Goal: Task Accomplishment & Management: Manage account settings

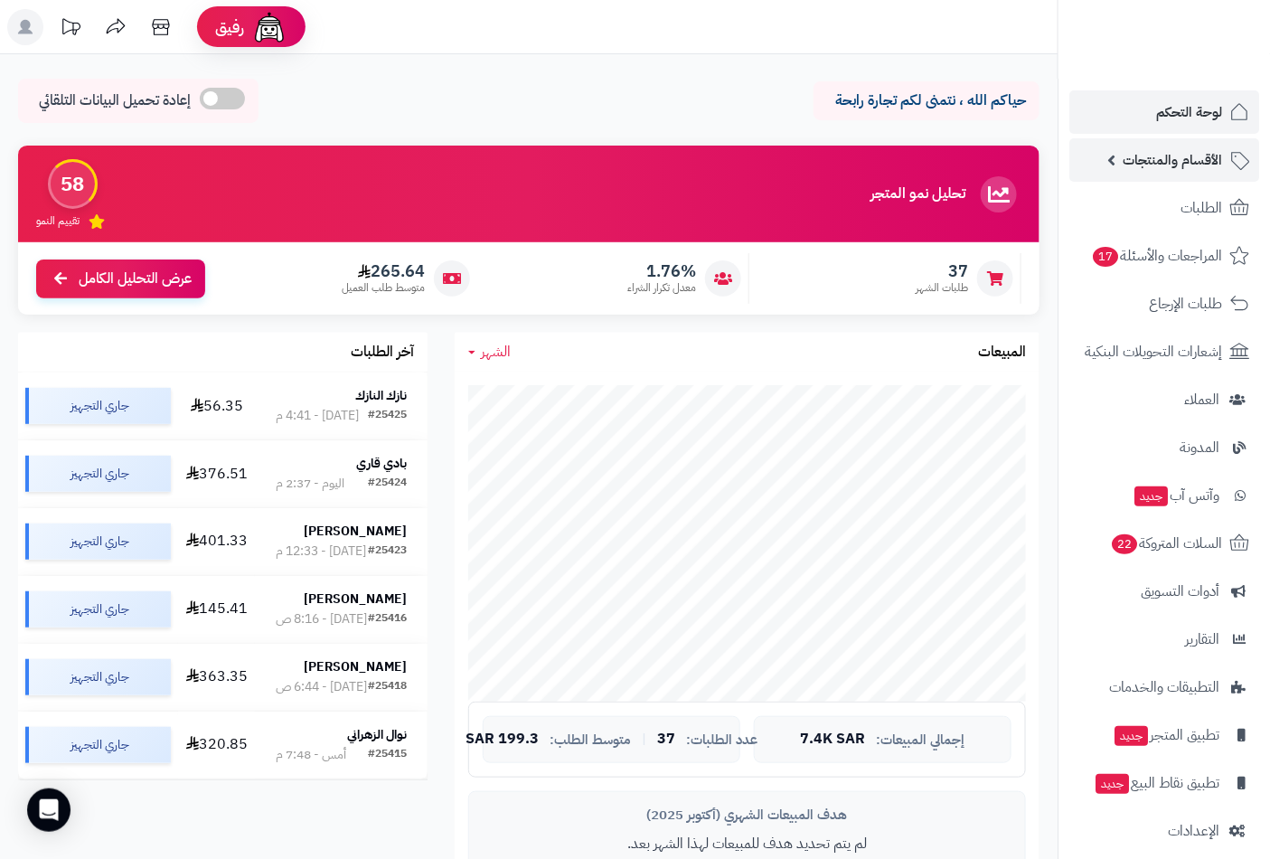
click at [1178, 164] on span "الأقسام والمنتجات" at bounding box center [1171, 159] width 99 height 25
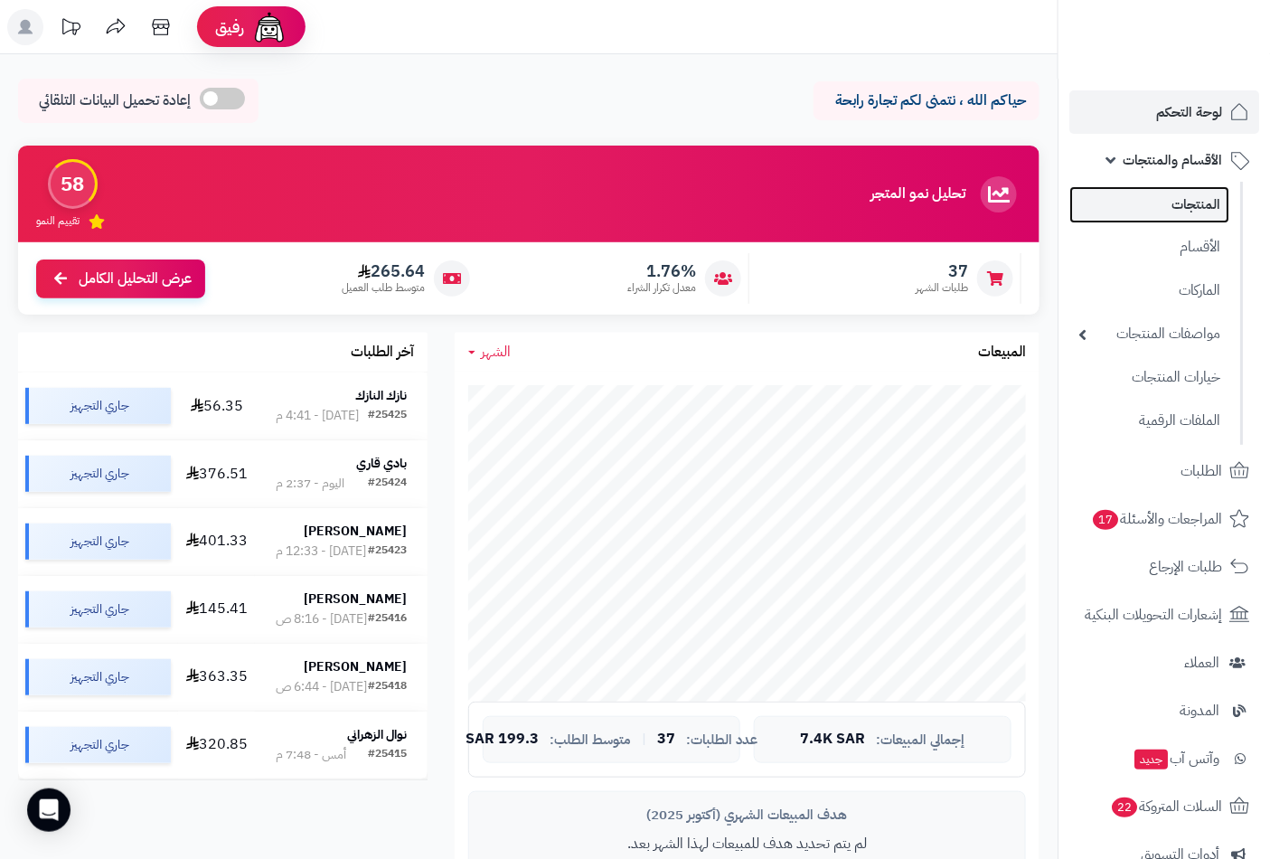
click at [1181, 202] on link "المنتجات" at bounding box center [1149, 204] width 160 height 37
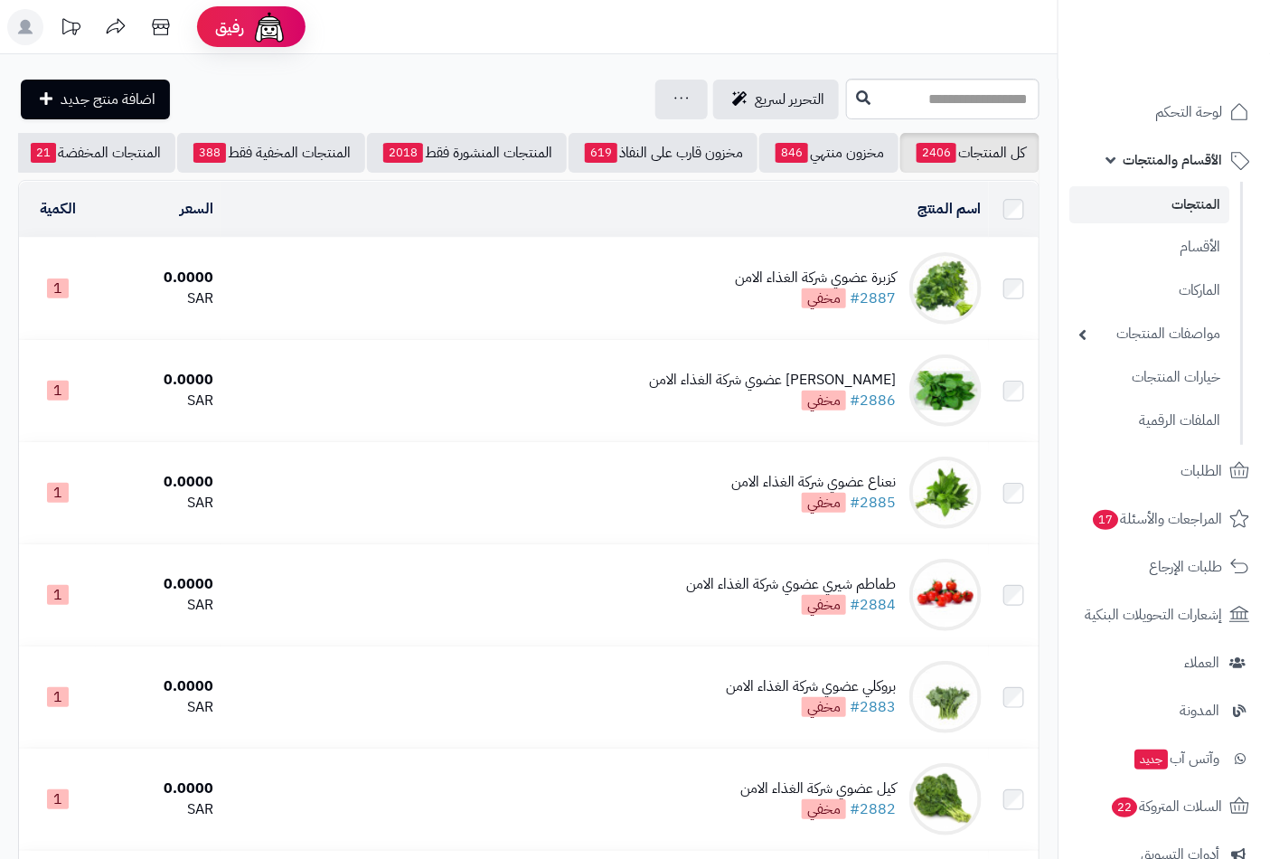
scroll to position [0, -170]
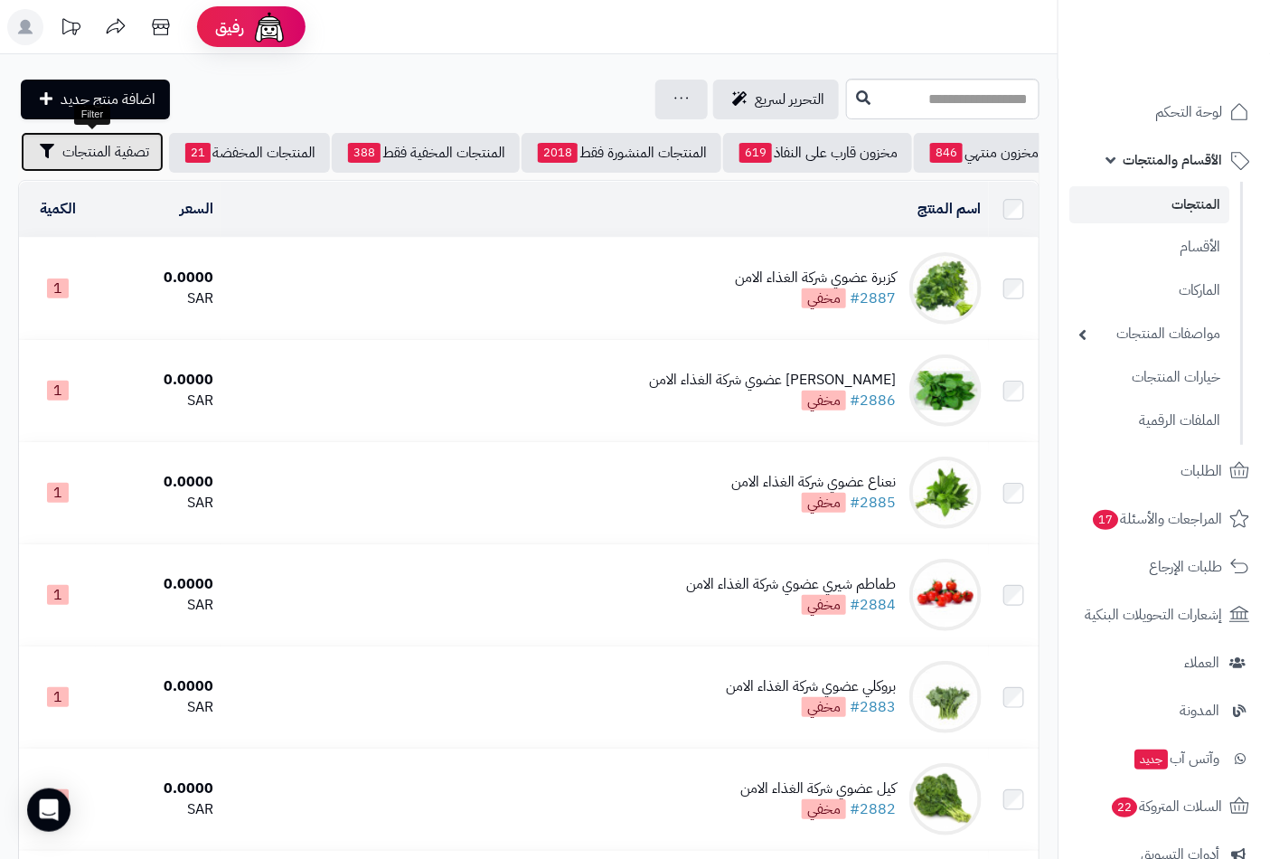
click at [109, 155] on span "تصفية المنتجات" at bounding box center [105, 152] width 87 height 22
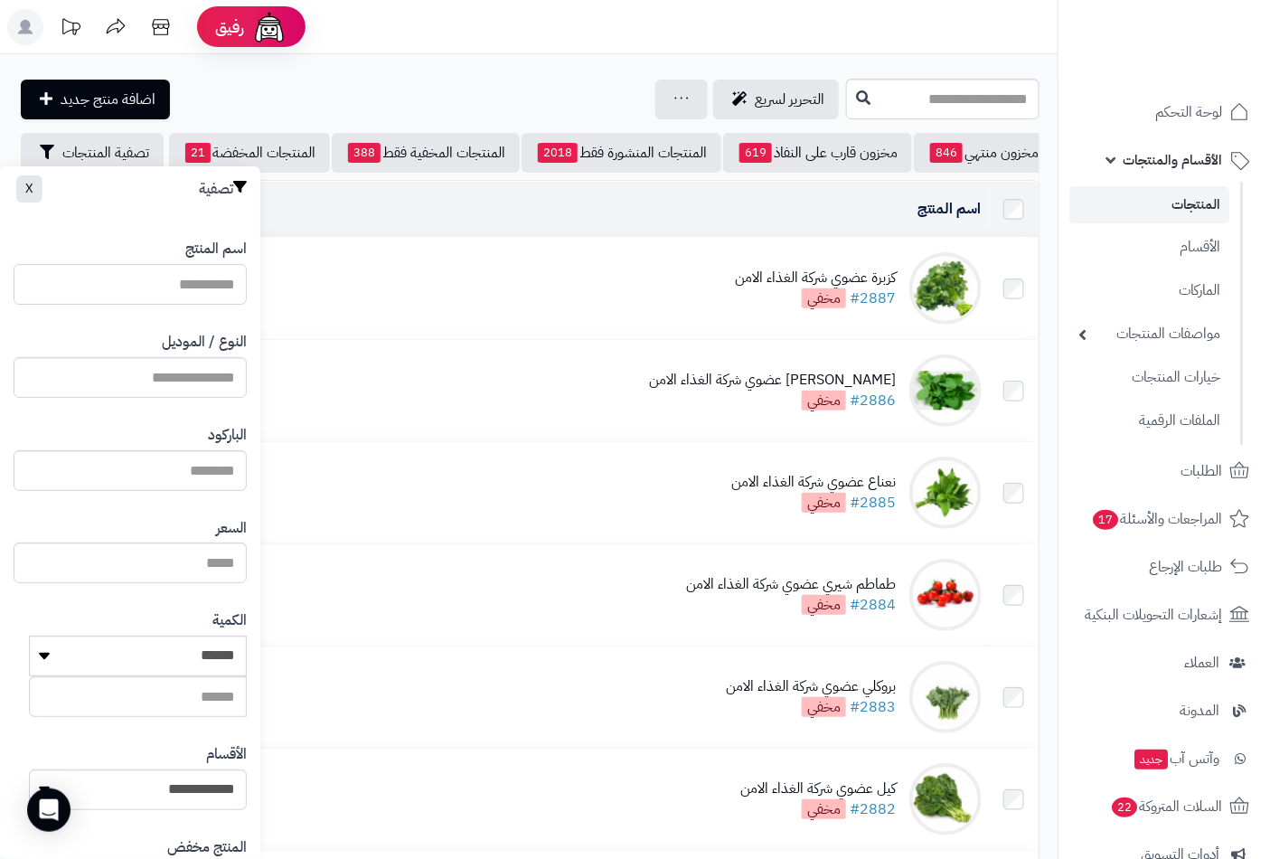
click at [201, 291] on input "اسم المنتج" at bounding box center [130, 284] width 233 height 41
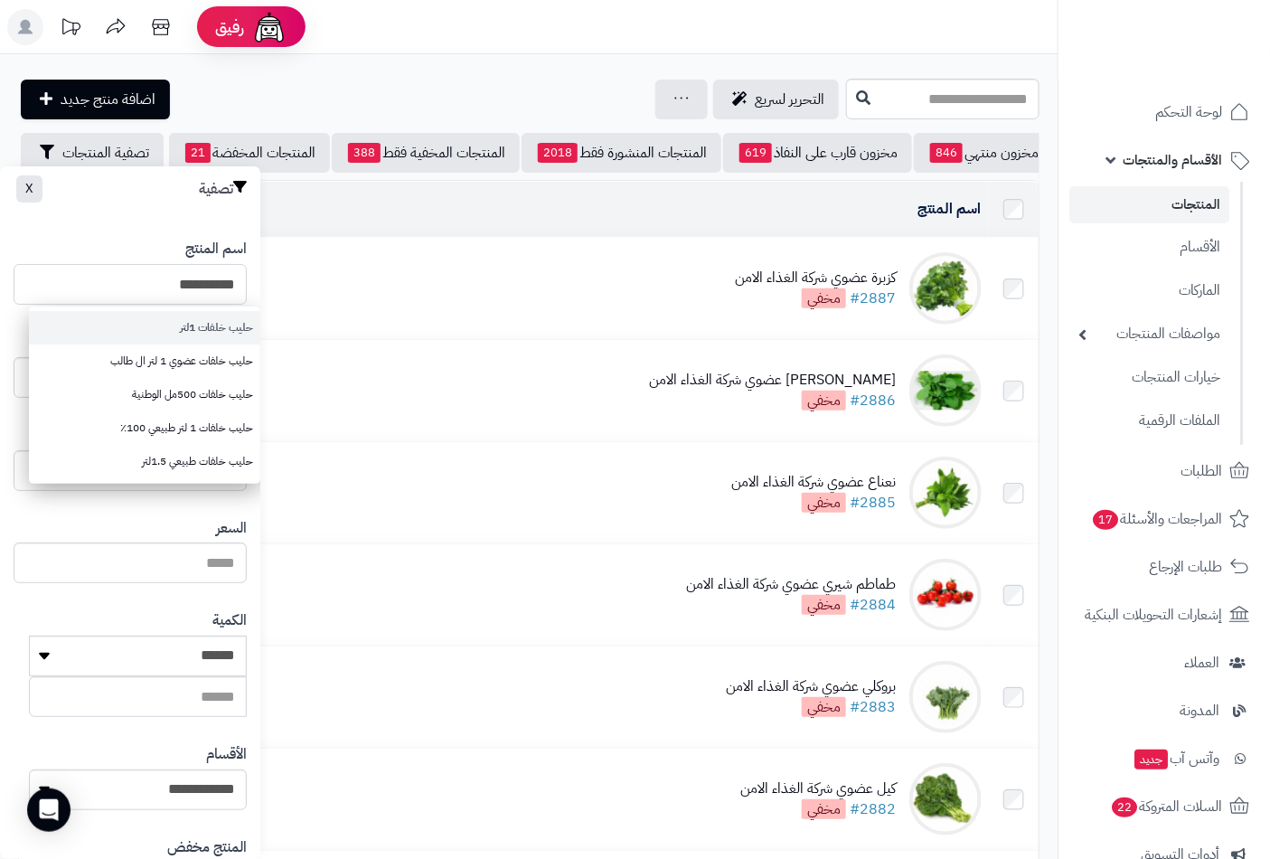
type input "**********"
click at [230, 329] on link "حليب خلفات 1لتر" at bounding box center [144, 327] width 231 height 33
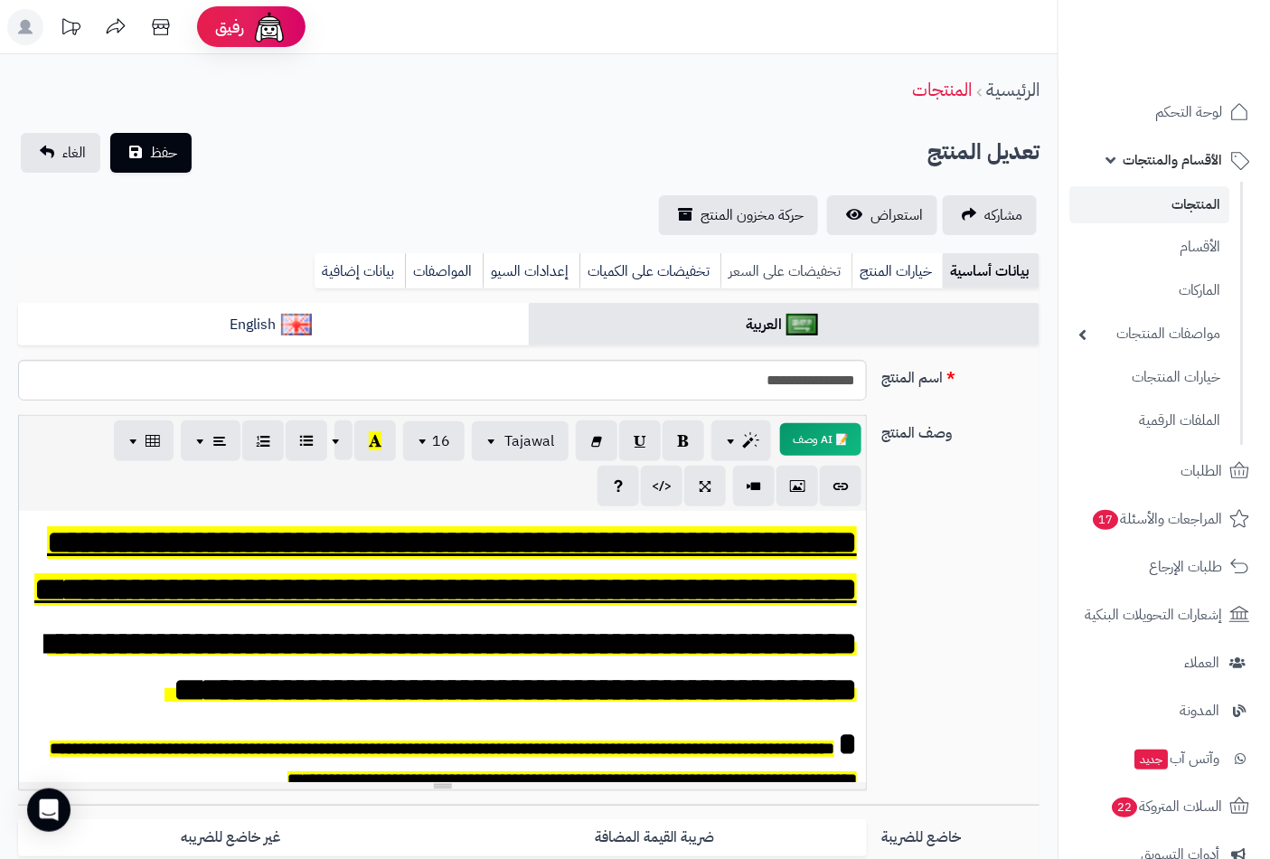
click at [804, 267] on link "تخفيضات على السعر" at bounding box center [785, 271] width 131 height 36
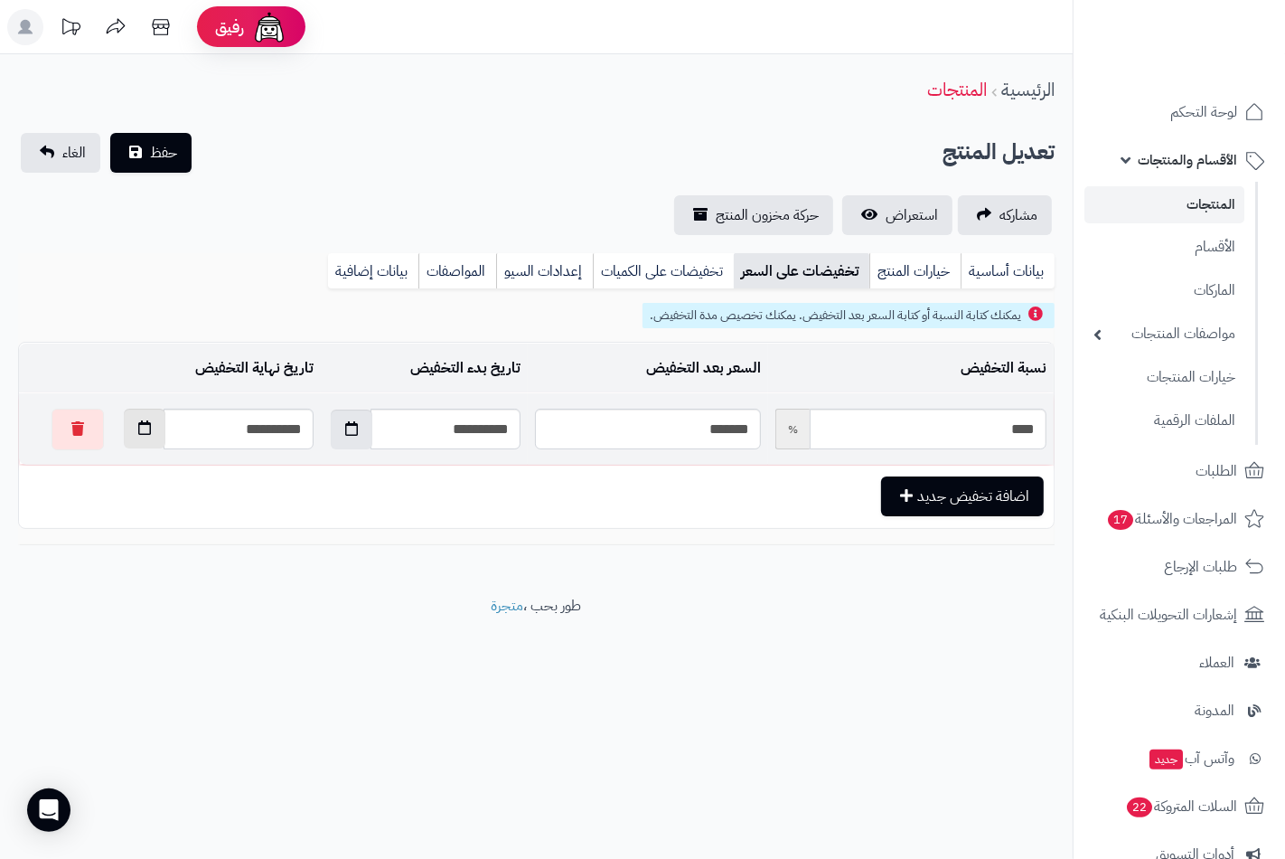
click at [138, 432] on icon "button" at bounding box center [144, 427] width 13 height 14
click at [277, 581] on td "13" at bounding box center [276, 581] width 33 height 27
type input "**********"
click at [163, 155] on span "حفظ" at bounding box center [163, 152] width 27 height 22
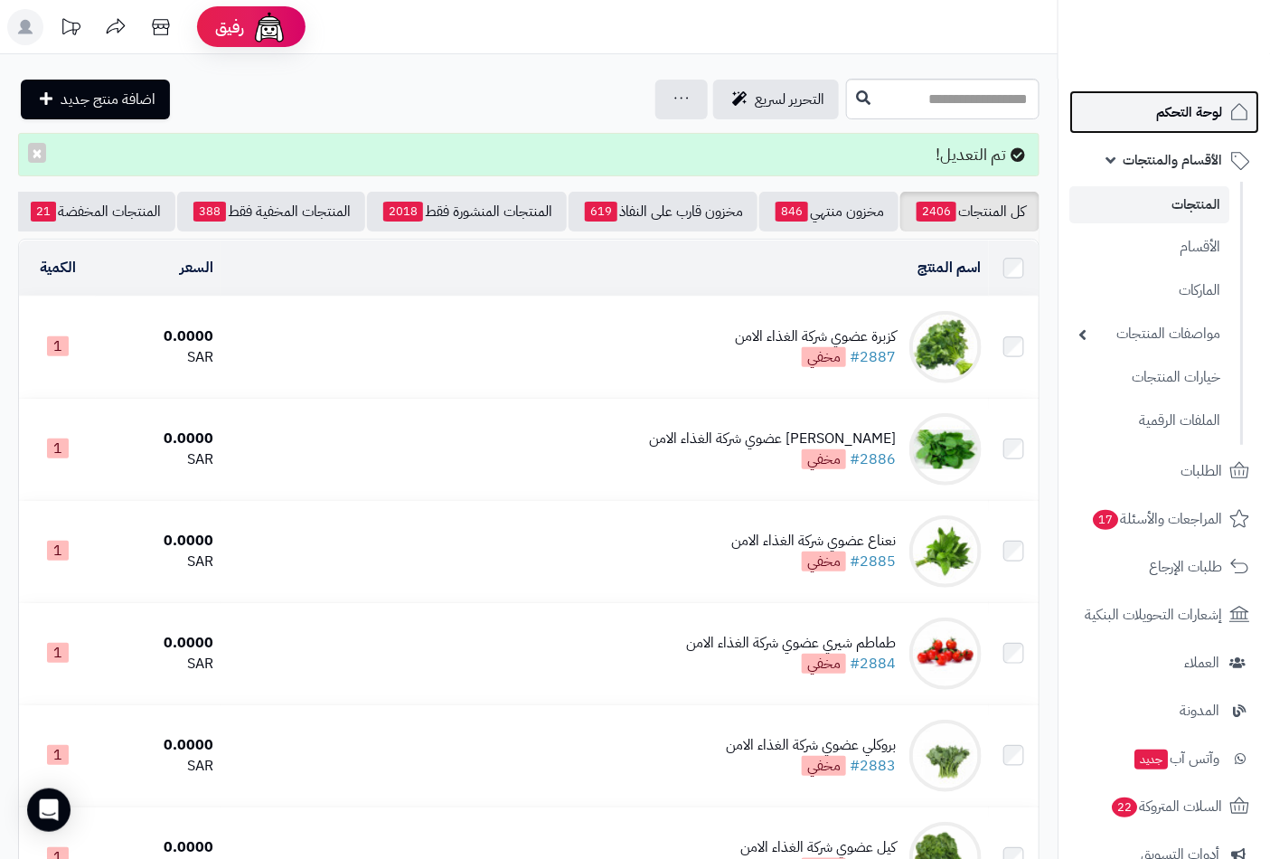
click at [1197, 105] on span "لوحة التحكم" at bounding box center [1189, 111] width 66 height 25
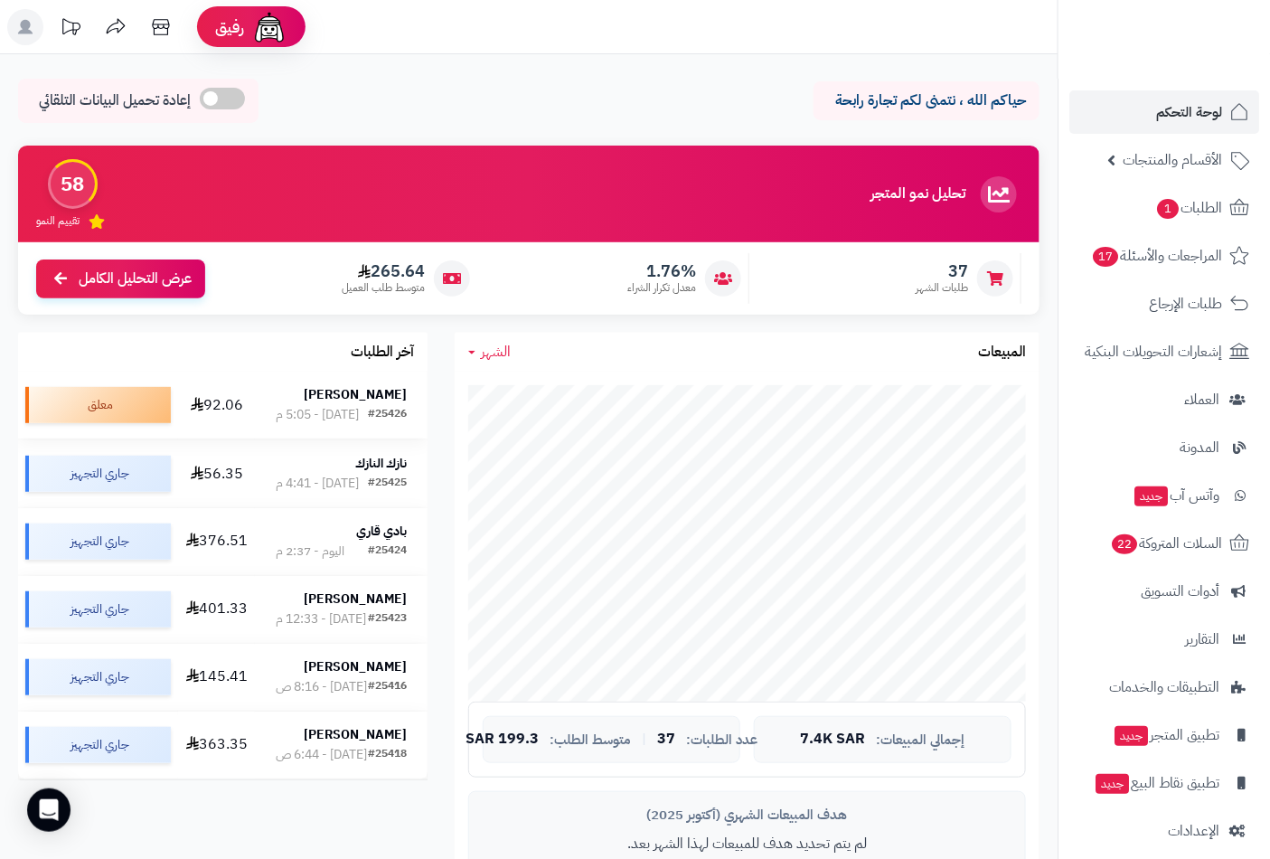
click at [339, 403] on strong "حسين العبدالوهاب" at bounding box center [355, 394] width 103 height 19
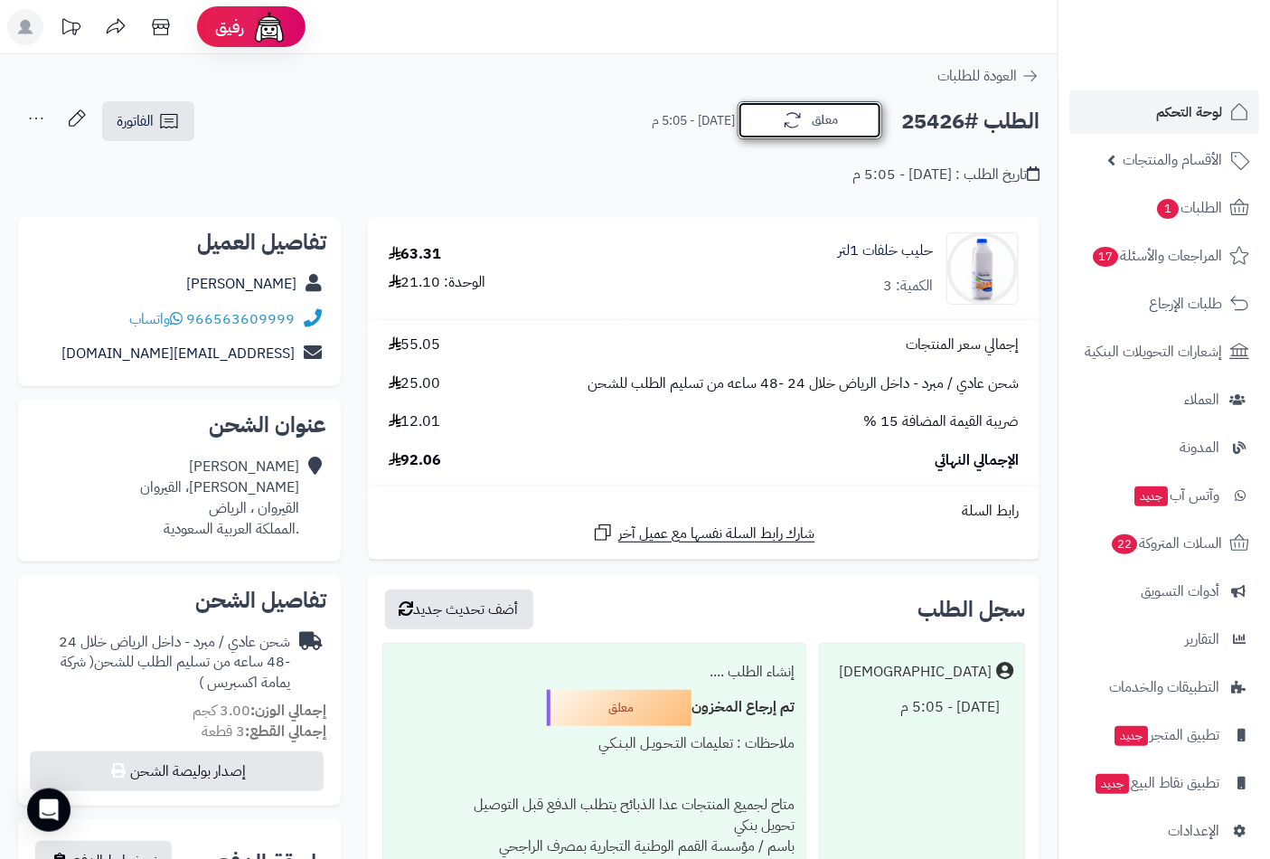
click at [819, 131] on button "معلق" at bounding box center [809, 120] width 145 height 38
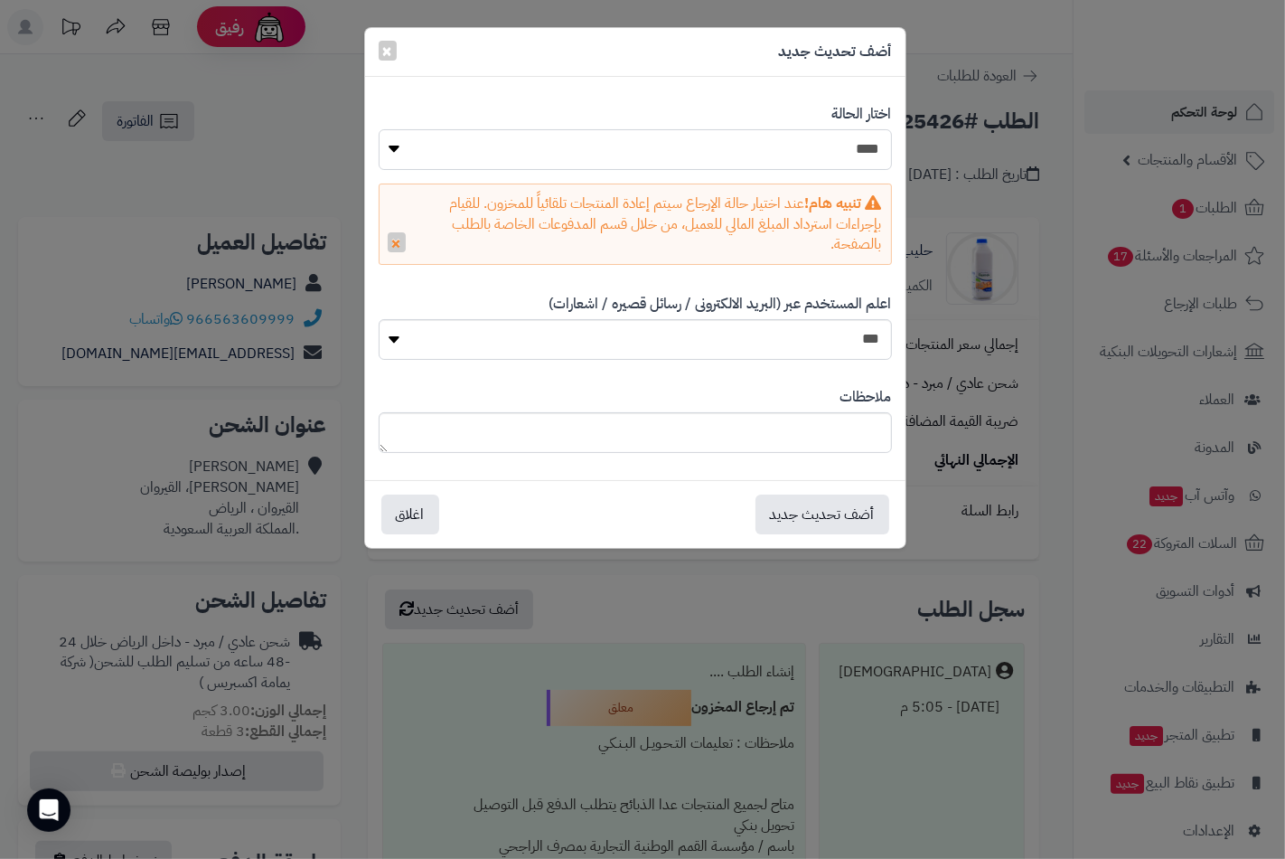
click at [857, 157] on select "**********" at bounding box center [635, 149] width 513 height 41
select select "**"
click at [379, 129] on select "**********" at bounding box center [635, 149] width 513 height 41
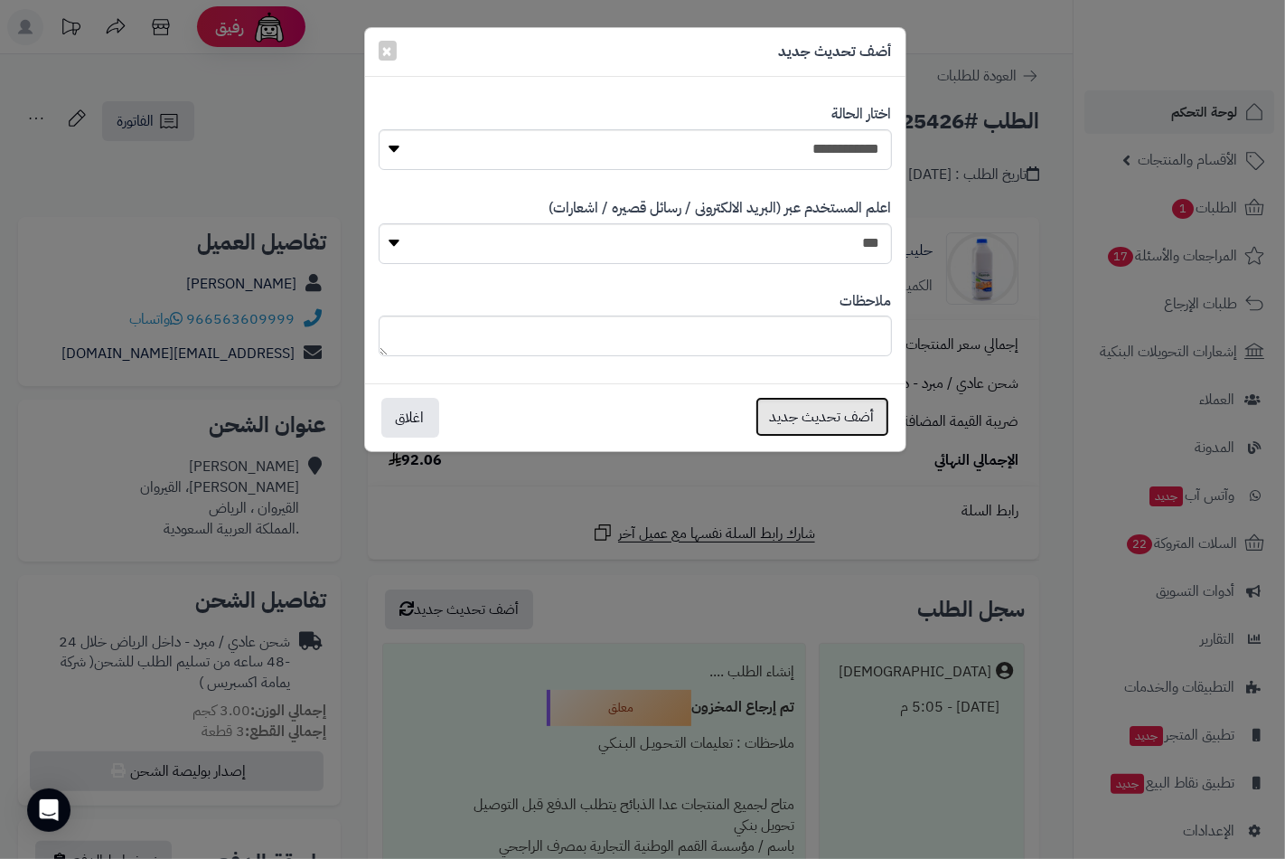
click at [830, 418] on button "أضف تحديث جديد" at bounding box center [823, 417] width 134 height 40
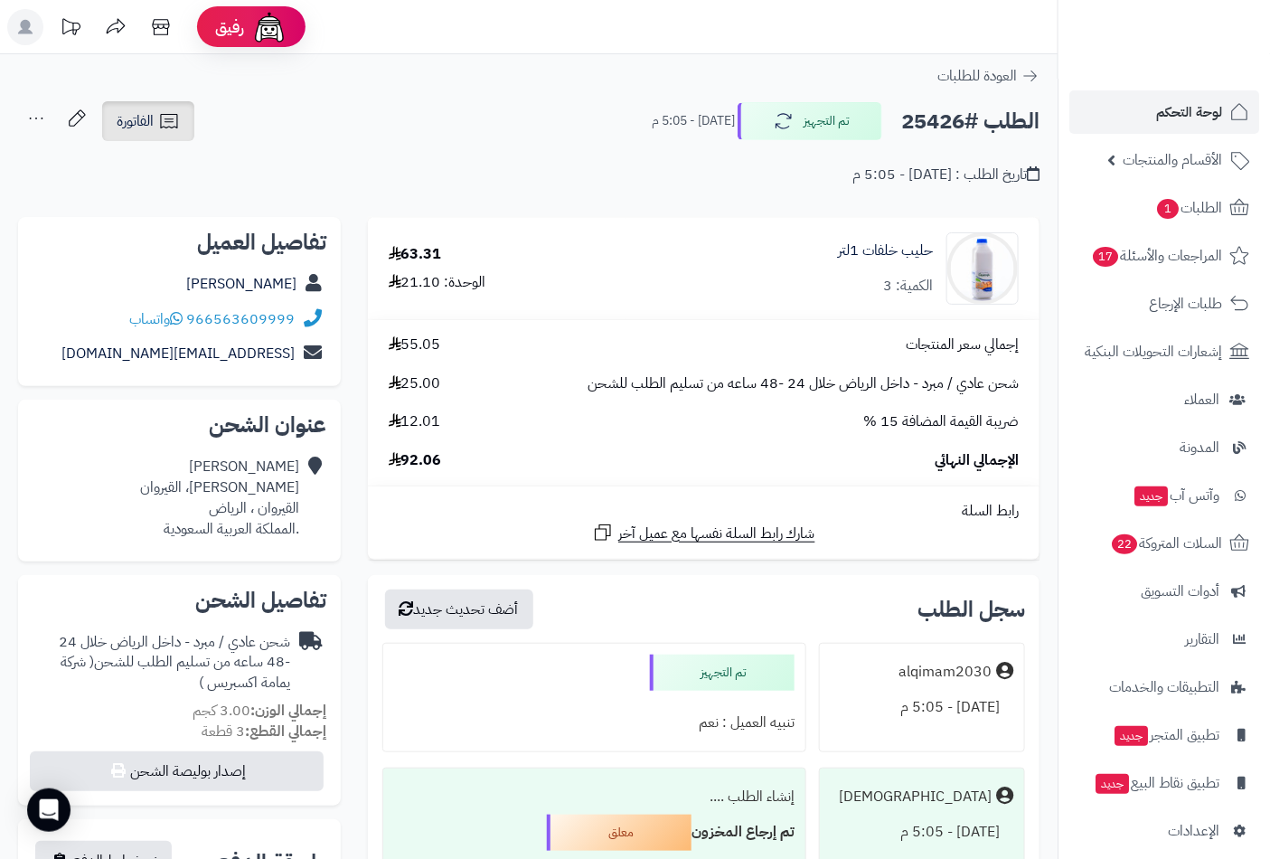
click at [148, 119] on span "الفاتورة" at bounding box center [135, 121] width 37 height 22
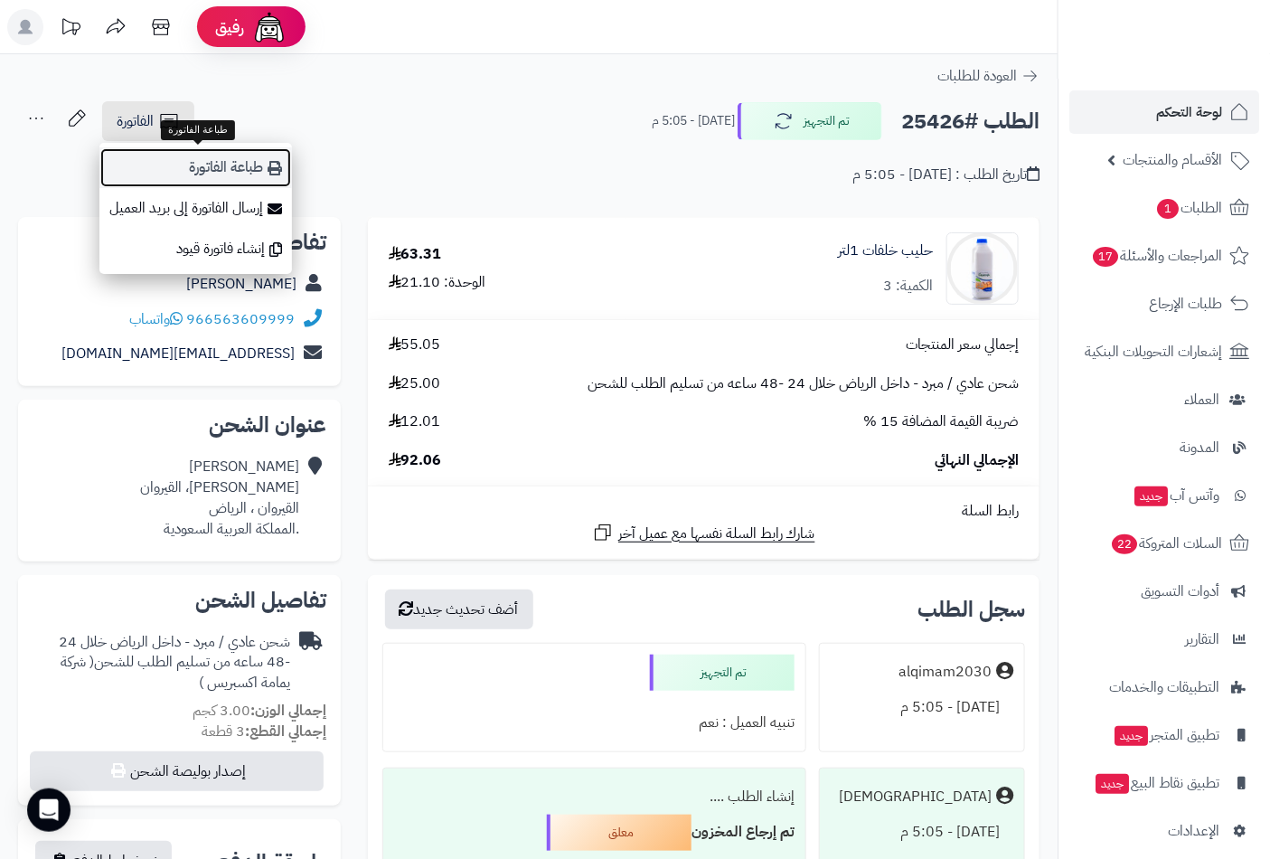
click at [244, 175] on link "طباعة الفاتورة" at bounding box center [195, 167] width 192 height 41
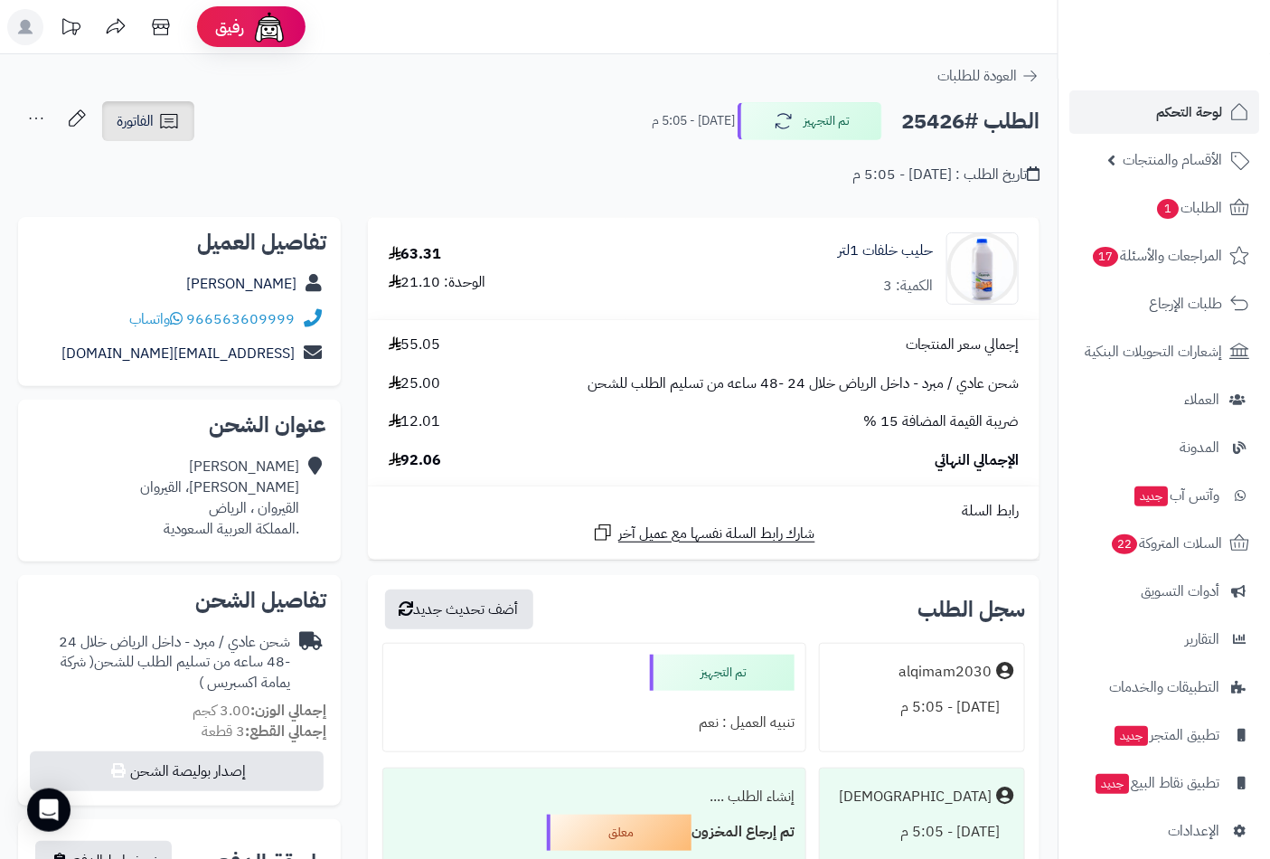
click at [160, 124] on icon at bounding box center [169, 121] width 22 height 22
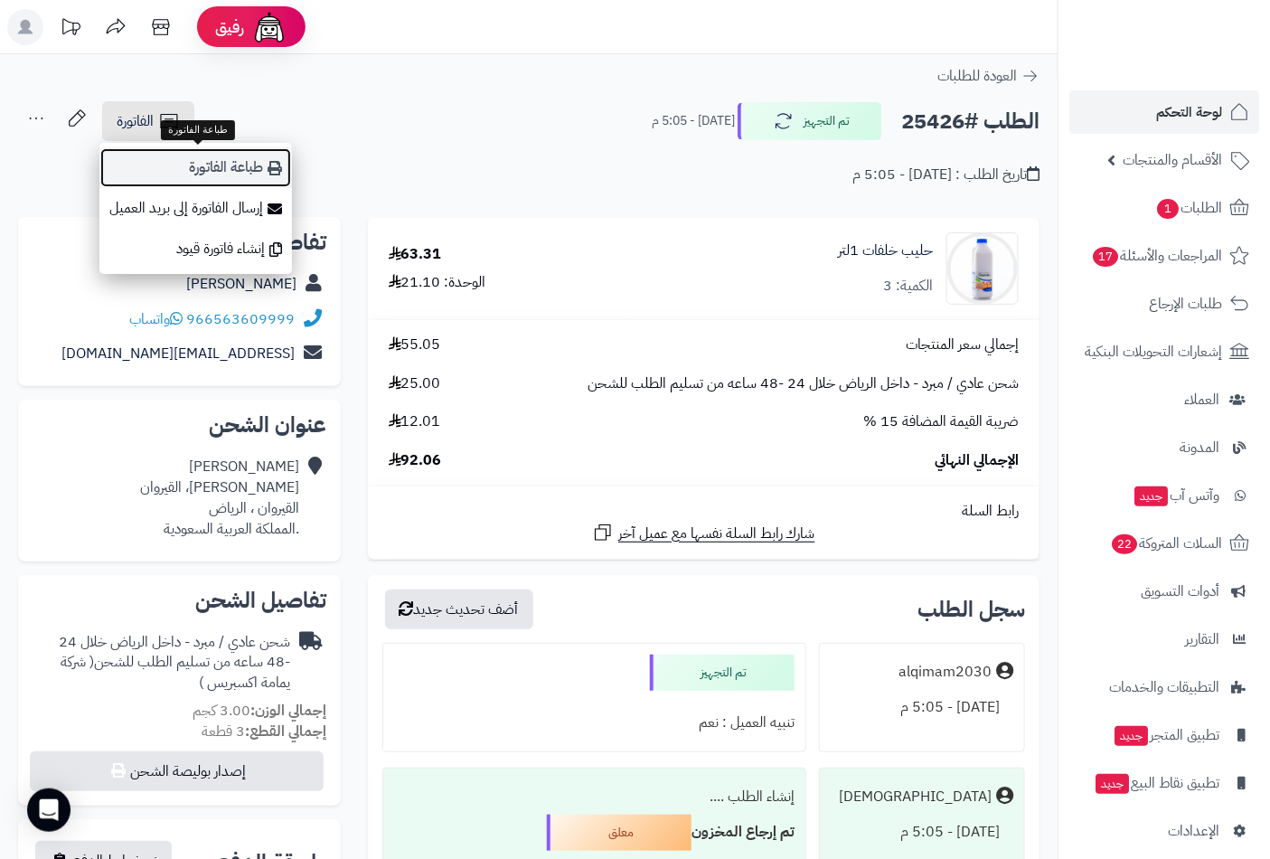
click at [204, 165] on link "طباعة الفاتورة" at bounding box center [195, 167] width 192 height 41
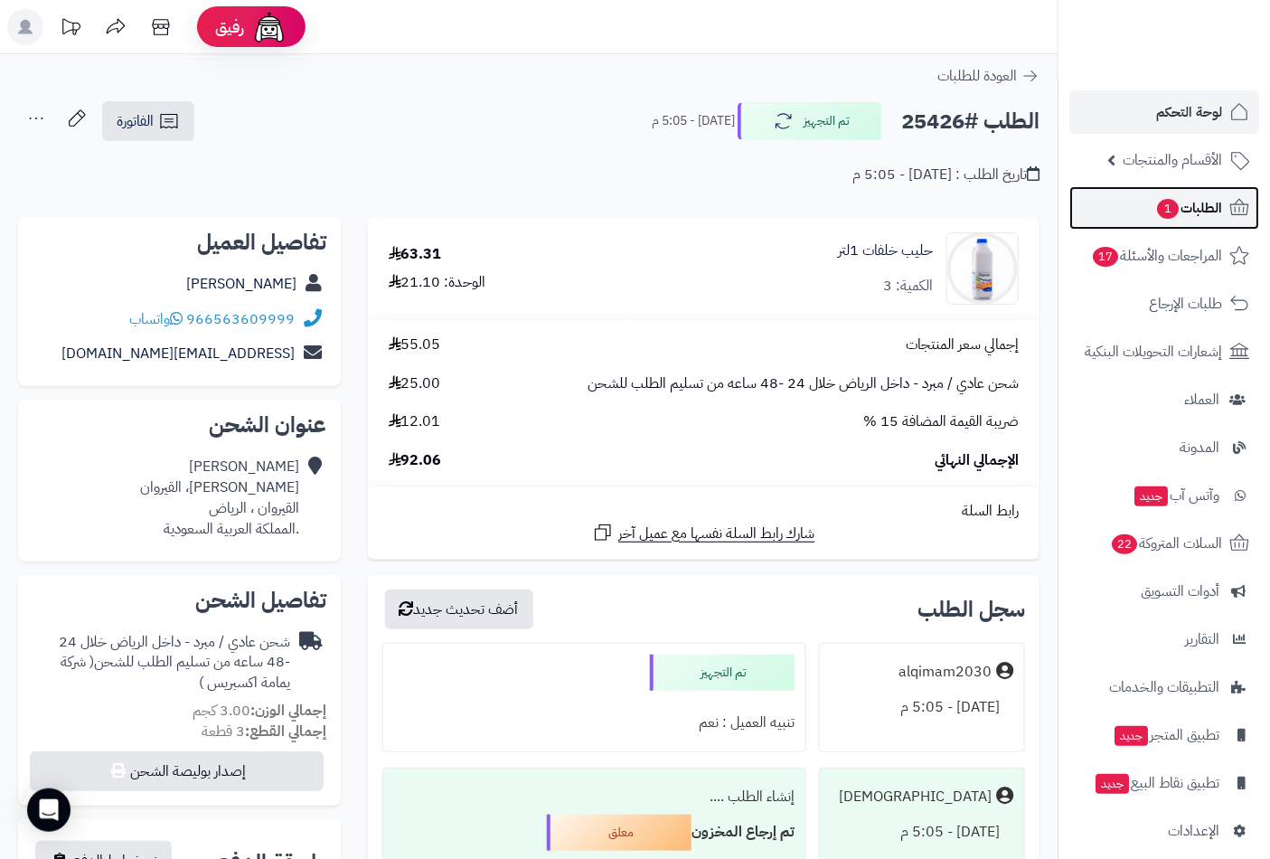
click at [1180, 202] on span "الطلبات 1" at bounding box center [1188, 207] width 67 height 25
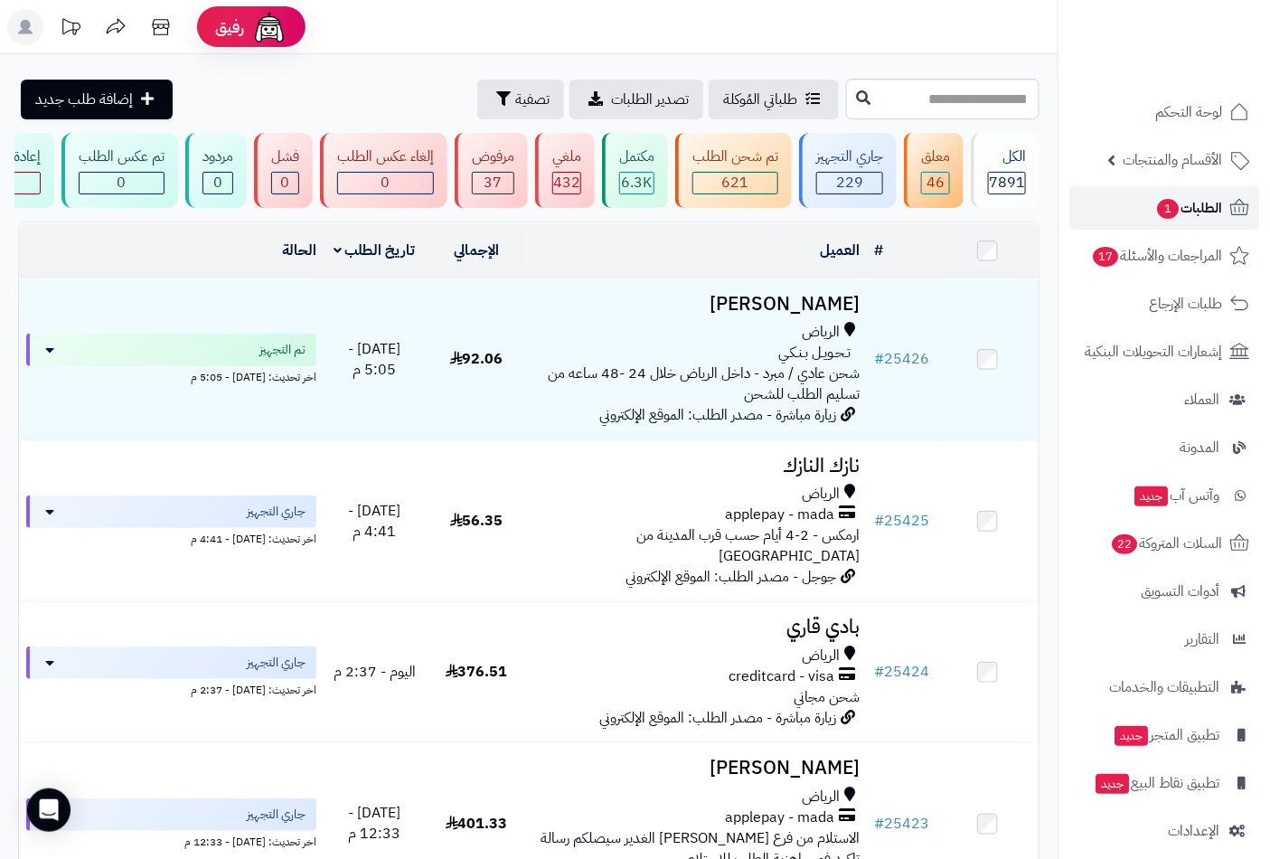
click at [1169, 211] on span "1" at bounding box center [1168, 209] width 22 height 20
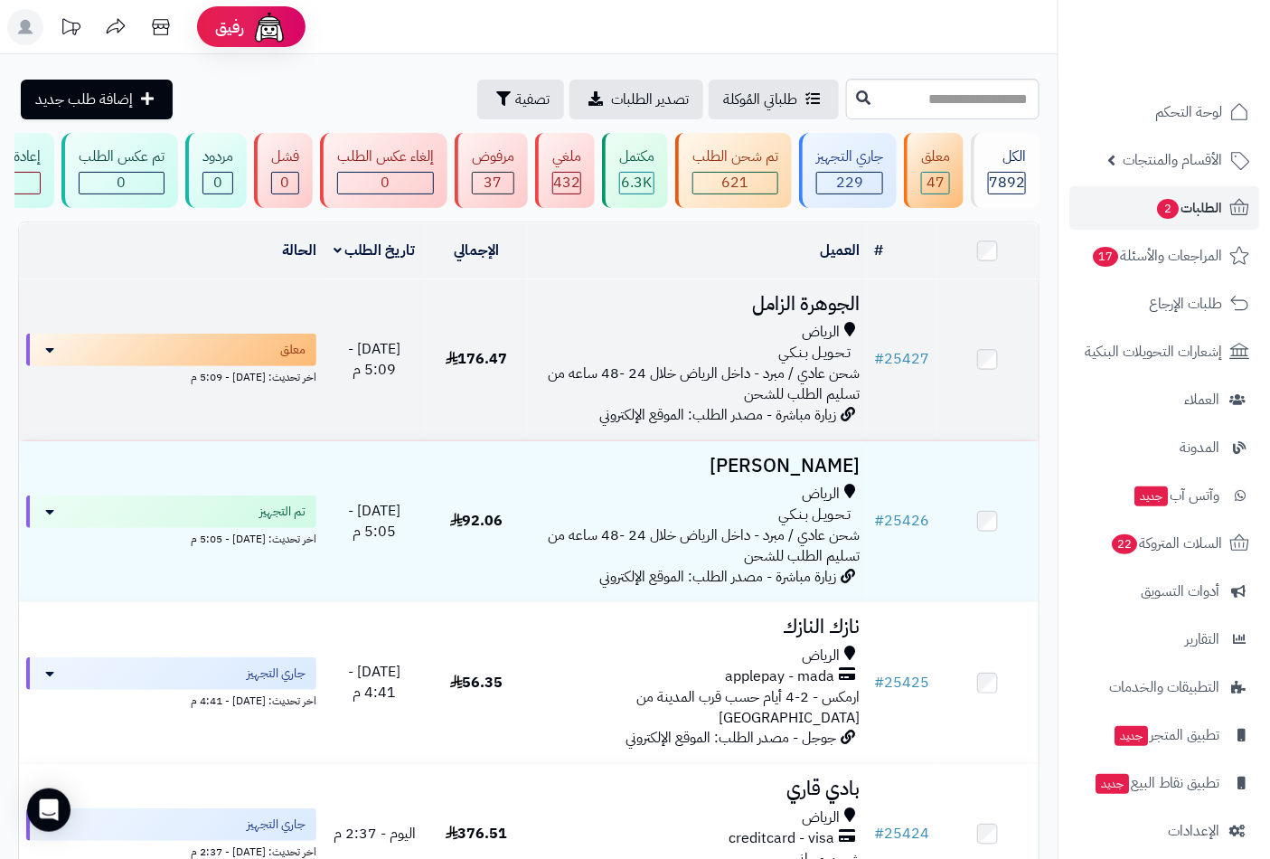
click at [792, 314] on h3 "الجوهرة الزامل" at bounding box center [697, 304] width 325 height 21
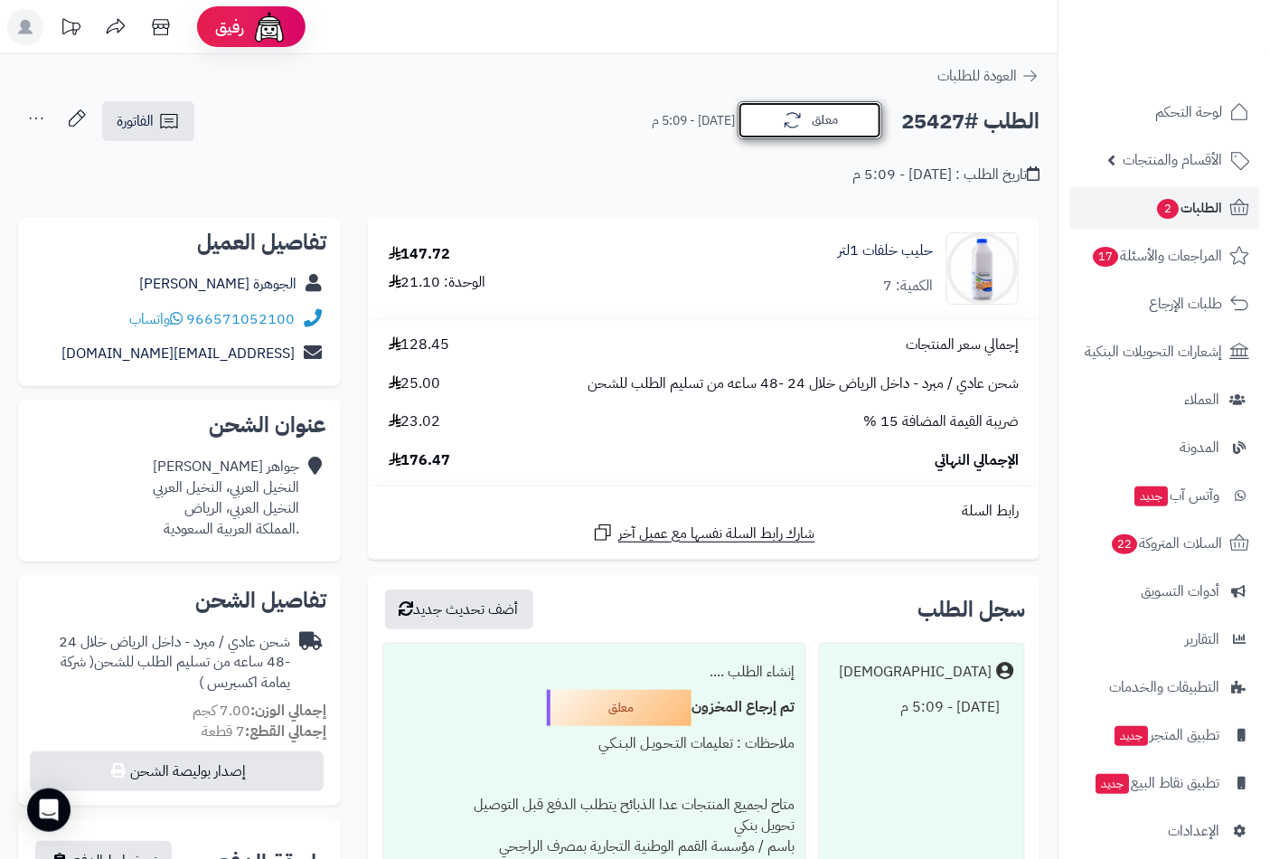
click at [846, 124] on button "معلق" at bounding box center [809, 120] width 145 height 38
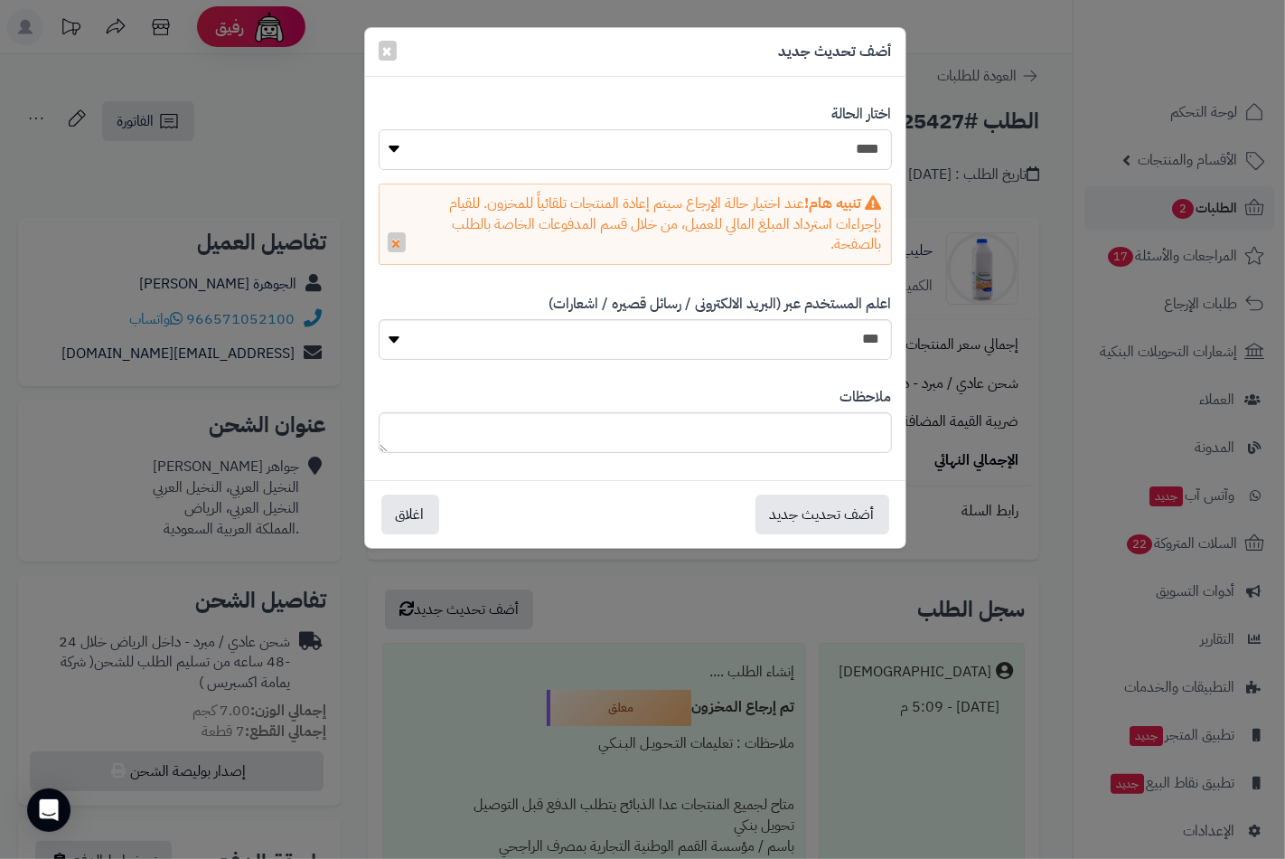
click at [859, 148] on select "**********" at bounding box center [635, 149] width 513 height 41
select select "**"
click at [379, 129] on select "**********" at bounding box center [635, 149] width 513 height 41
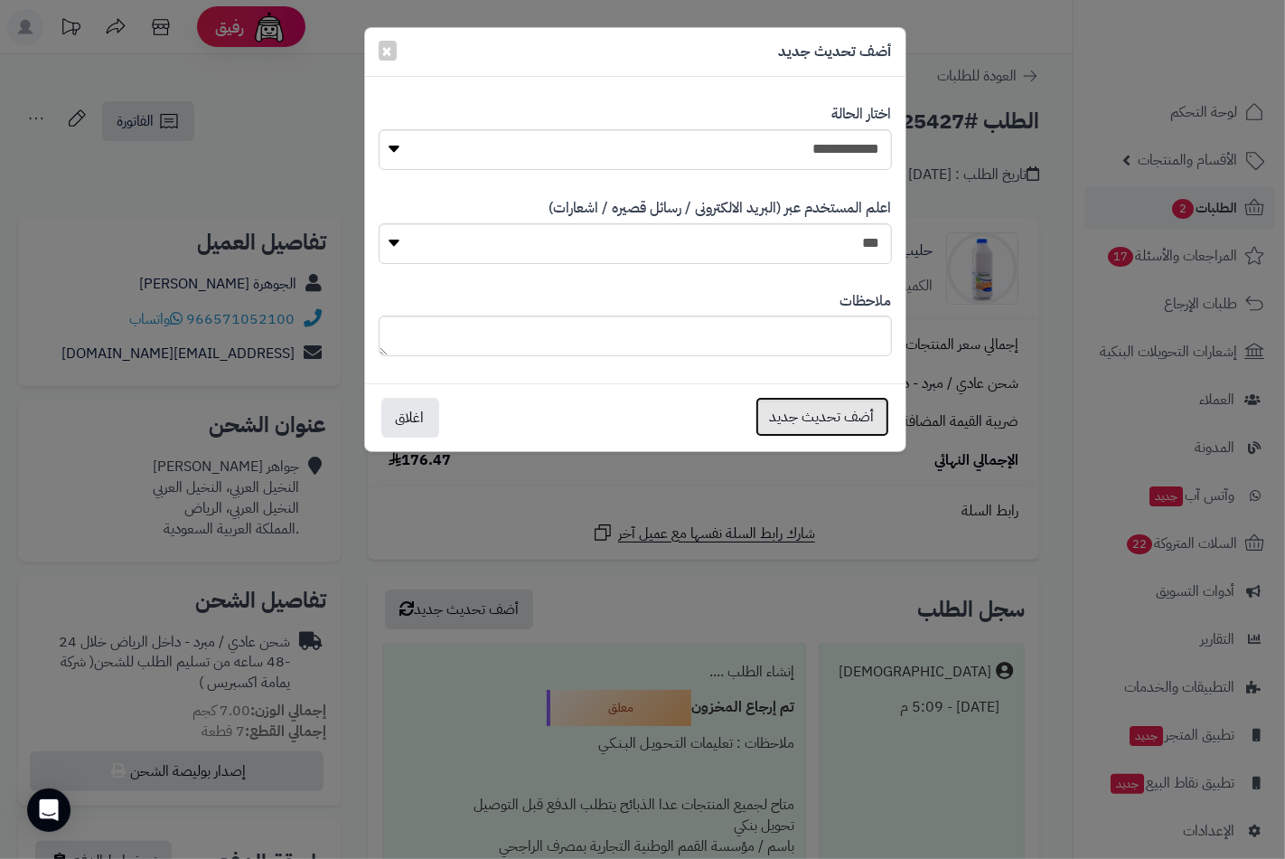
click at [846, 414] on button "أضف تحديث جديد" at bounding box center [823, 417] width 134 height 40
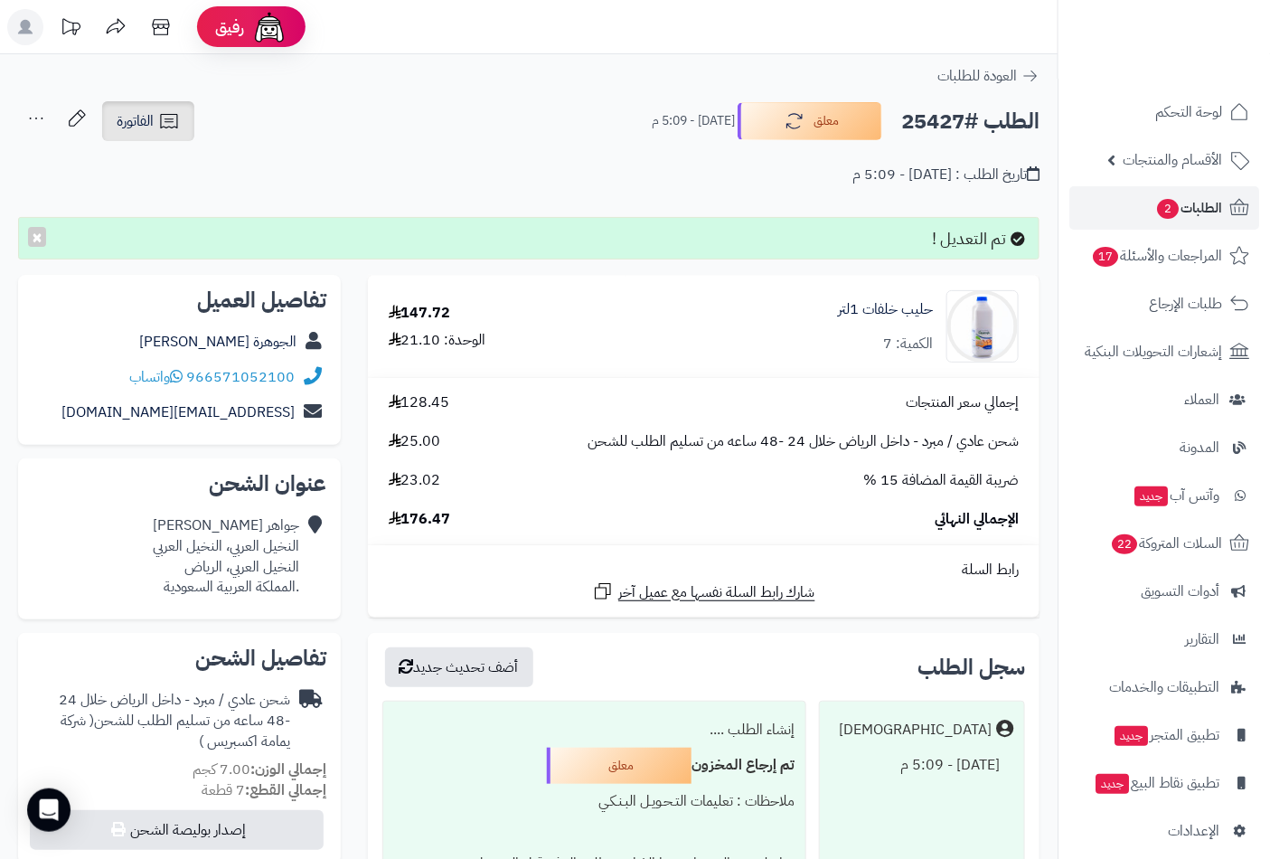
click at [157, 125] on link "الفاتورة" at bounding box center [148, 121] width 92 height 40
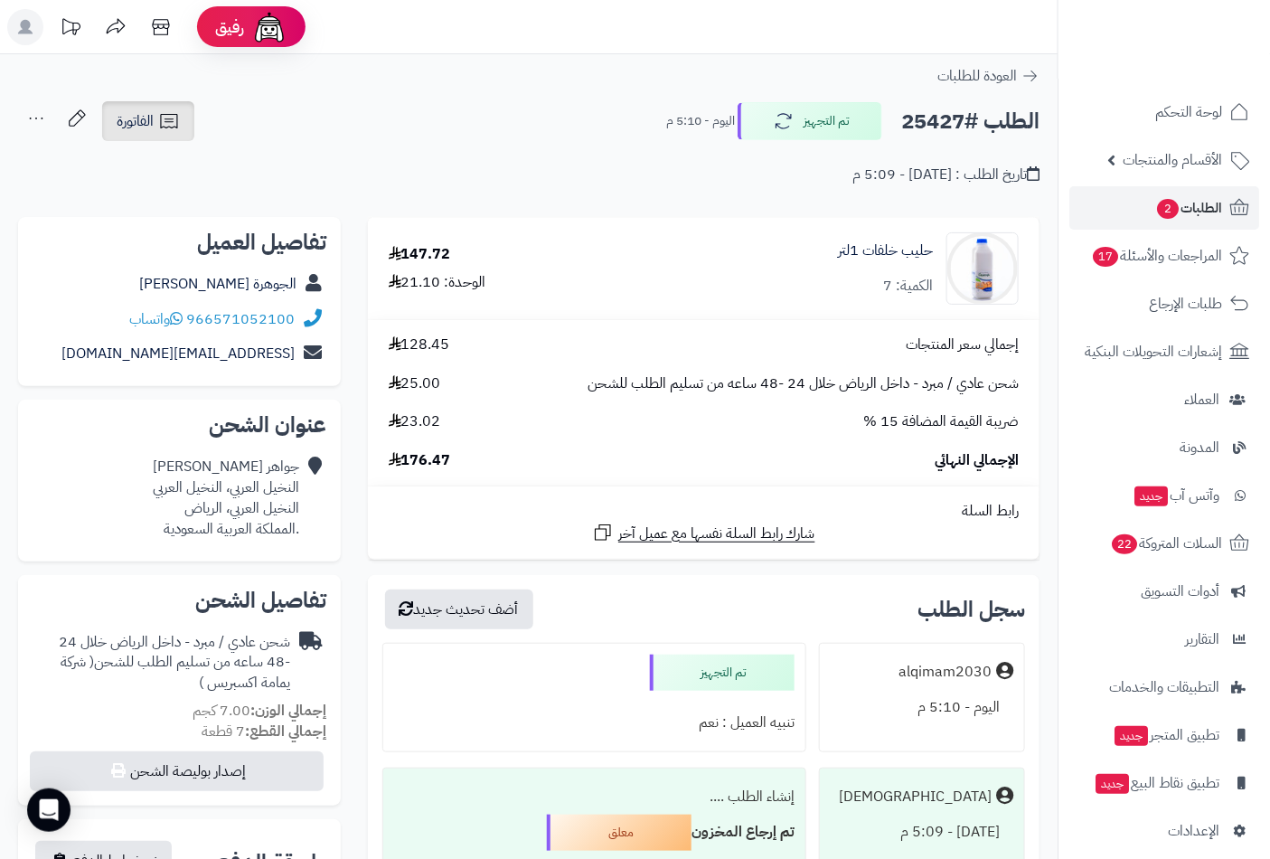
click at [147, 121] on span "الفاتورة" at bounding box center [135, 121] width 37 height 22
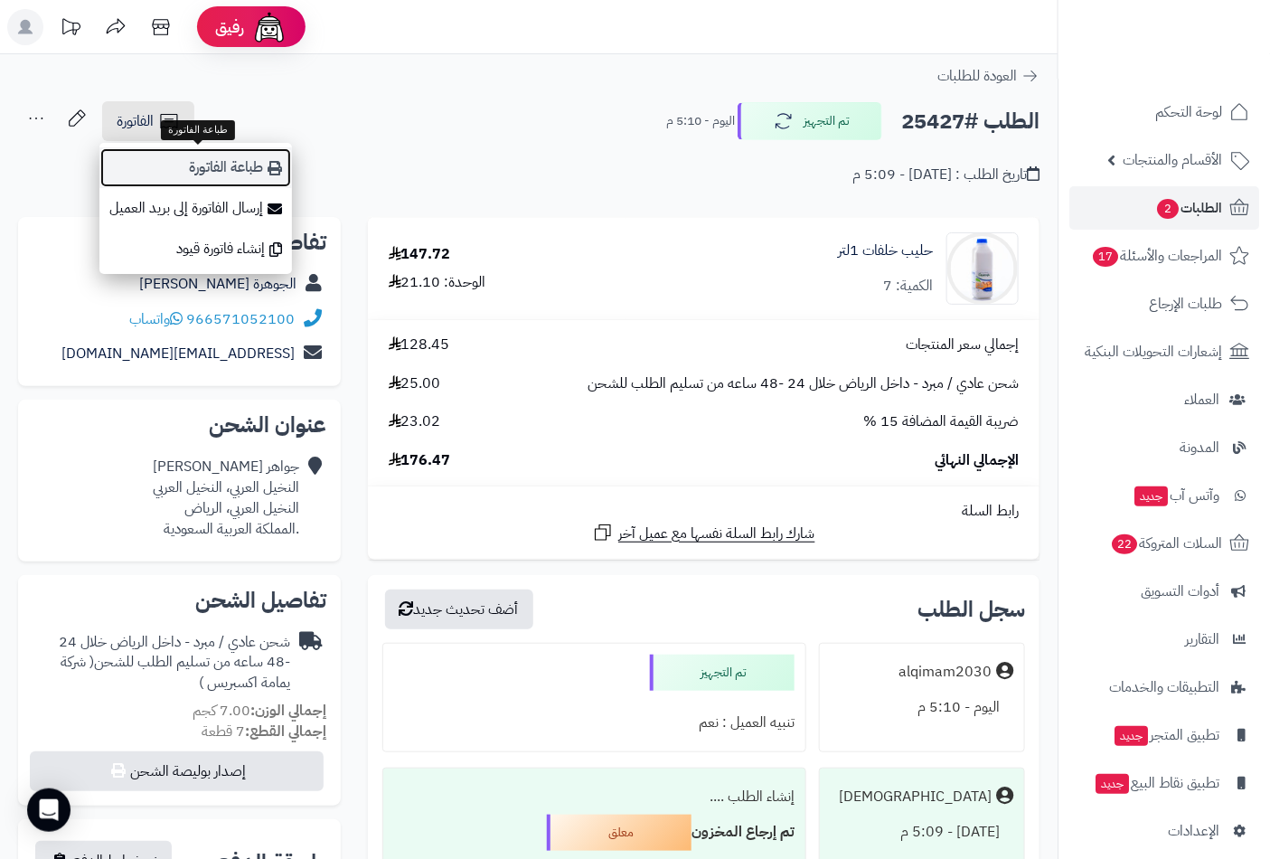
click at [259, 174] on link "طباعة الفاتورة" at bounding box center [195, 167] width 192 height 41
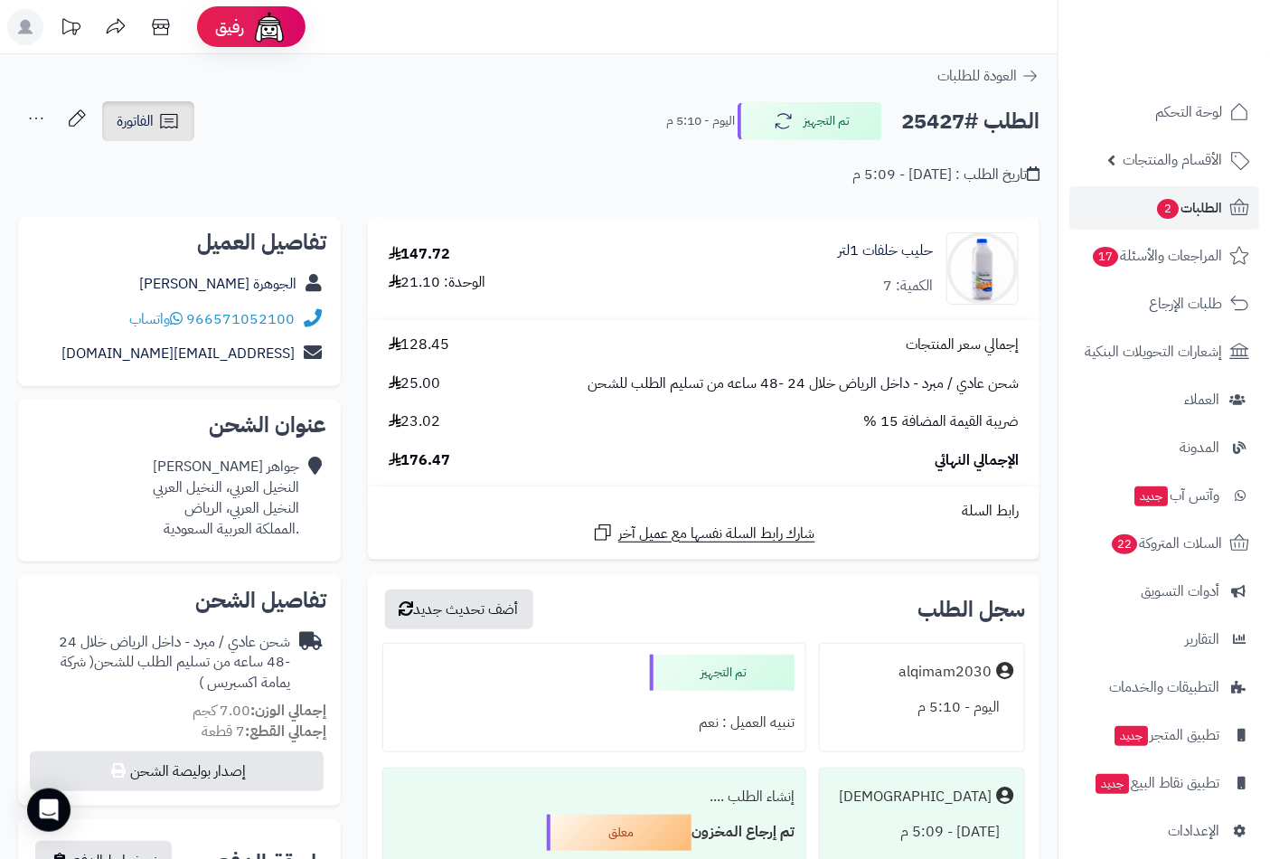
click at [149, 108] on link "الفاتورة" at bounding box center [148, 121] width 92 height 40
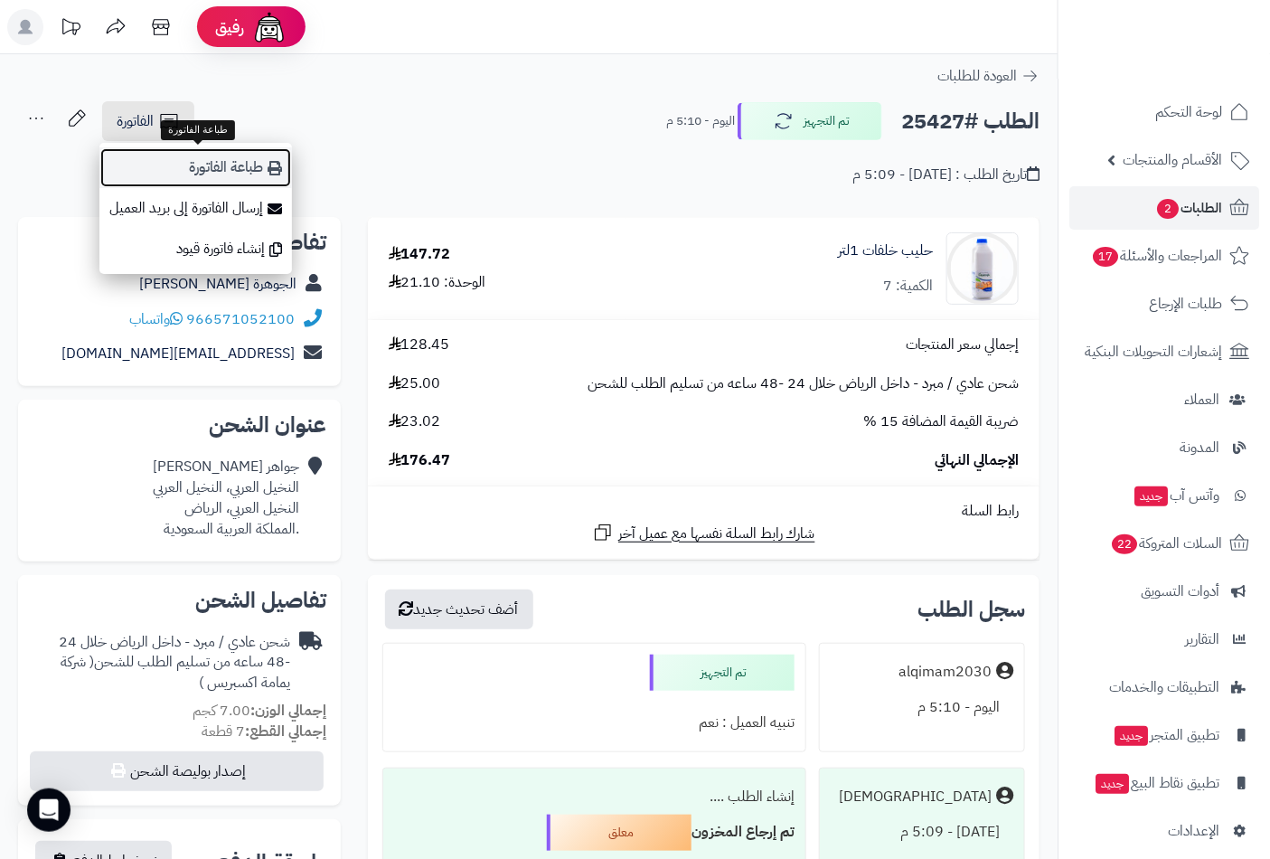
click at [220, 167] on link "طباعة الفاتورة" at bounding box center [195, 167] width 192 height 41
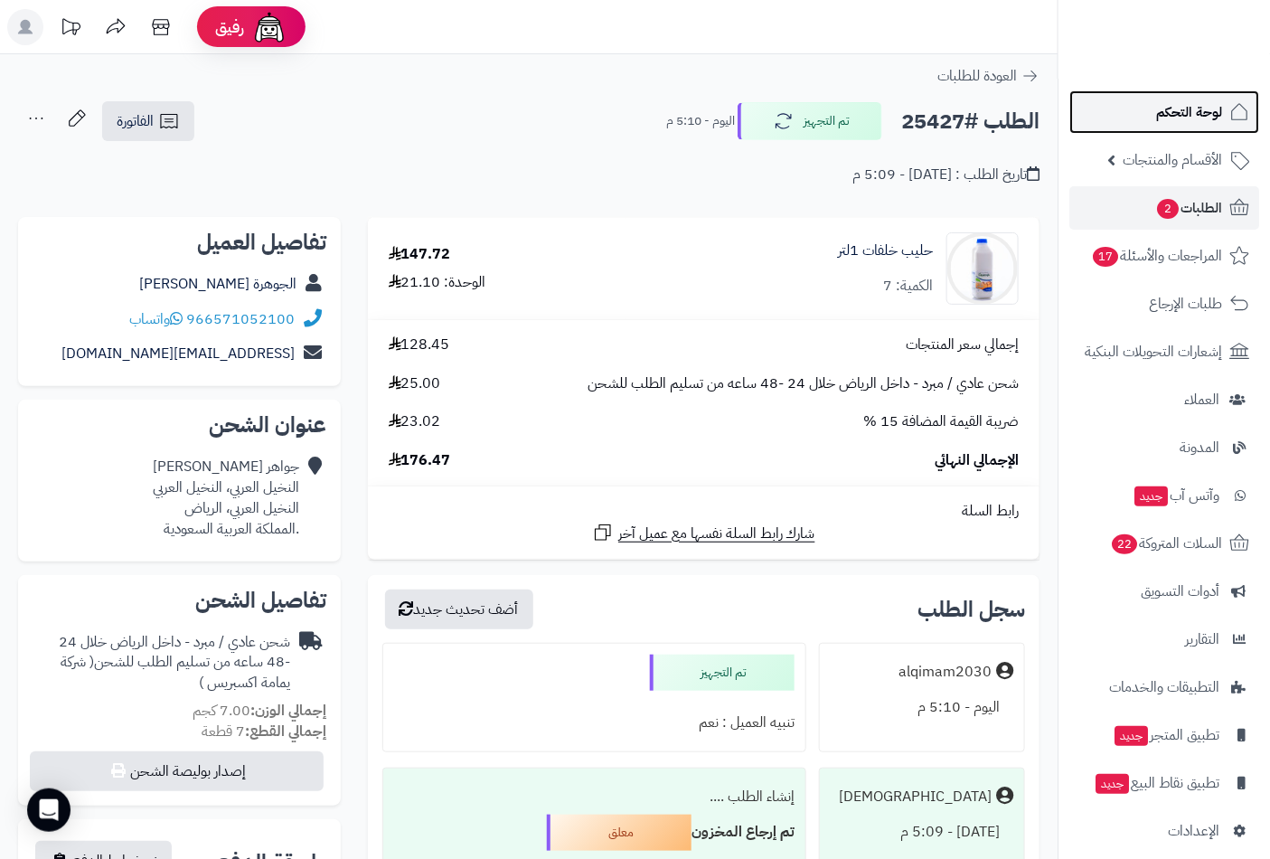
click at [1173, 108] on span "لوحة التحكم" at bounding box center [1189, 111] width 66 height 25
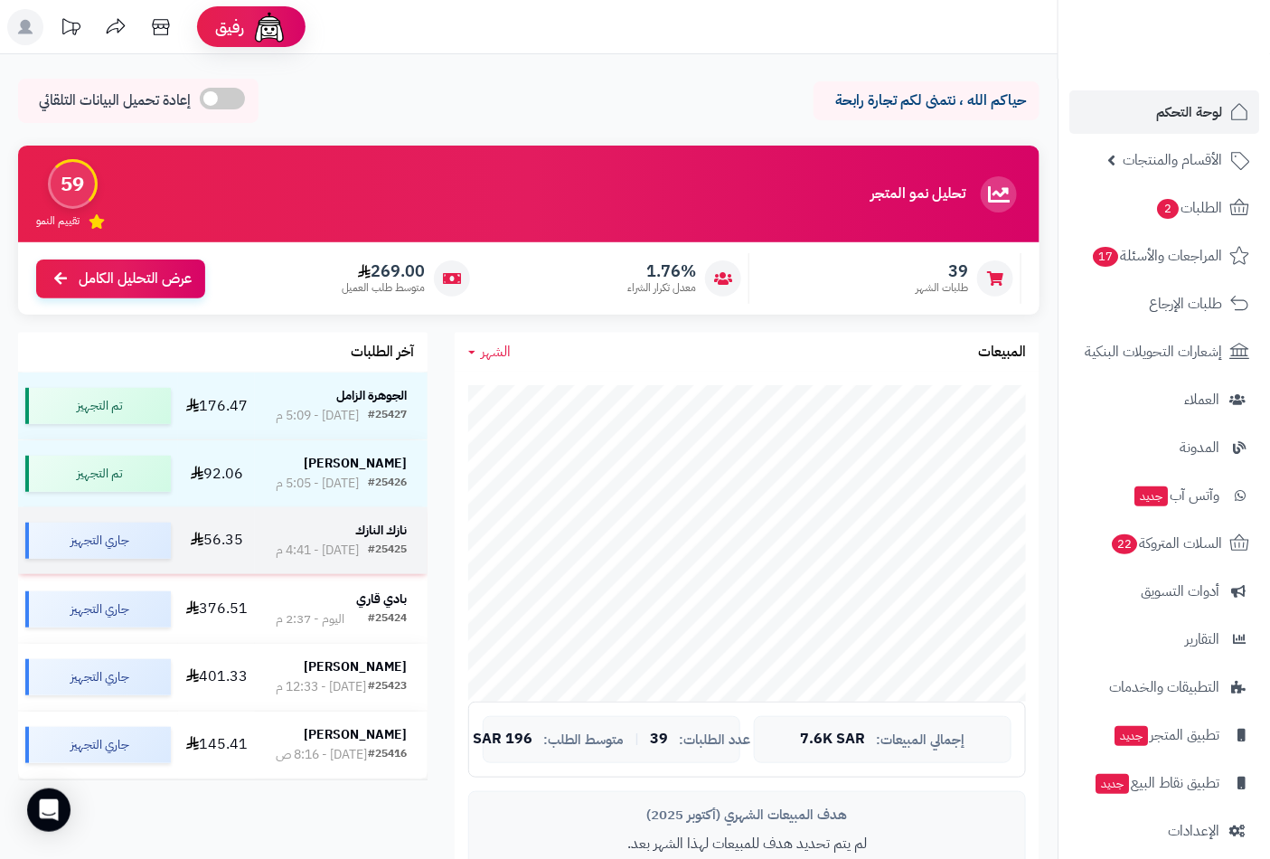
click at [371, 546] on div "#25425" at bounding box center [387, 550] width 39 height 18
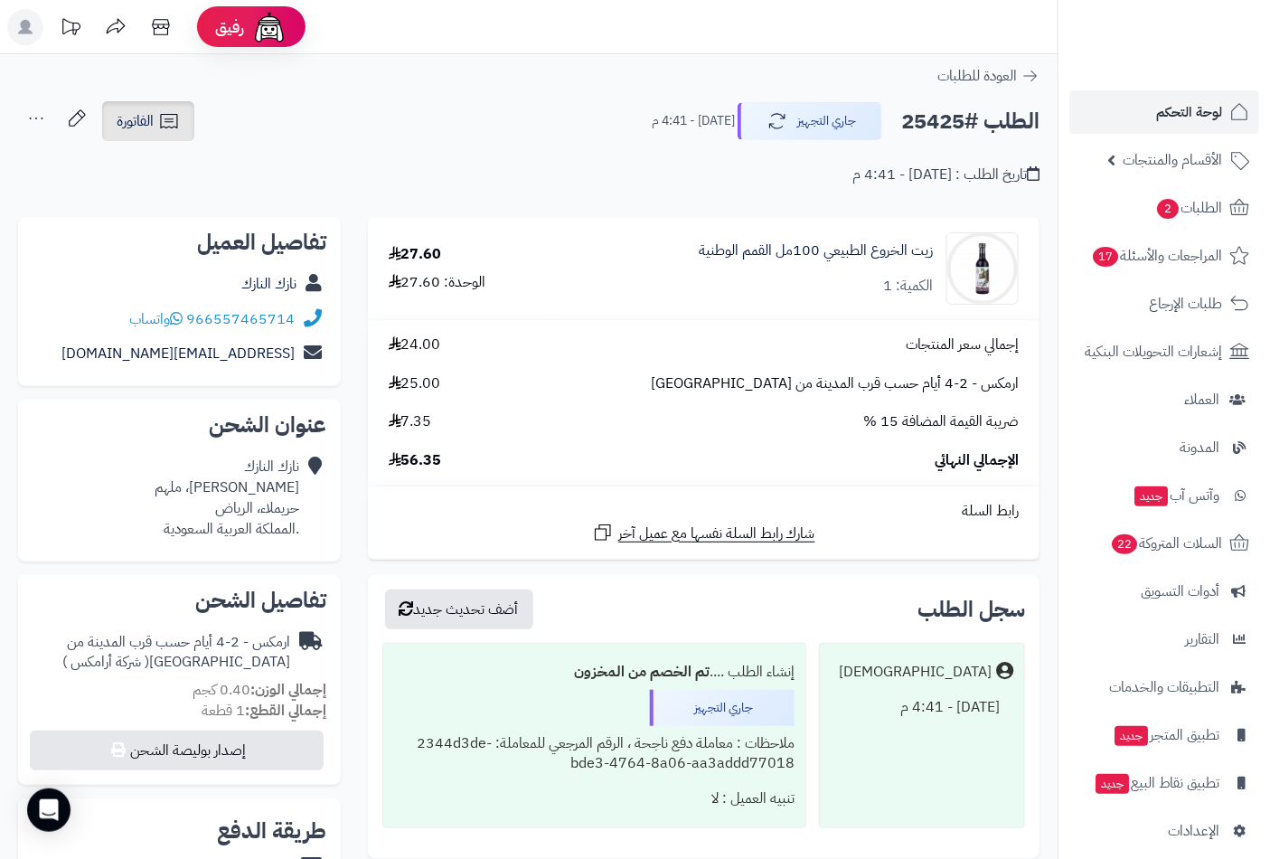
click at [155, 130] on link "الفاتورة" at bounding box center [148, 121] width 92 height 40
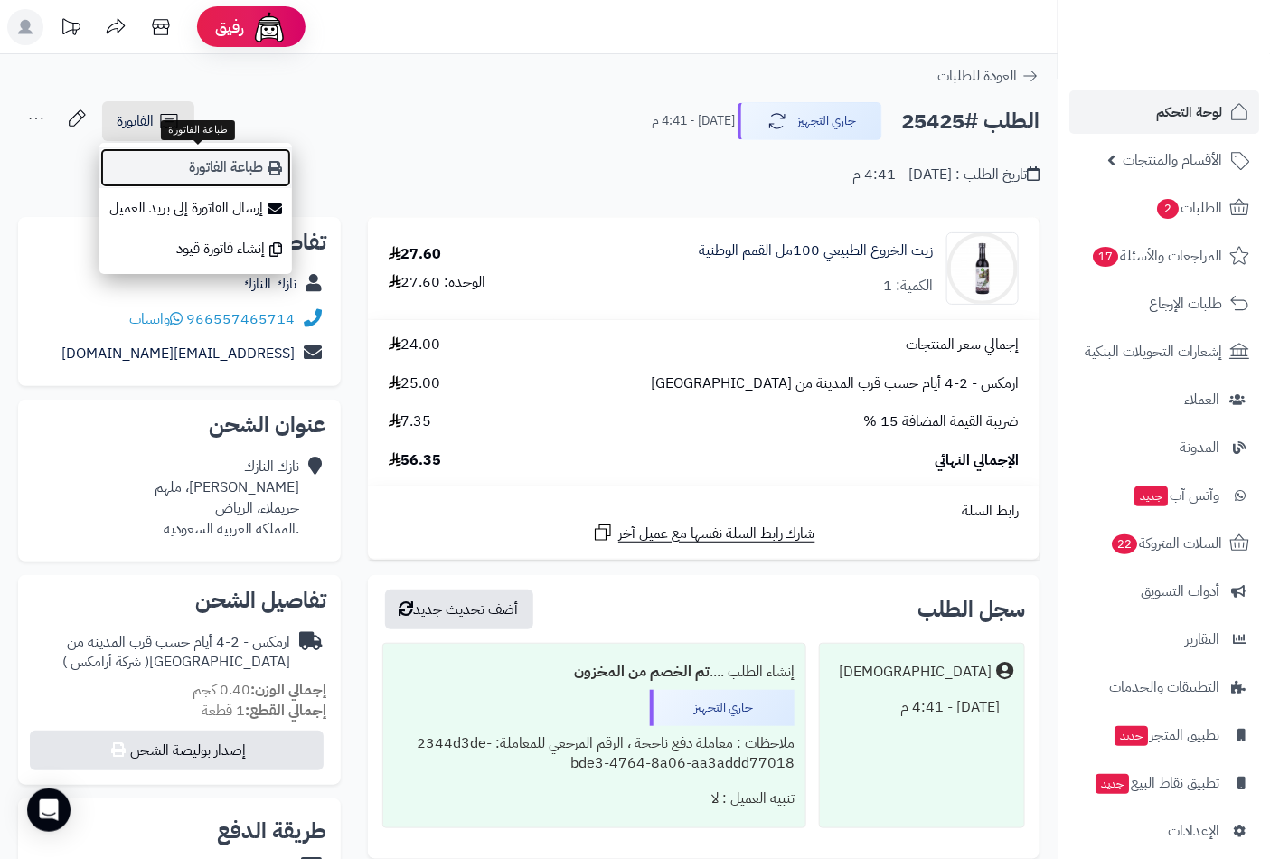
click at [249, 166] on link "طباعة الفاتورة" at bounding box center [195, 167] width 192 height 41
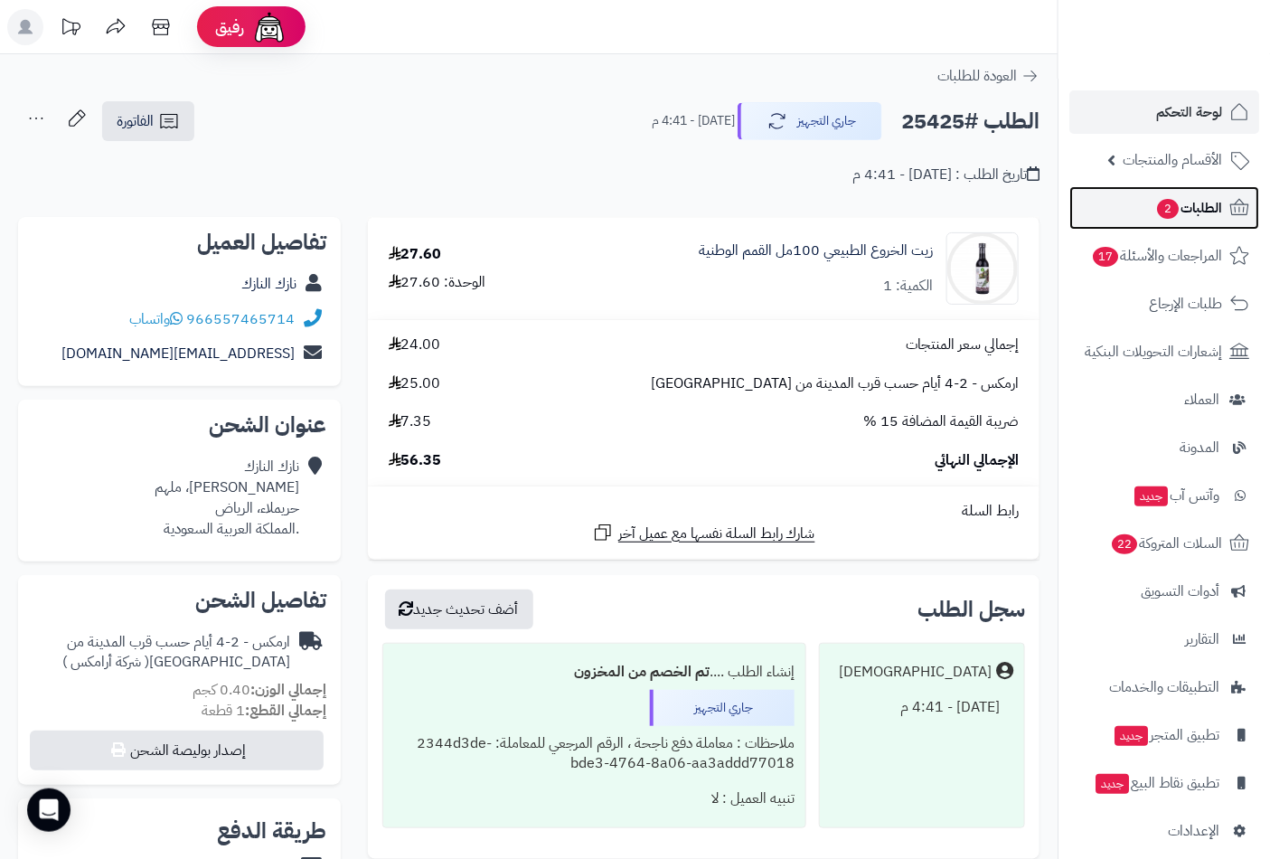
click at [1196, 206] on span "الطلبات 2" at bounding box center [1188, 207] width 67 height 25
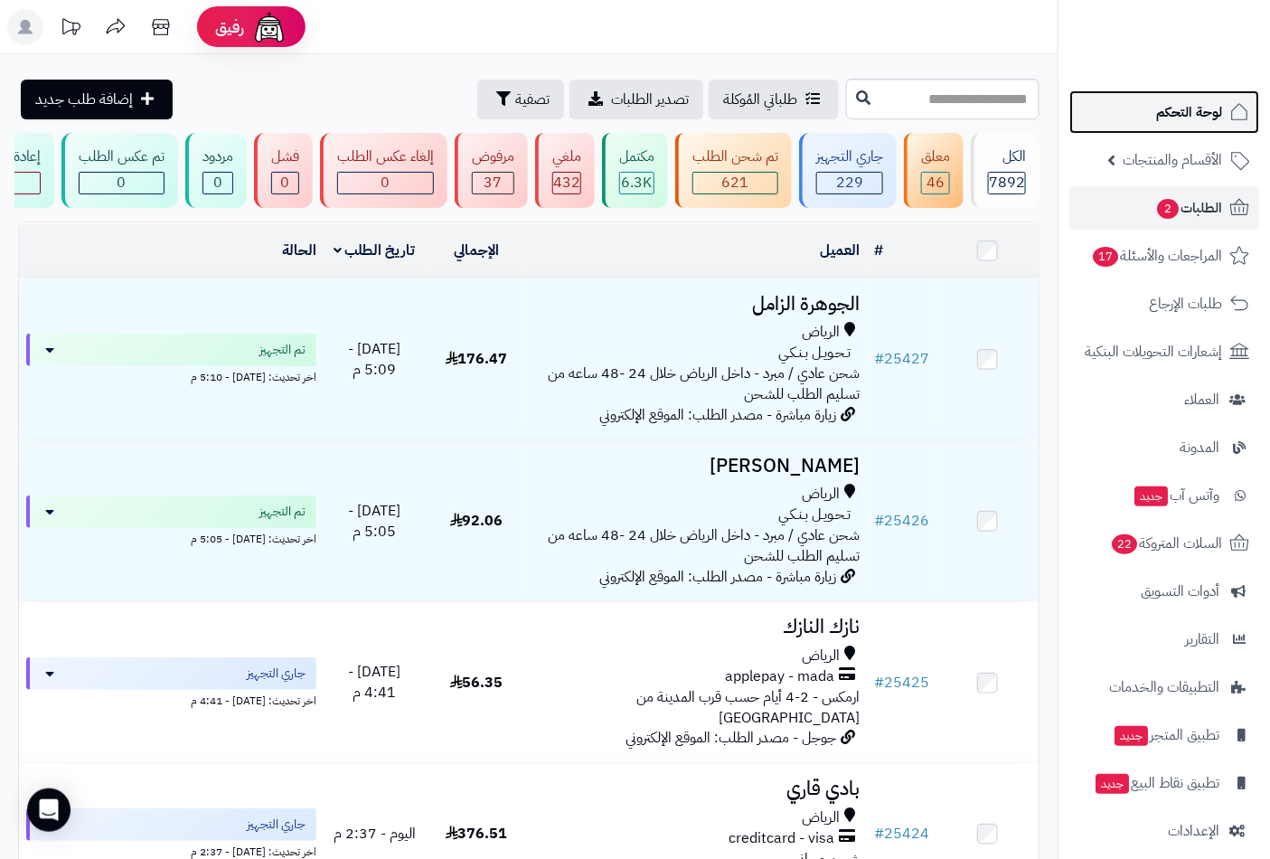
click at [1185, 114] on span "لوحة التحكم" at bounding box center [1189, 111] width 66 height 25
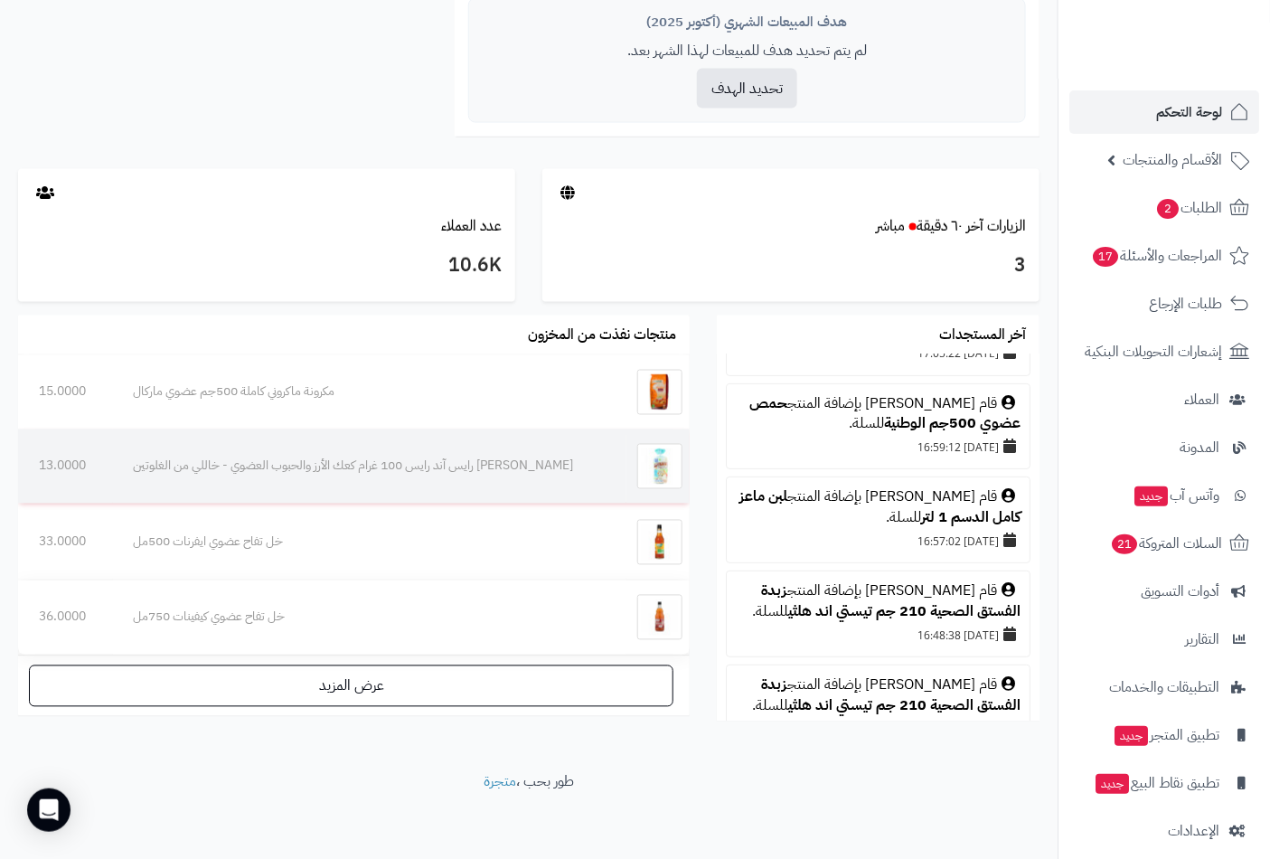
scroll to position [797, 0]
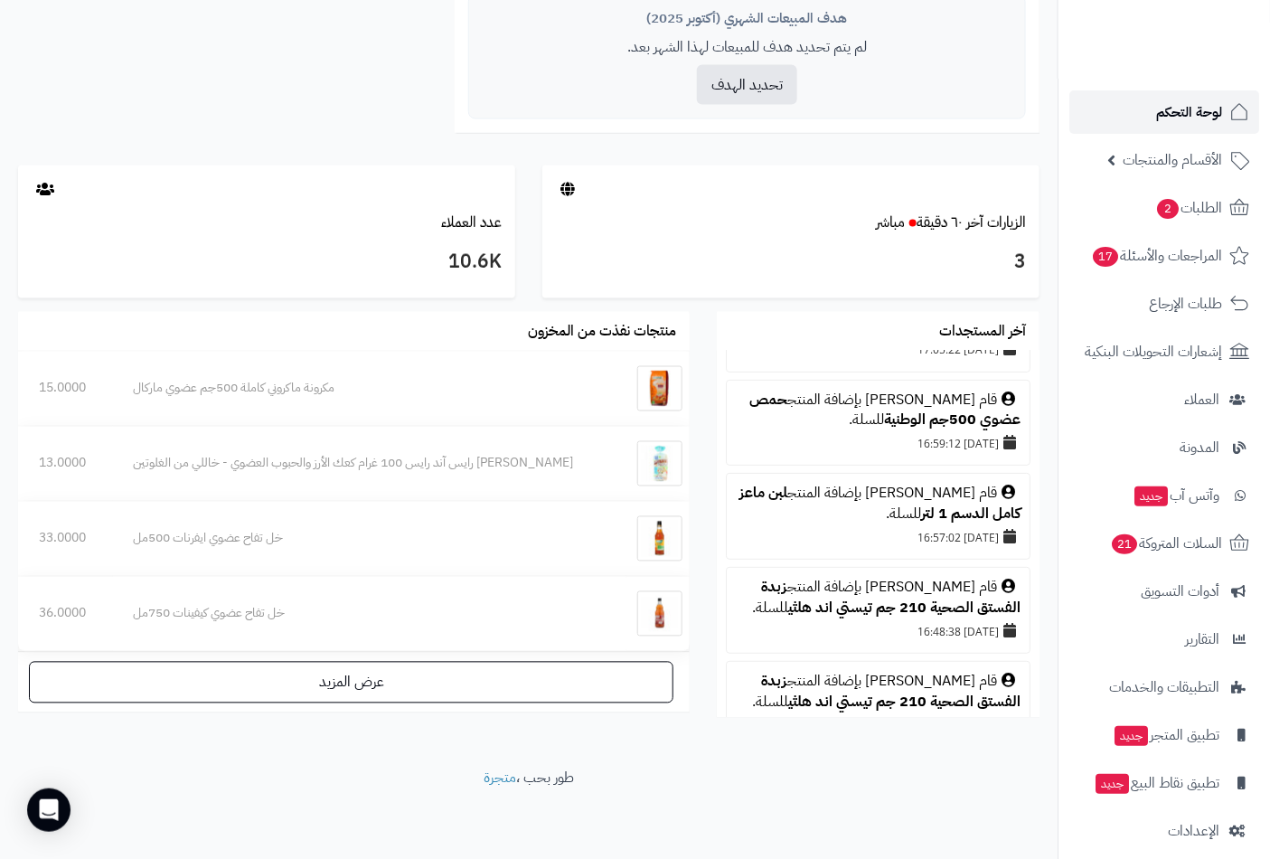
click at [1167, 109] on span "لوحة التحكم" at bounding box center [1189, 111] width 66 height 25
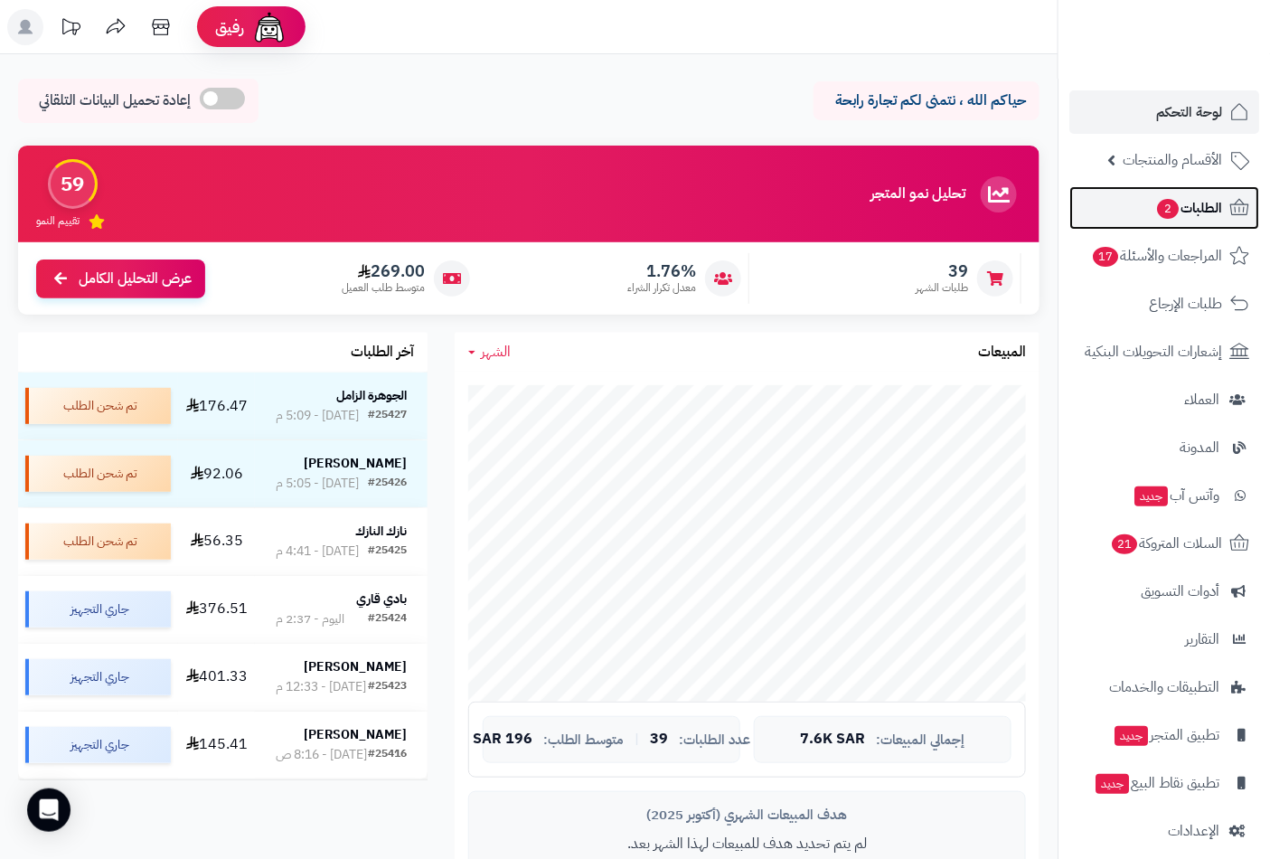
click at [1188, 211] on span "الطلبات 2" at bounding box center [1188, 207] width 67 height 25
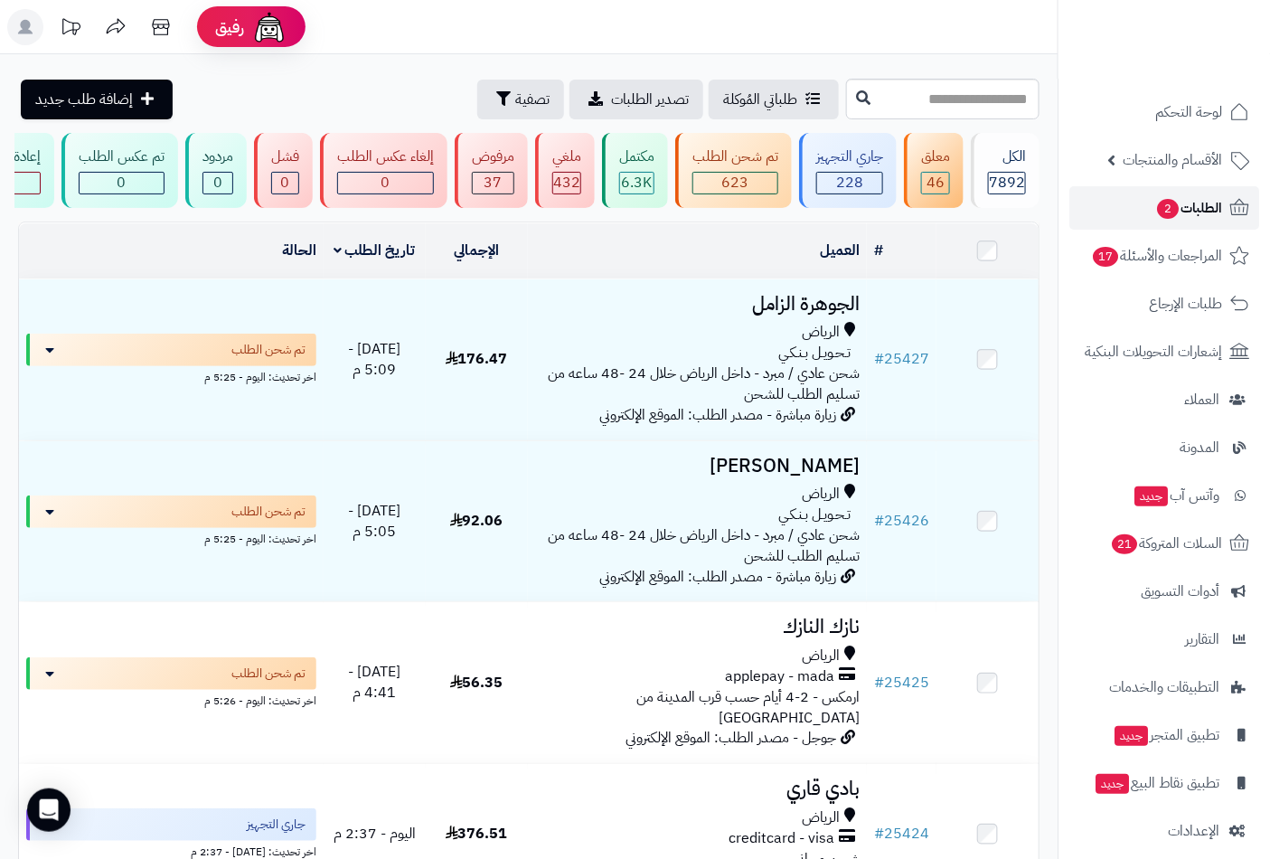
click at [1170, 212] on span "2" at bounding box center [1167, 209] width 23 height 22
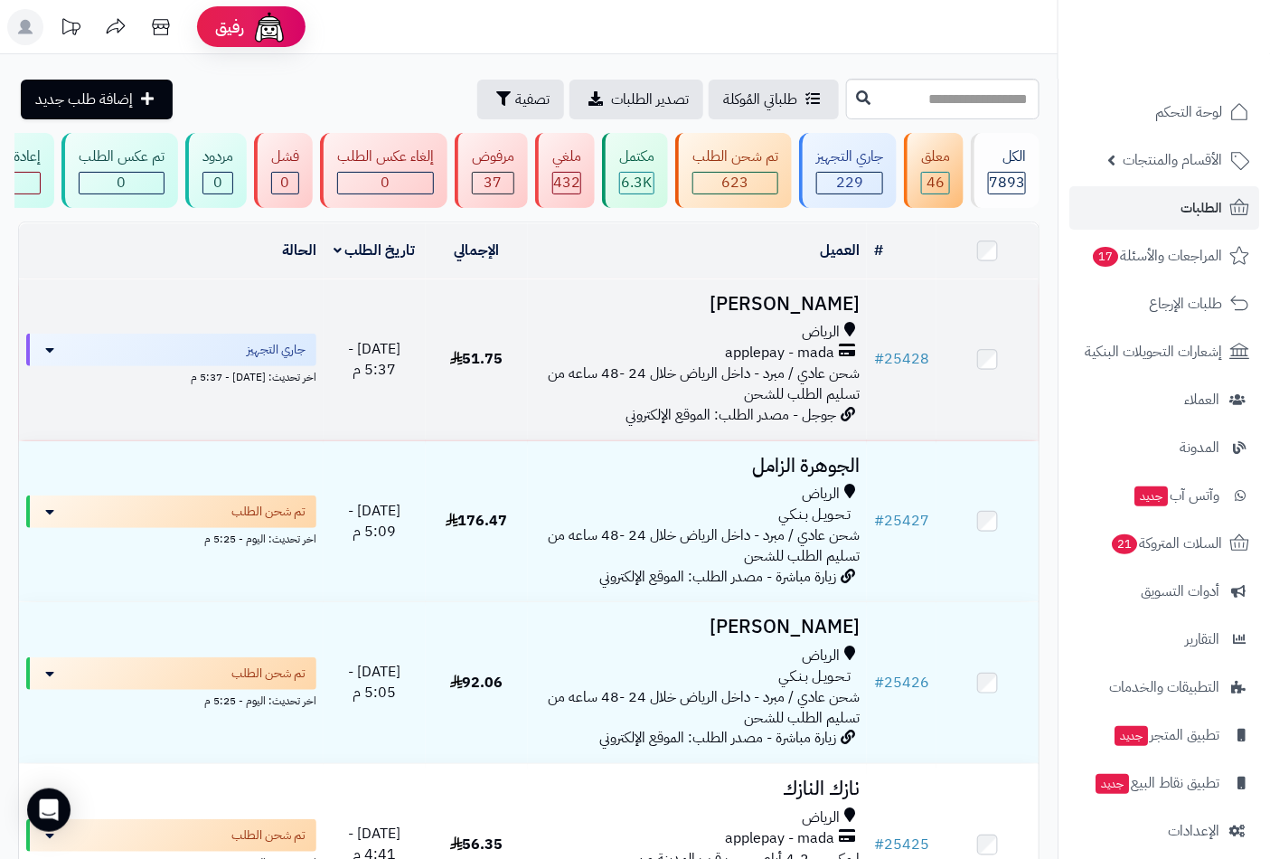
click at [811, 341] on span "الرياض" at bounding box center [821, 332] width 38 height 21
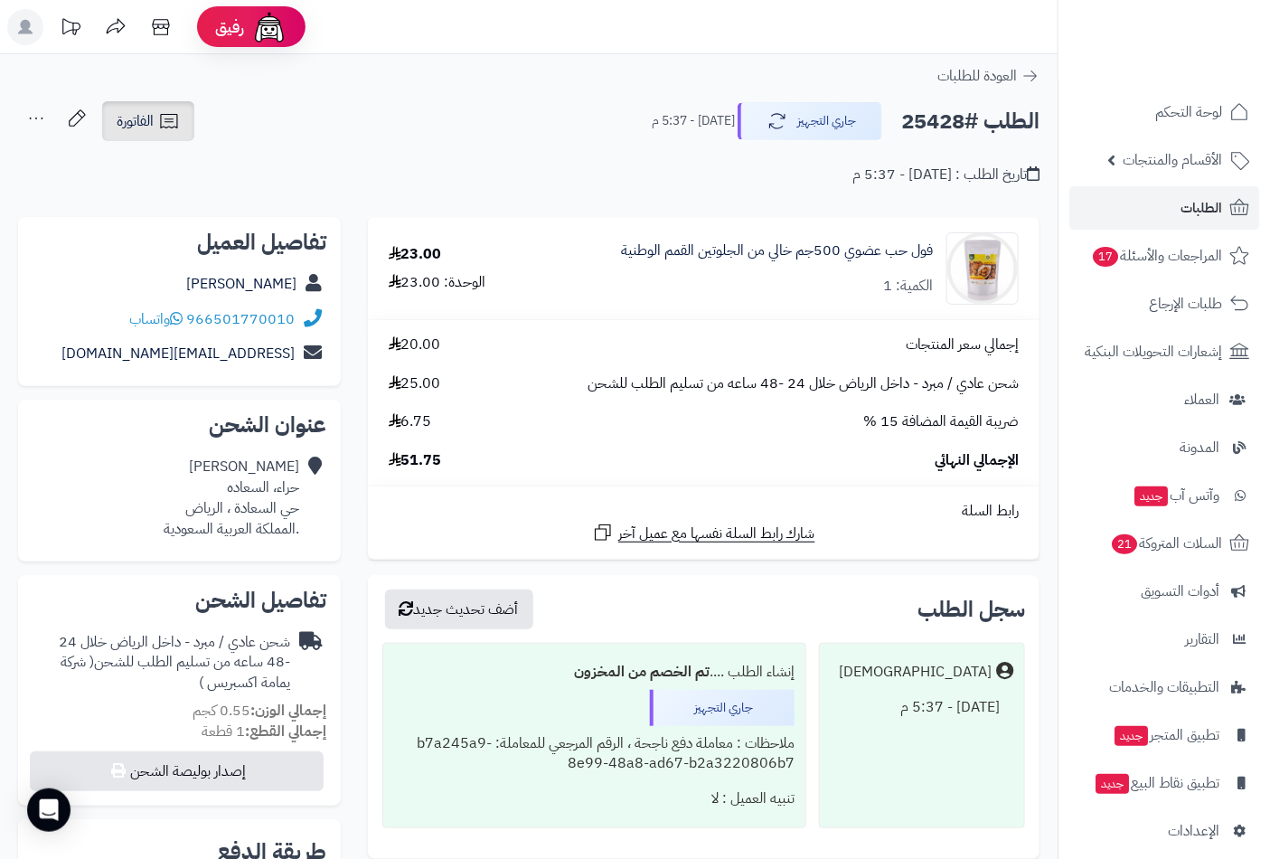
click at [166, 120] on icon at bounding box center [169, 121] width 22 height 22
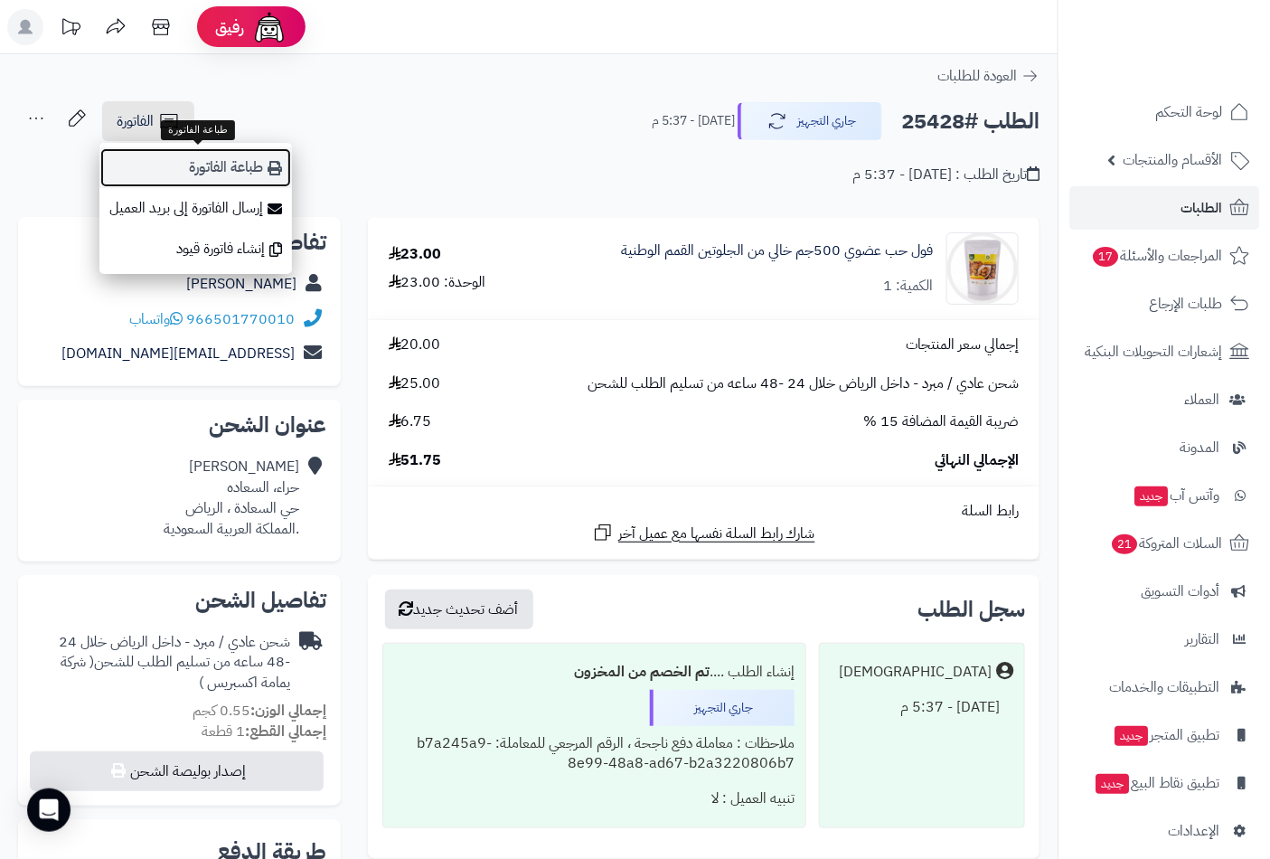
click at [201, 160] on link "طباعة الفاتورة" at bounding box center [195, 167] width 192 height 41
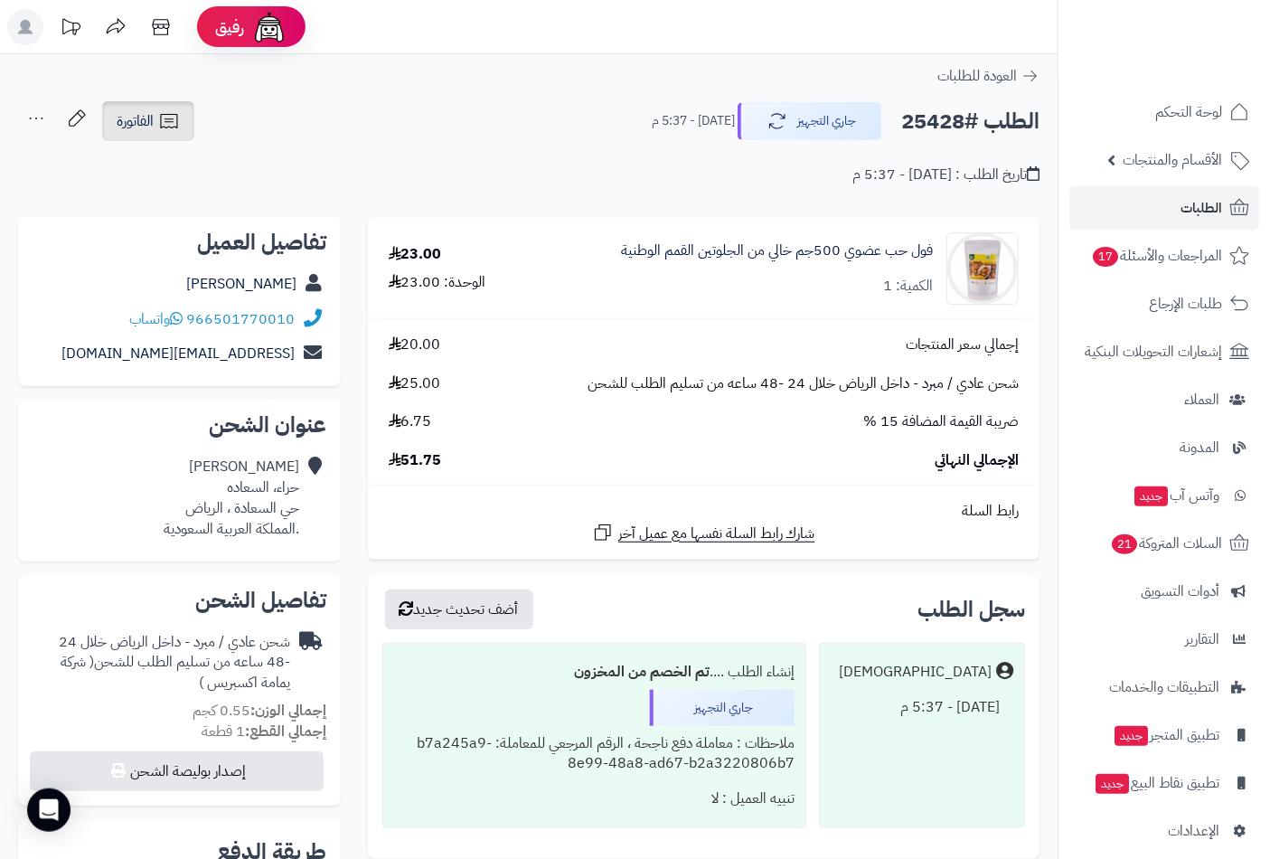
click at [130, 112] on span "الفاتورة" at bounding box center [135, 121] width 37 height 22
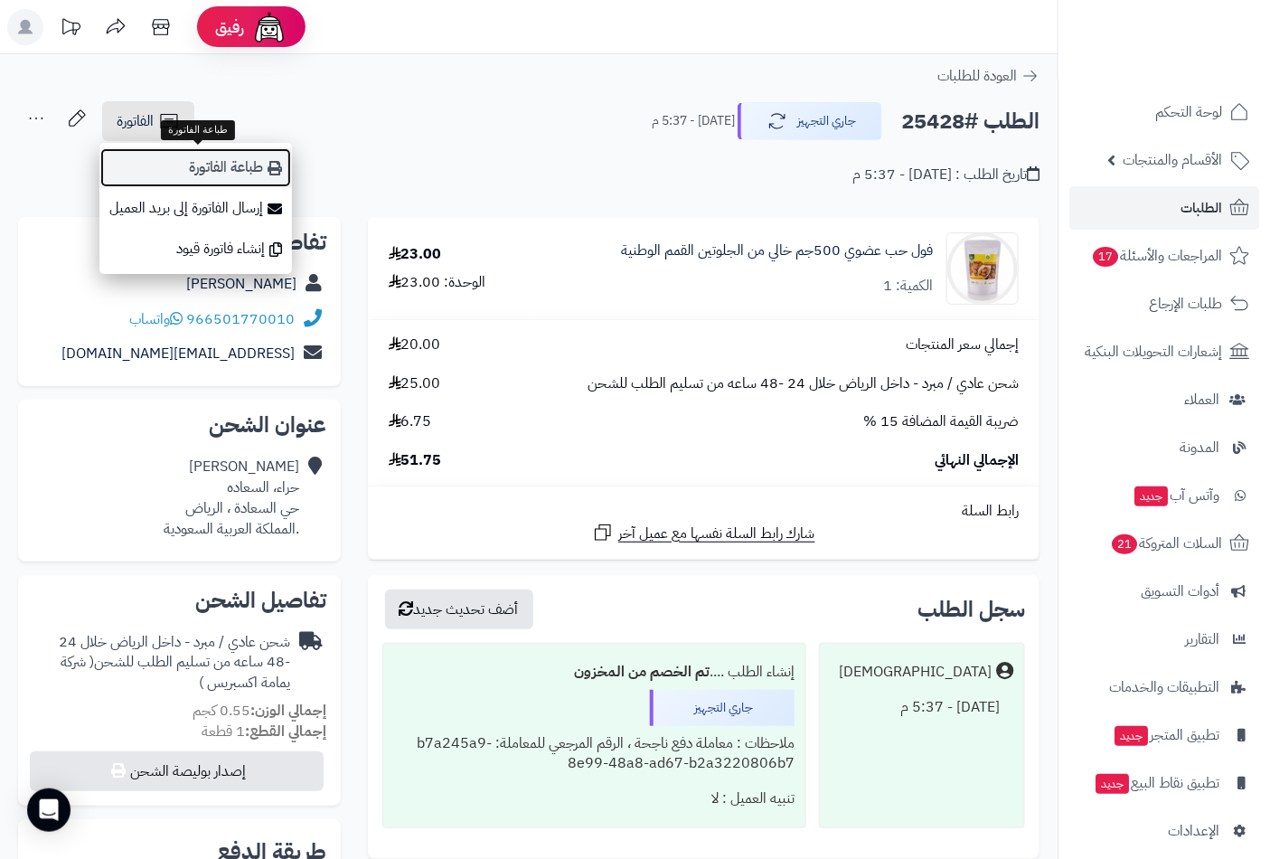
click at [194, 165] on link "طباعة الفاتورة" at bounding box center [195, 167] width 192 height 41
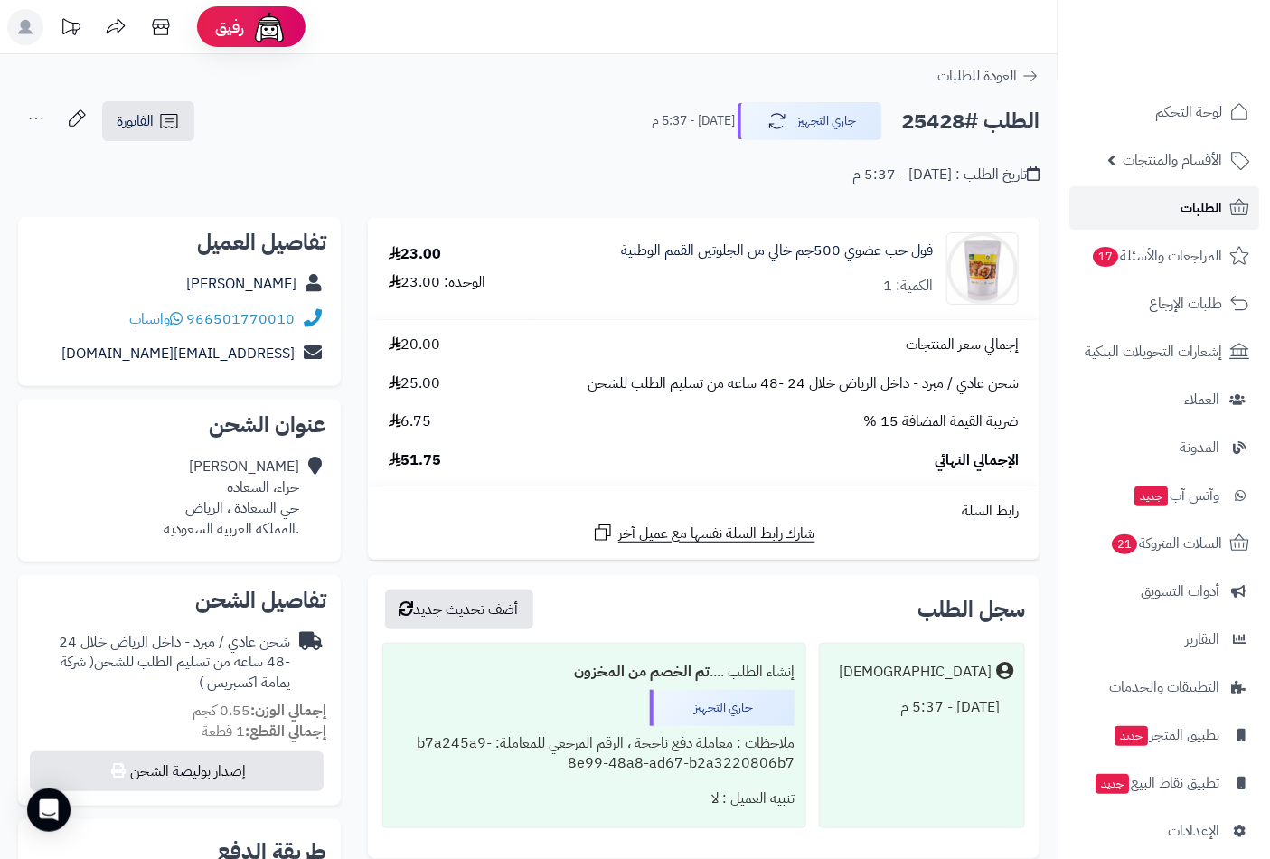
click at [1193, 206] on span "الطلبات" at bounding box center [1201, 207] width 42 height 25
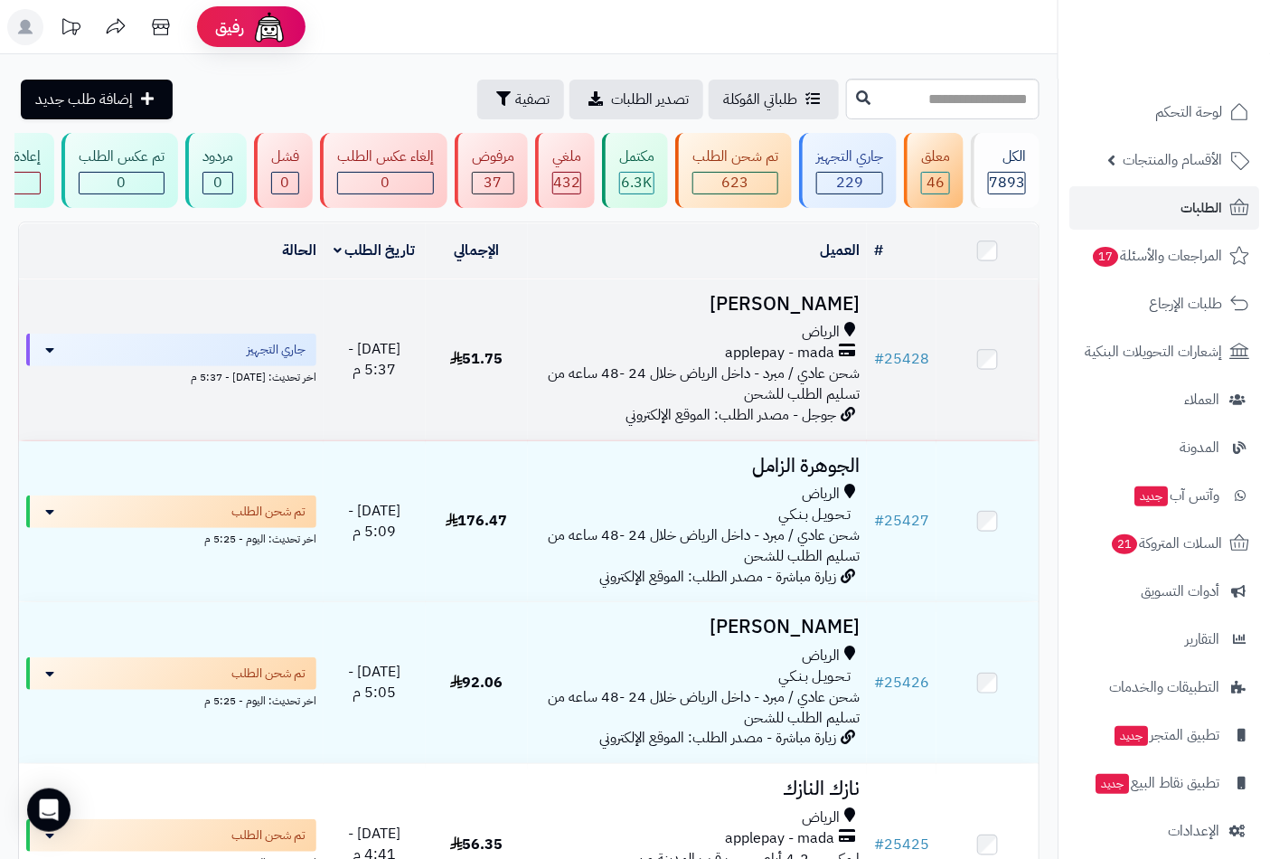
click at [798, 314] on h3 "[PERSON_NAME]" at bounding box center [697, 304] width 325 height 21
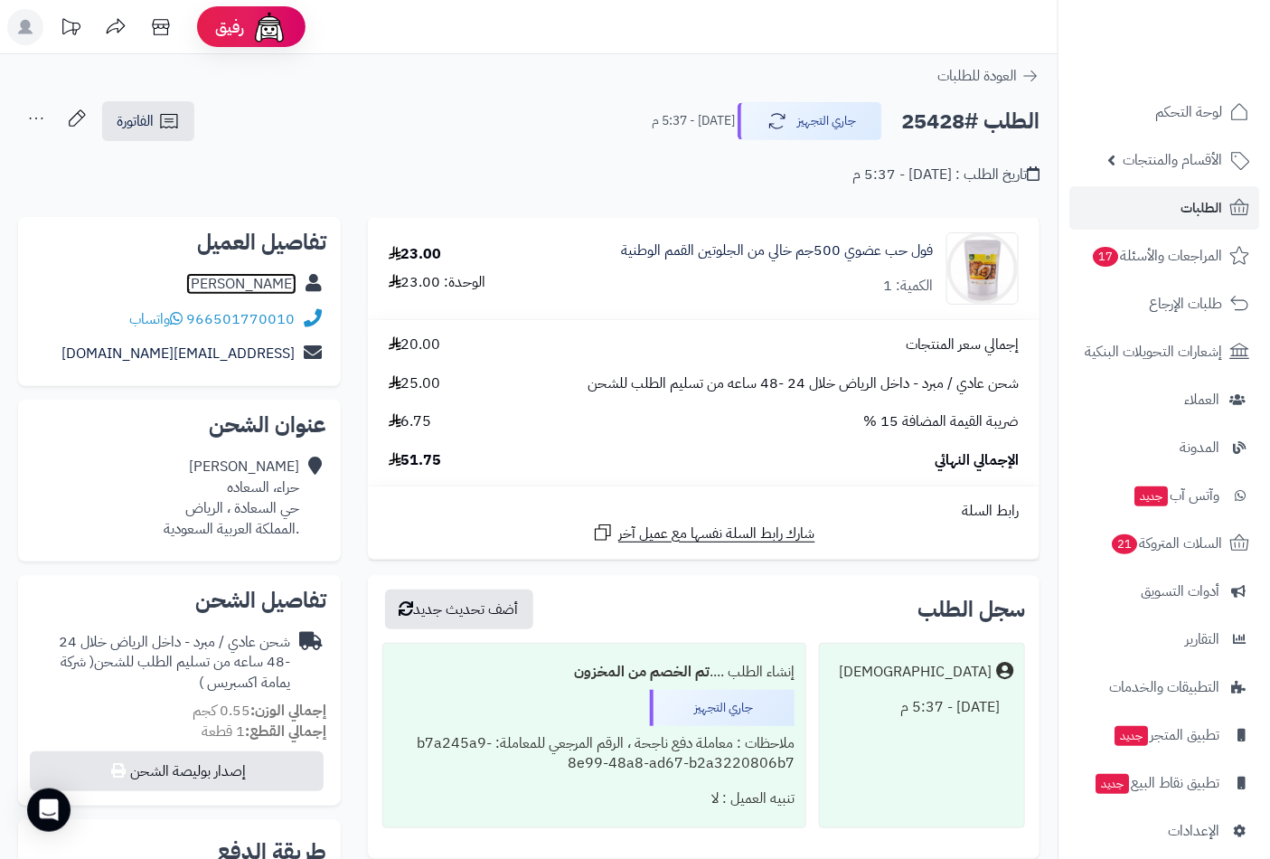
click at [268, 285] on link "[PERSON_NAME]" at bounding box center [241, 284] width 110 height 22
click at [1185, 210] on span "الطلبات" at bounding box center [1201, 207] width 42 height 25
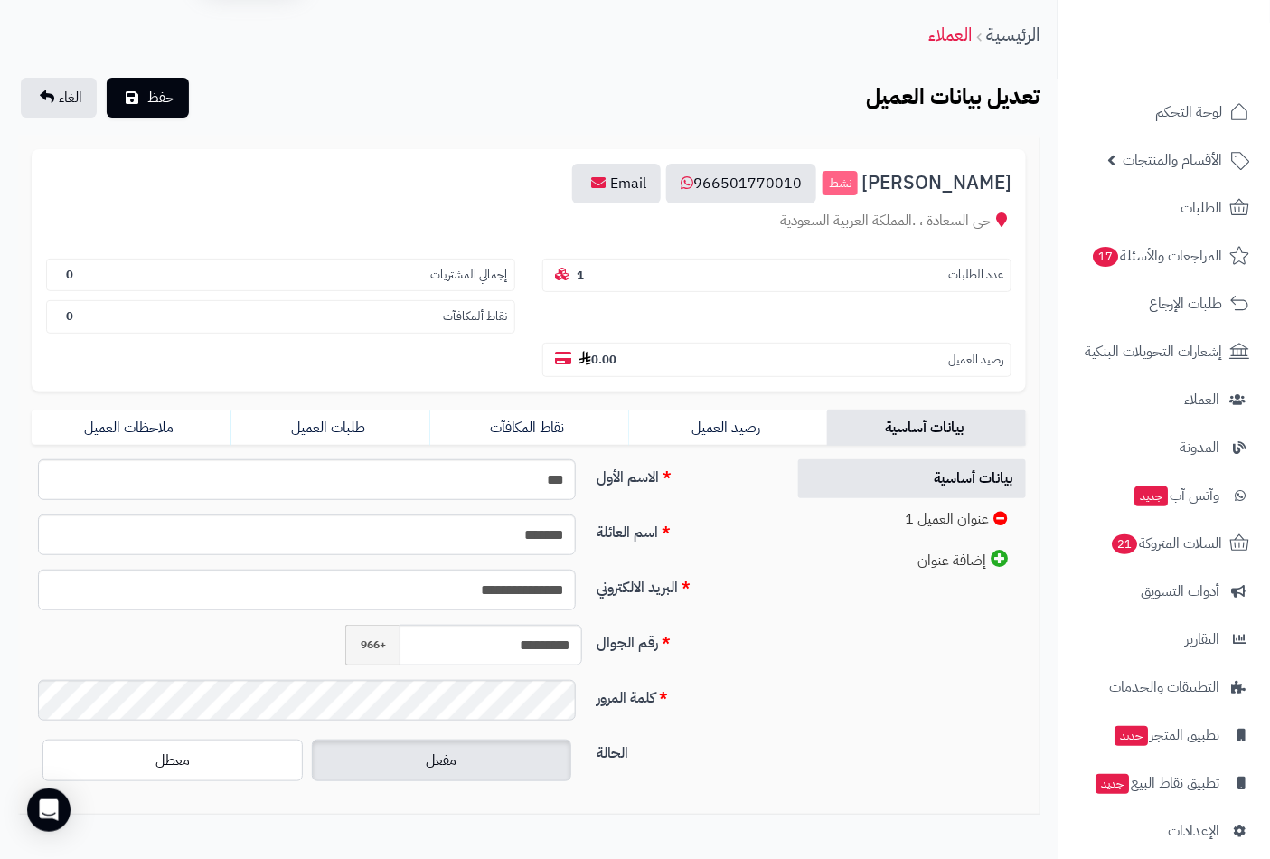
scroll to position [109, 0]
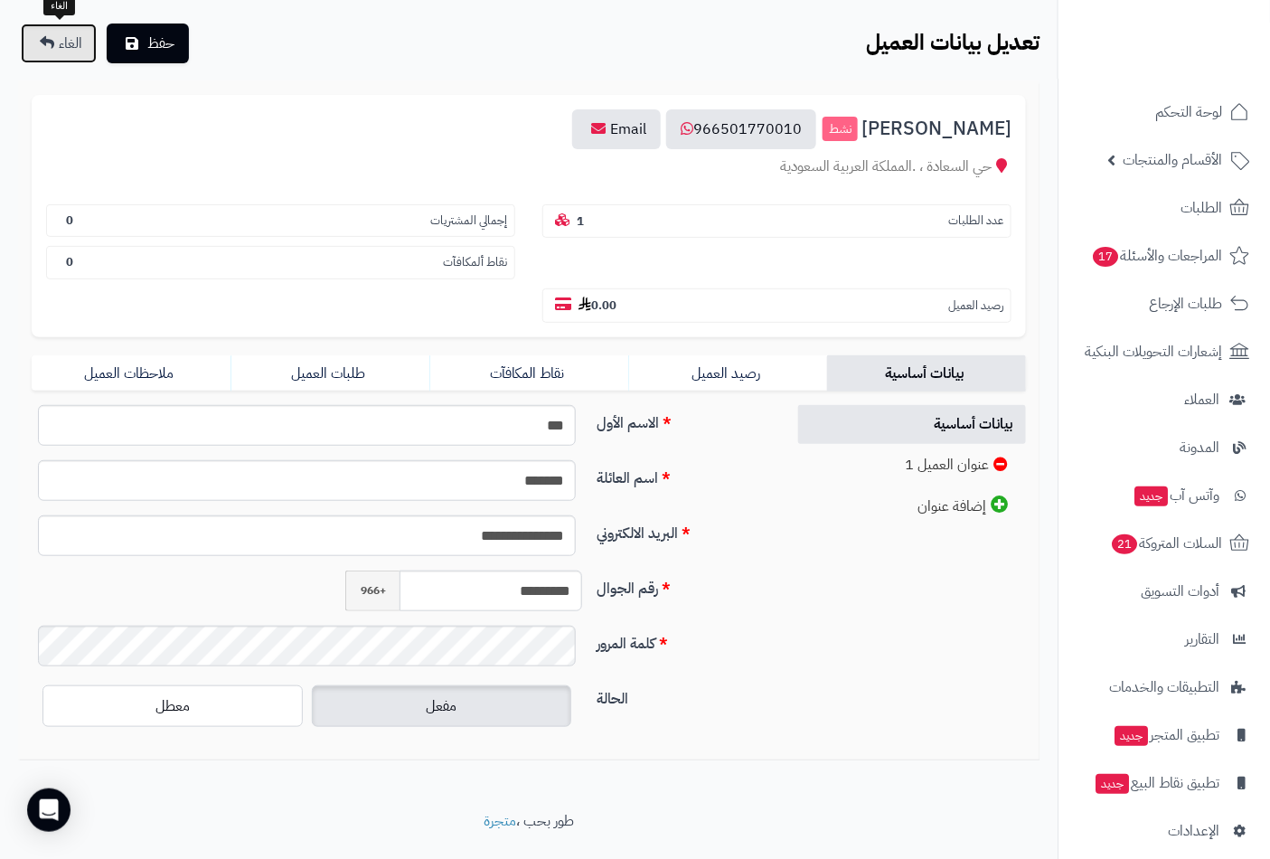
click at [45, 42] on icon at bounding box center [47, 42] width 14 height 14
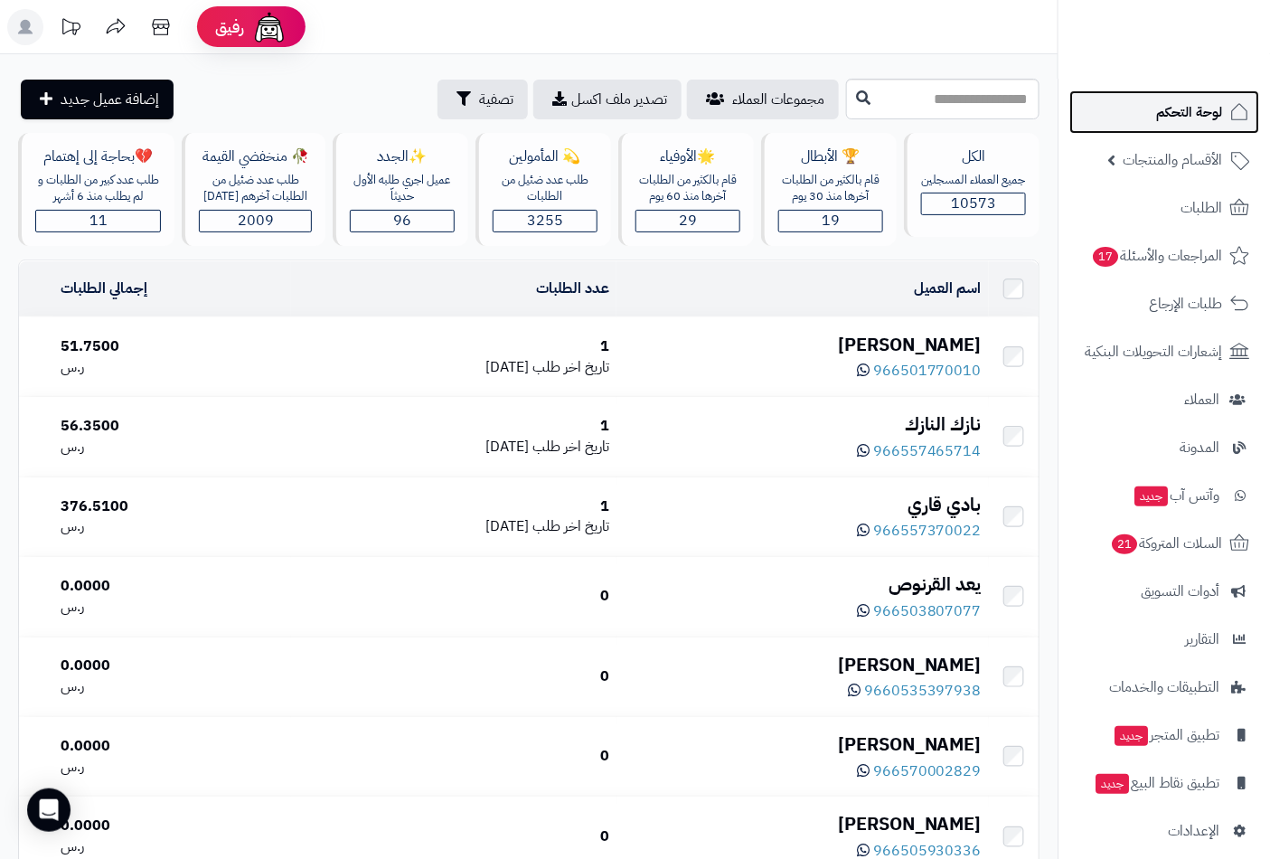
click at [1163, 113] on span "لوحة التحكم" at bounding box center [1189, 111] width 66 height 25
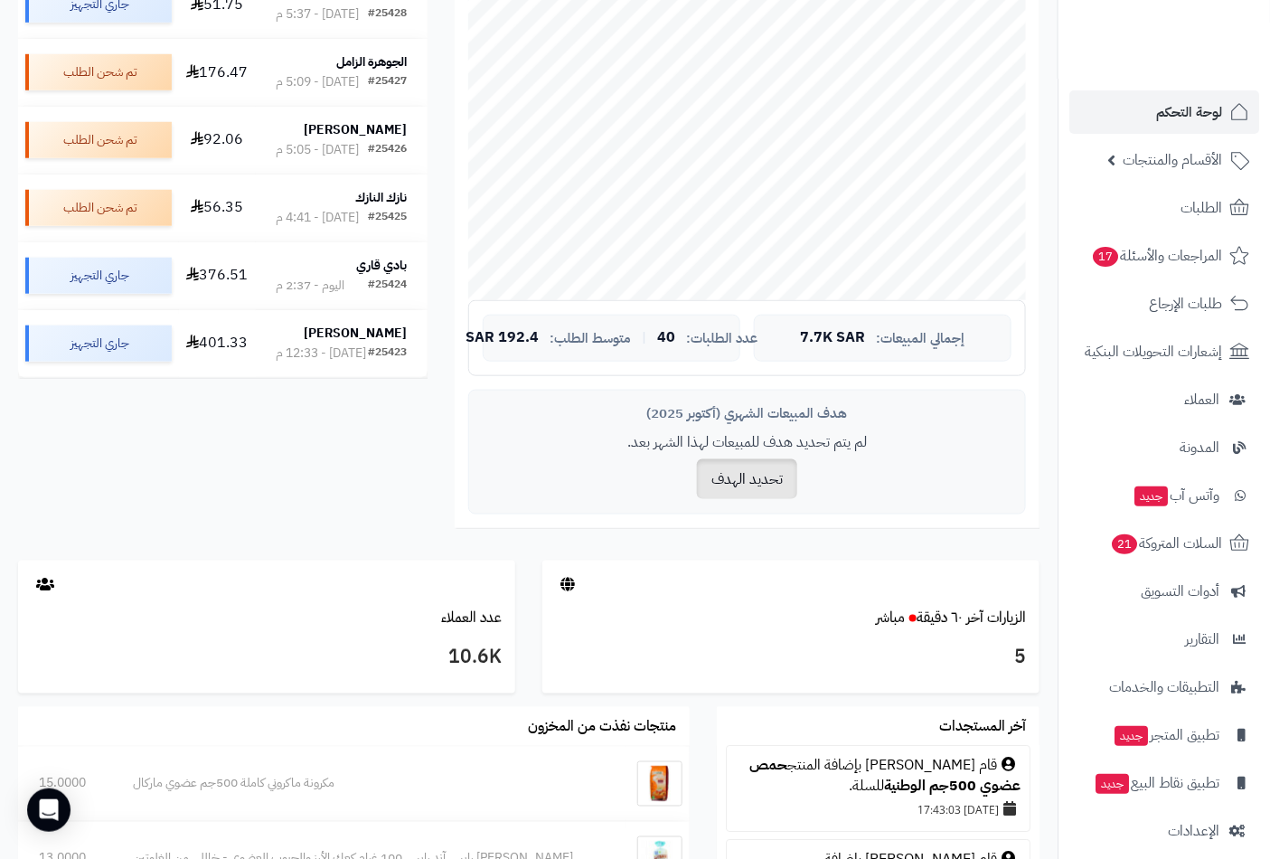
scroll to position [301, 0]
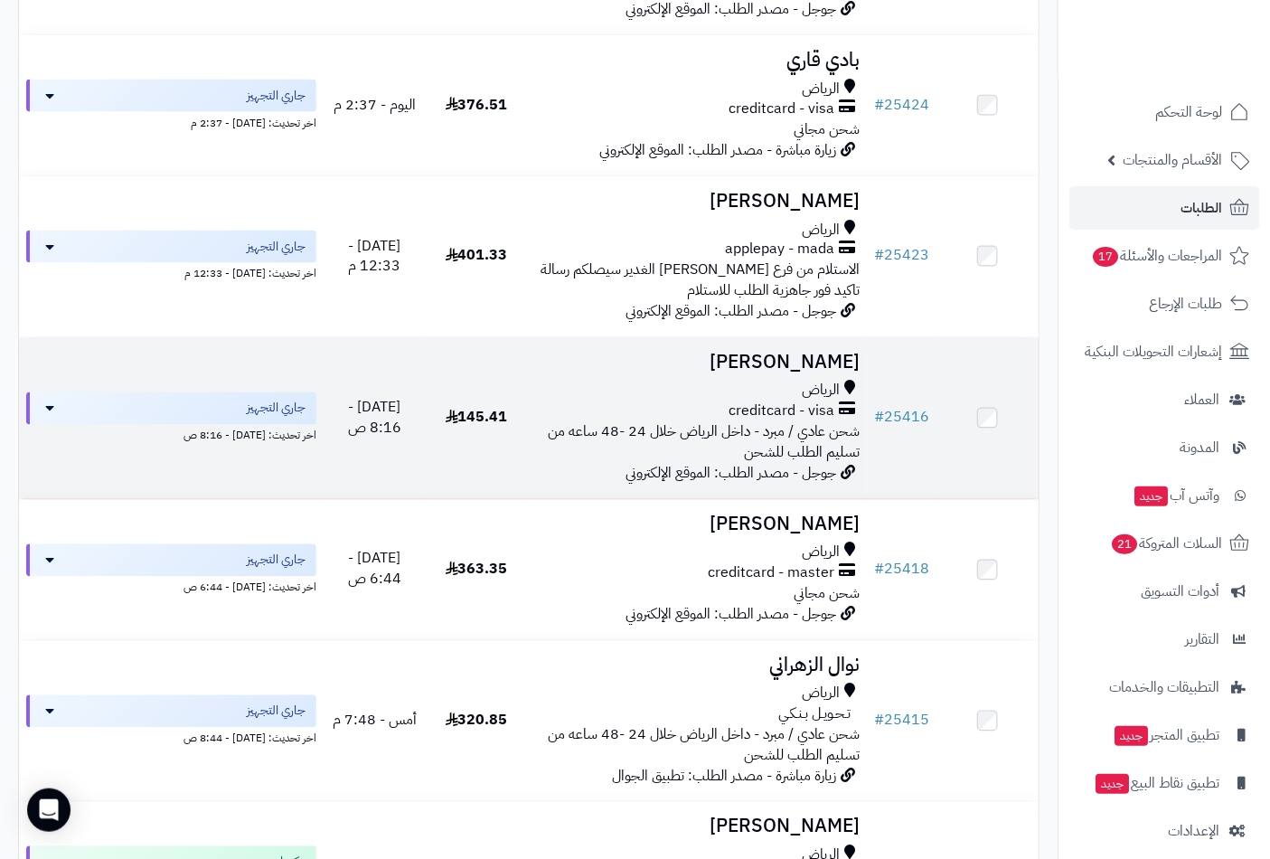
scroll to position [904, 0]
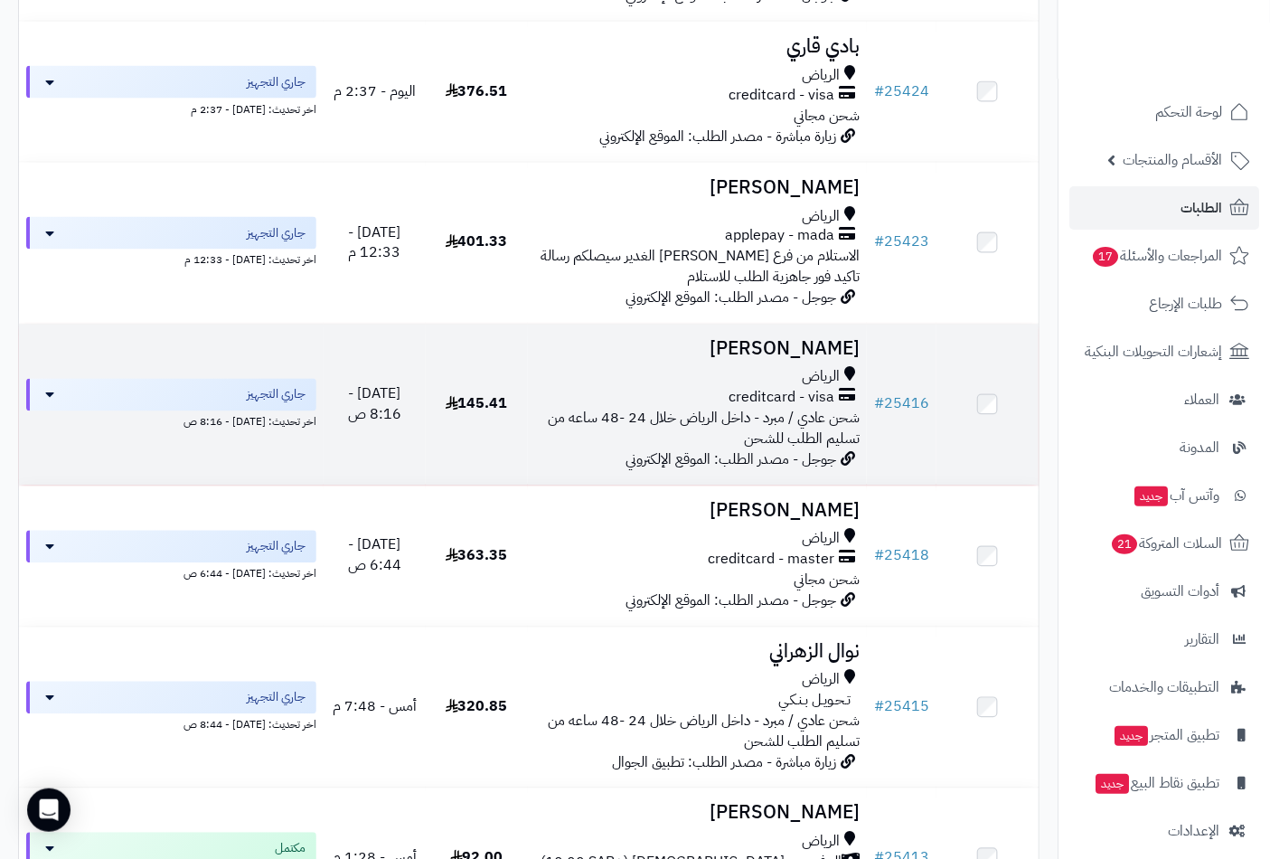
click at [761, 348] on h3 "[PERSON_NAME]" at bounding box center [697, 349] width 325 height 21
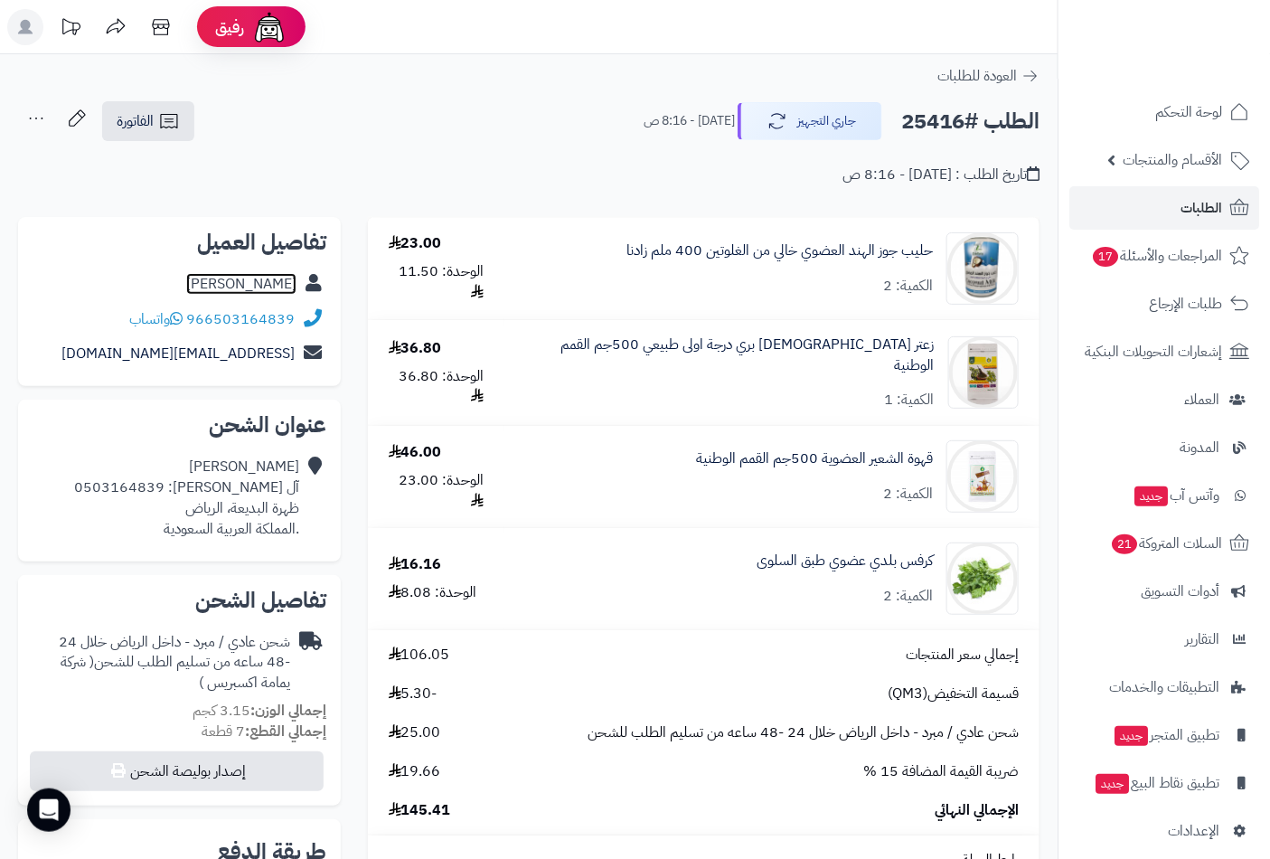
click at [227, 283] on link "saleh alhammad" at bounding box center [241, 284] width 110 height 22
click at [931, 113] on h2 "الطلب #25416" at bounding box center [970, 121] width 138 height 37
copy h2 "25416"
drag, startPoint x: 182, startPoint y: 286, endPoint x: 298, endPoint y: 287, distance: 116.6
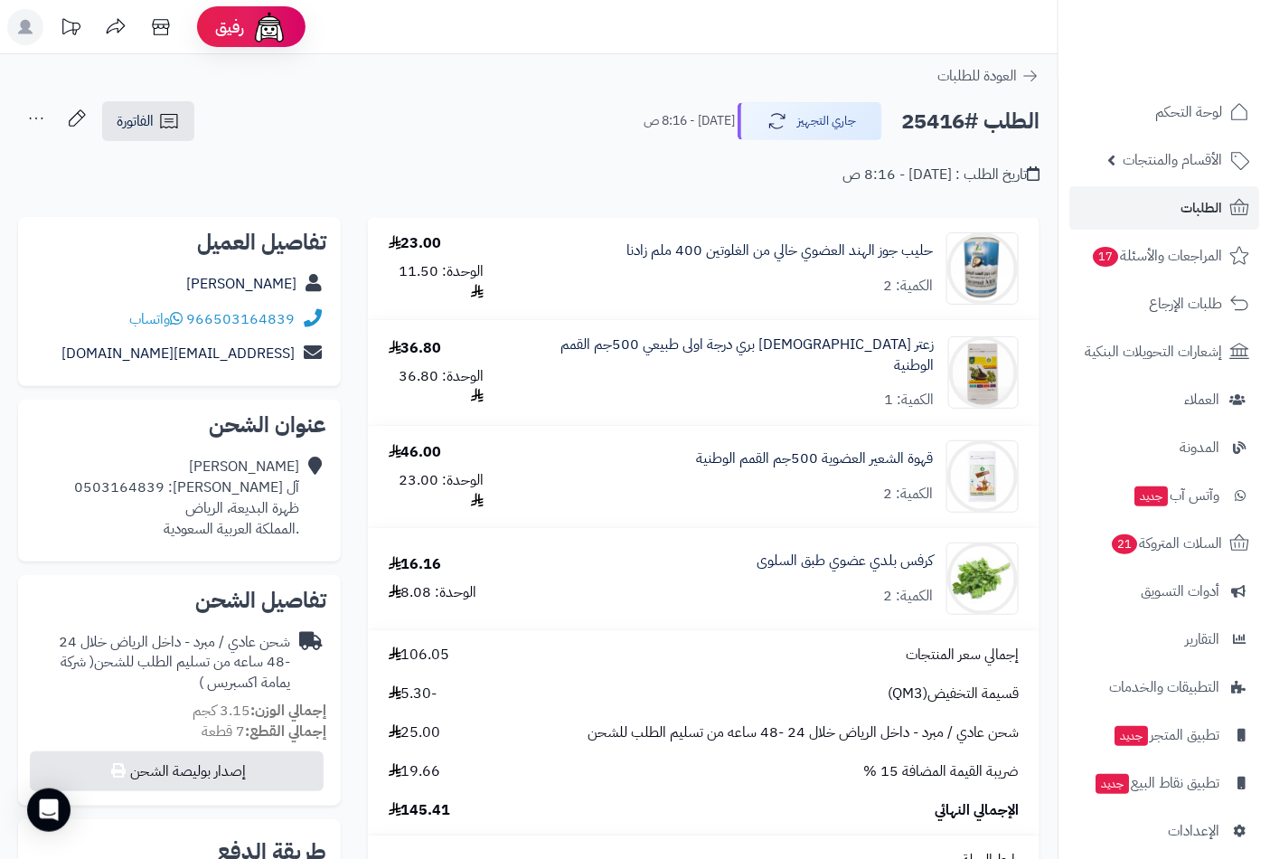
click at [298, 287] on div "saleh alhammad" at bounding box center [180, 284] width 294 height 35
copy link "saleh alhammad"
click at [296, 509] on div "saleh alhammad آل سليم، جوال: 0503164839 ظهرة البديعة، الرياض .المملكة العربية …" at bounding box center [186, 497] width 225 height 82
drag, startPoint x: 296, startPoint y: 509, endPoint x: 249, endPoint y: 511, distance: 46.1
click at [249, 511] on div "saleh alhammad آل سليم، جوال: 0503164839 ظهرة البديعة، الرياض .المملكة العربية …" at bounding box center [186, 497] width 225 height 82
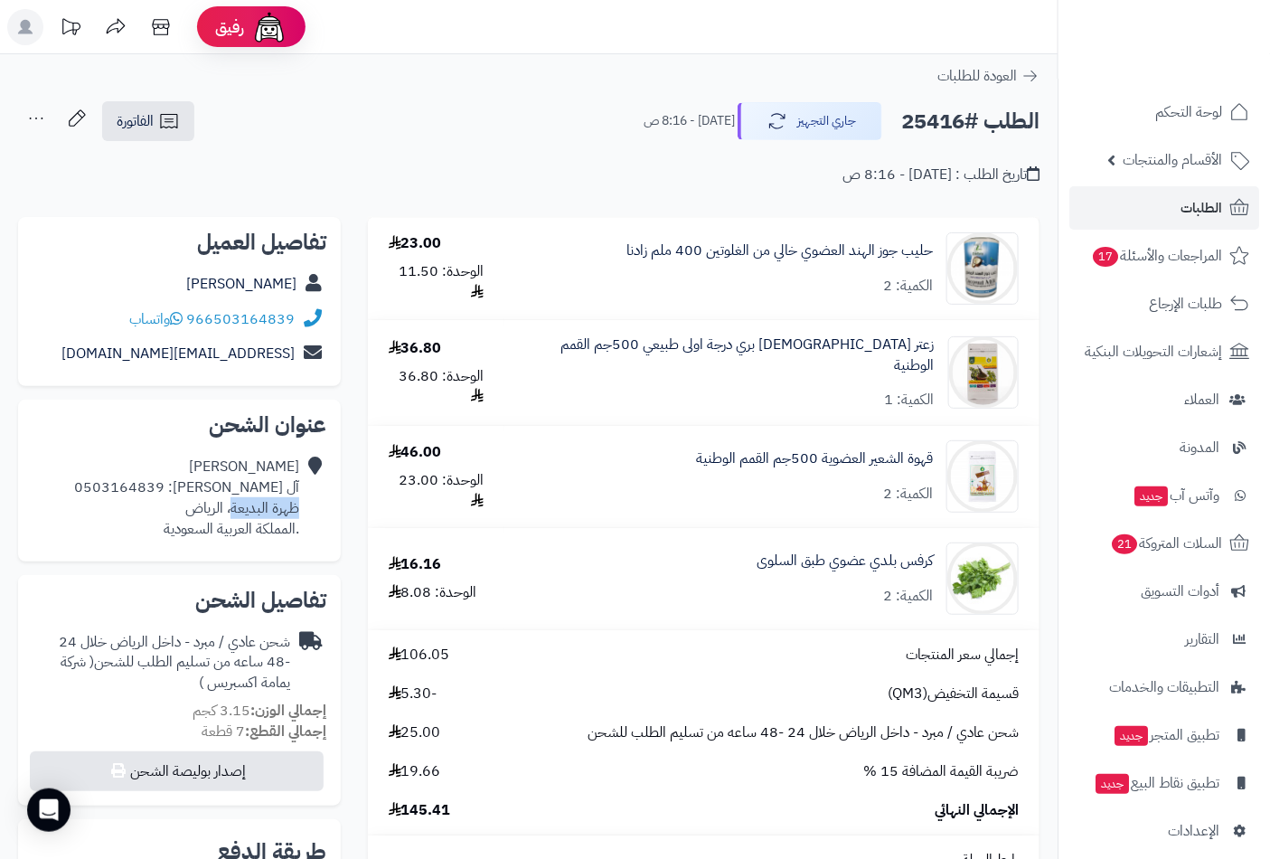
copy div "ظهرة البديعة"
drag, startPoint x: 122, startPoint y: 484, endPoint x: 208, endPoint y: 493, distance: 86.2
click at [208, 493] on div "saleh alhammad آل سليم، جوال: 0503164839 ظهرة البديعة، الرياض .المملكة العربية …" at bounding box center [180, 497] width 294 height 97
copy div "0503164839"
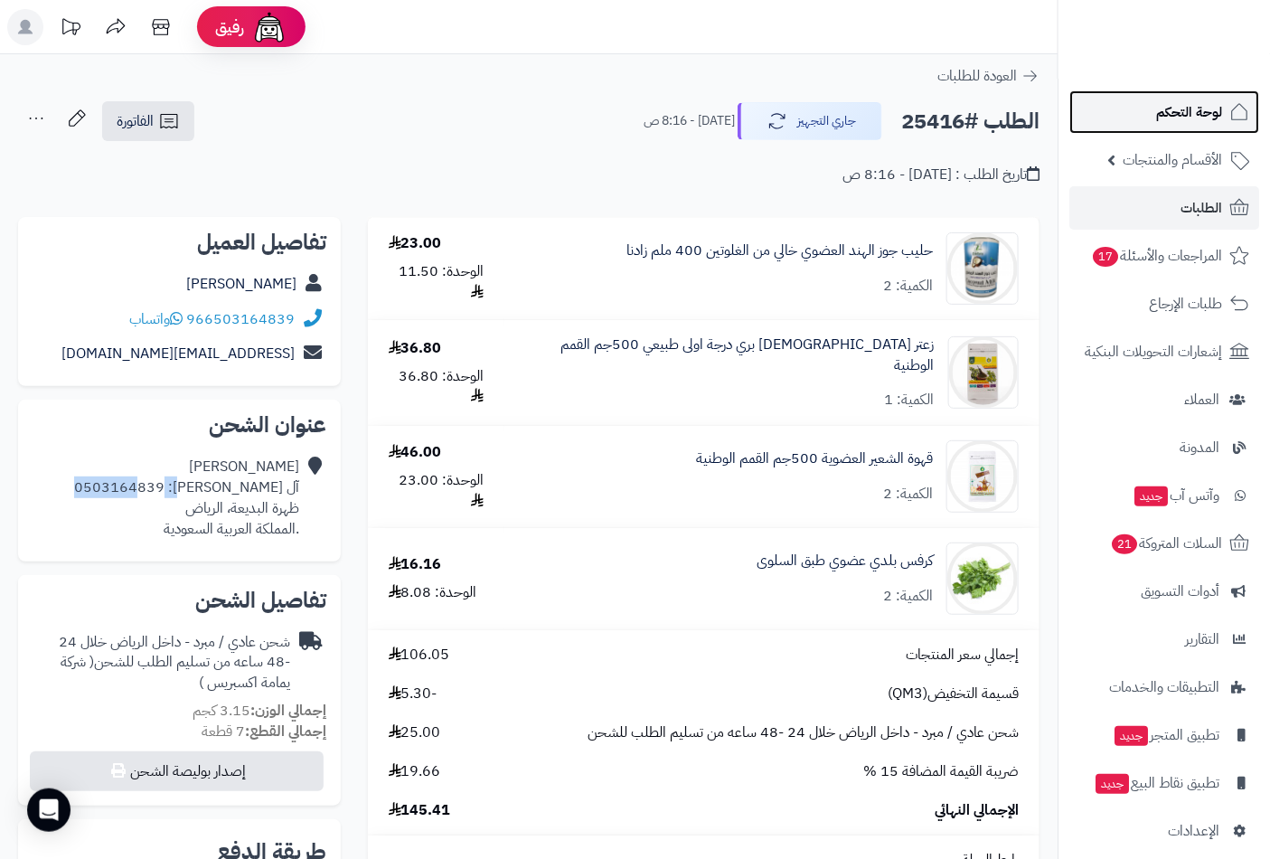
click at [1202, 101] on span "لوحة التحكم" at bounding box center [1189, 111] width 66 height 25
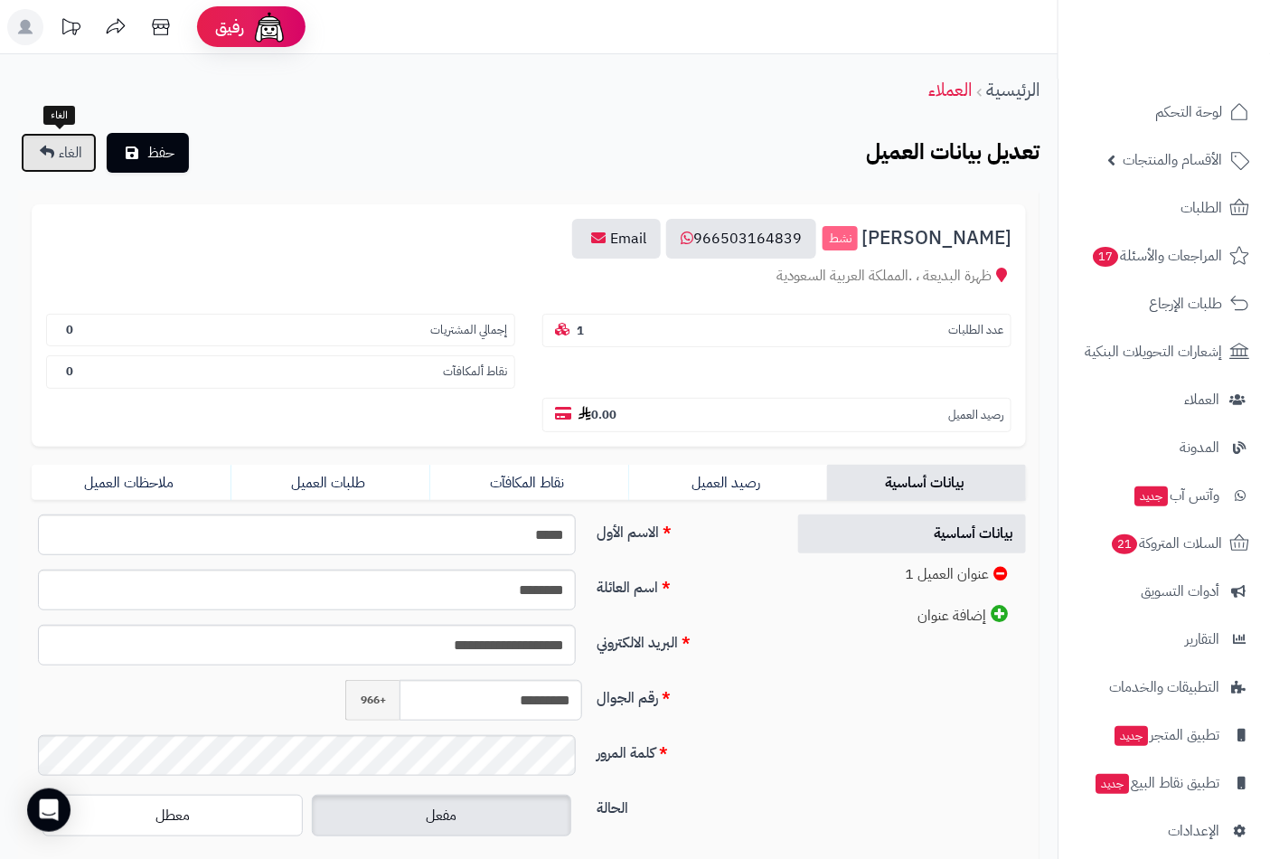
click at [63, 155] on span "الغاء" at bounding box center [70, 153] width 23 height 22
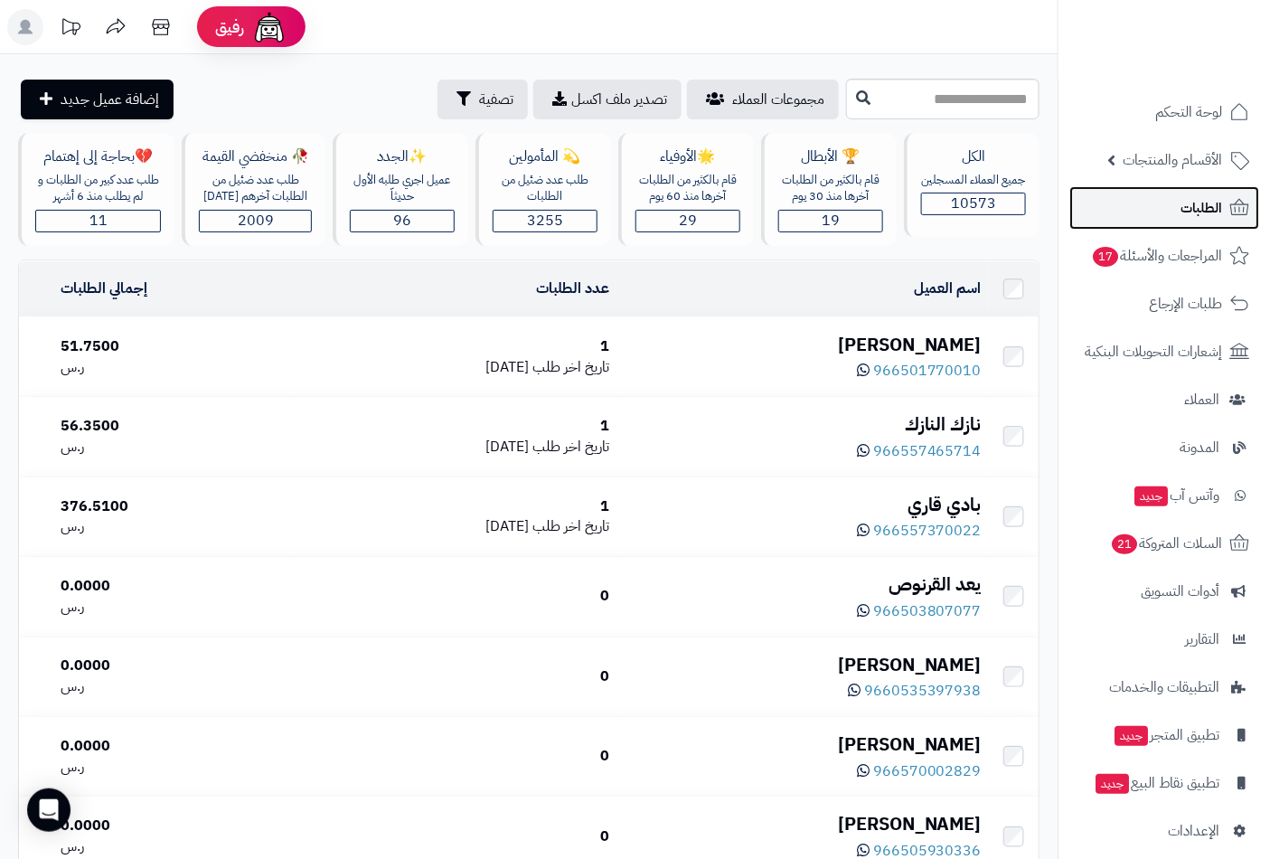
click at [1207, 201] on span "الطلبات" at bounding box center [1201, 207] width 42 height 25
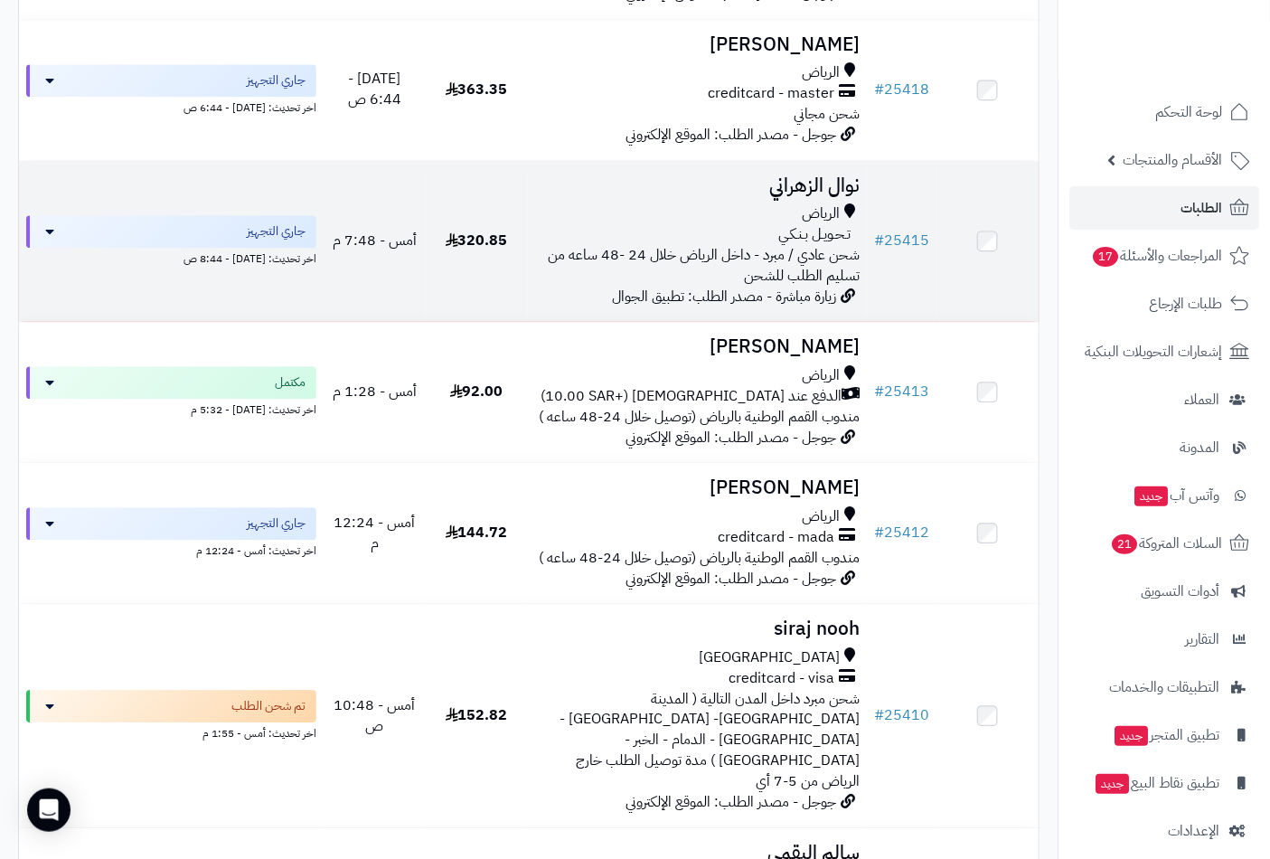
scroll to position [1405, 0]
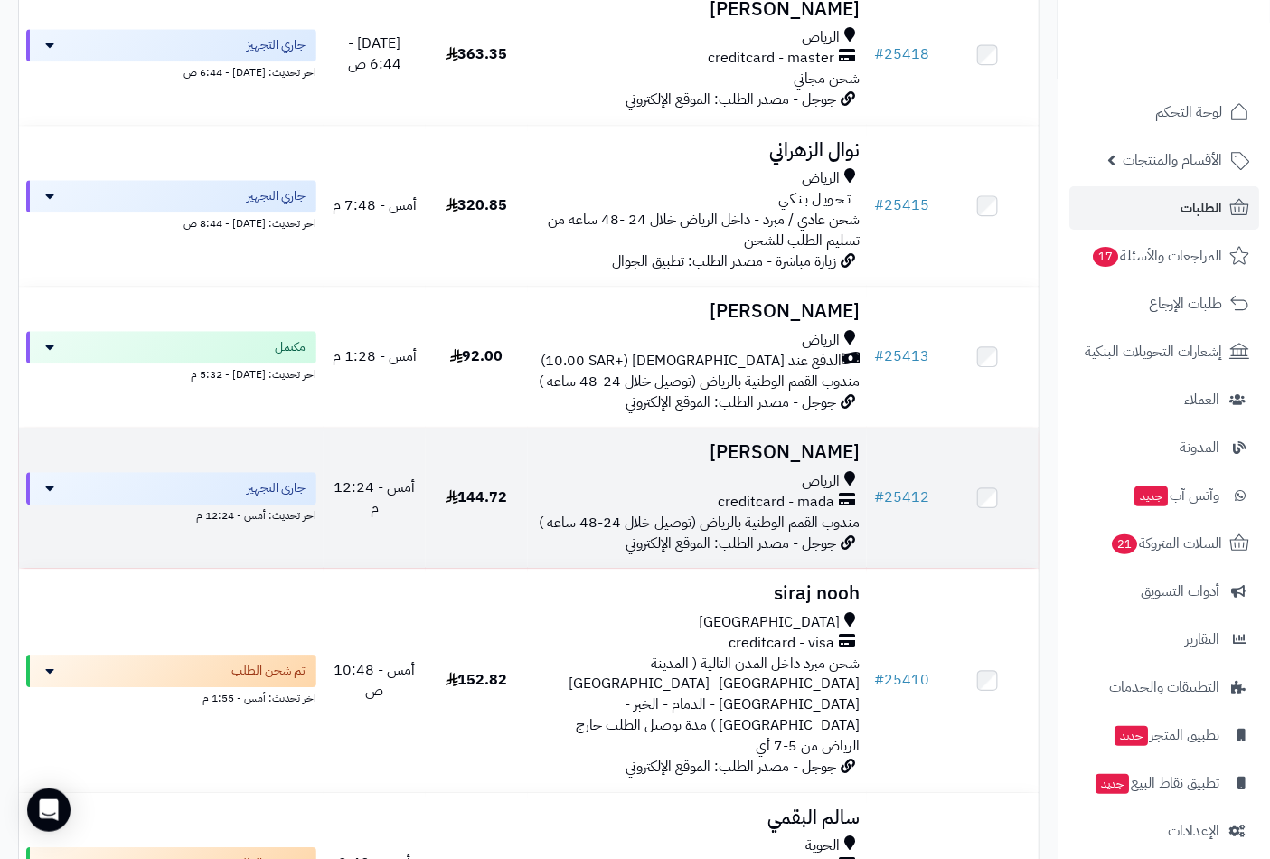
click at [820, 455] on h3 "رنا علوش" at bounding box center [697, 452] width 325 height 21
click at [822, 455] on h3 "[PERSON_NAME]" at bounding box center [697, 452] width 325 height 21
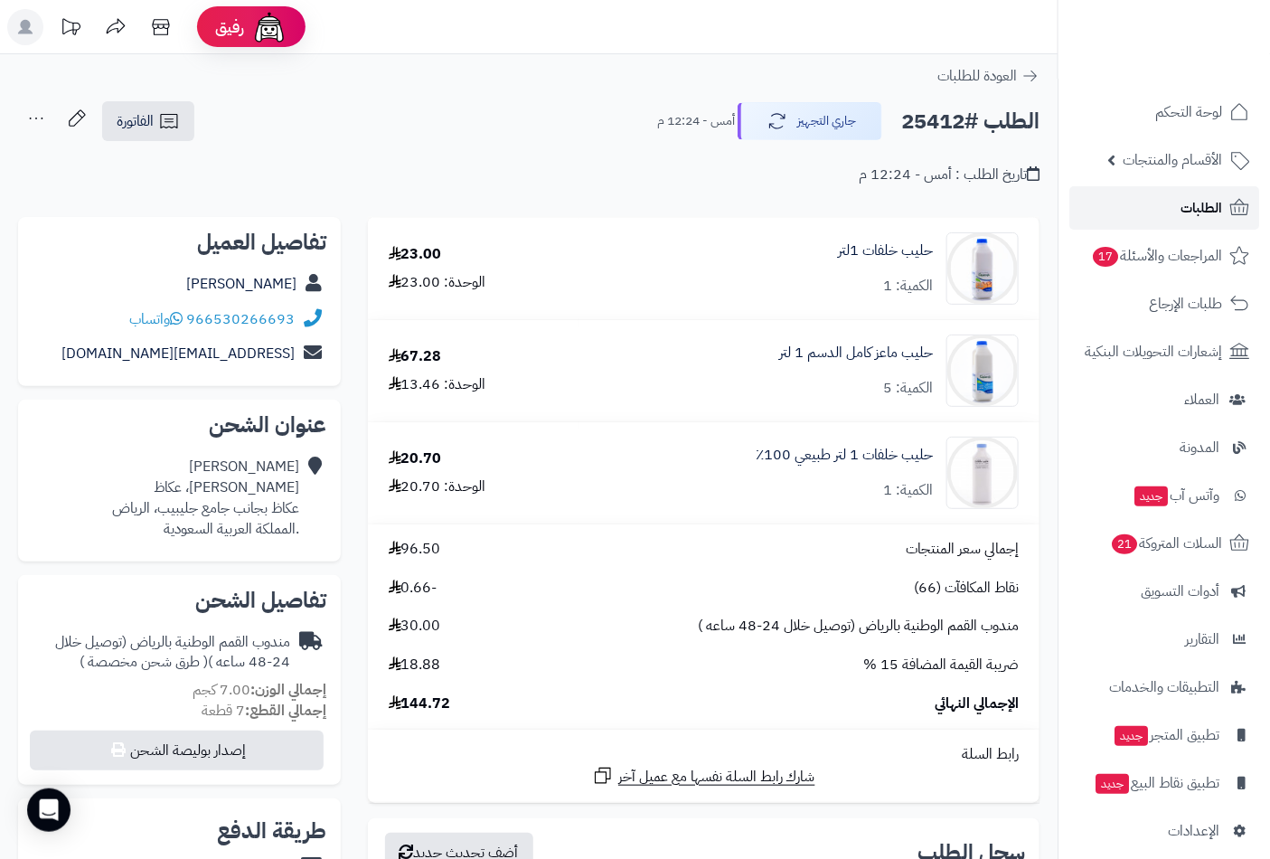
click at [1203, 206] on span "الطلبات" at bounding box center [1201, 207] width 42 height 25
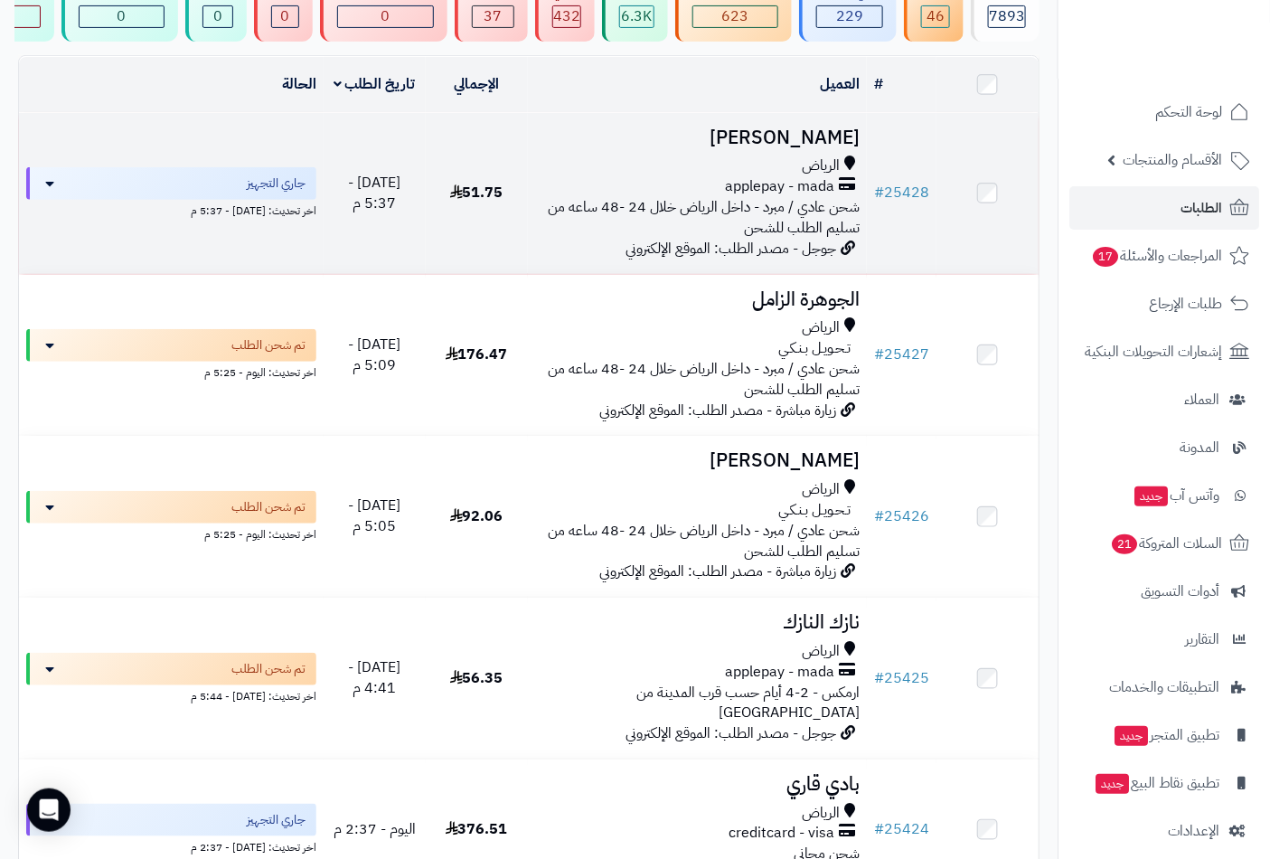
scroll to position [201, 0]
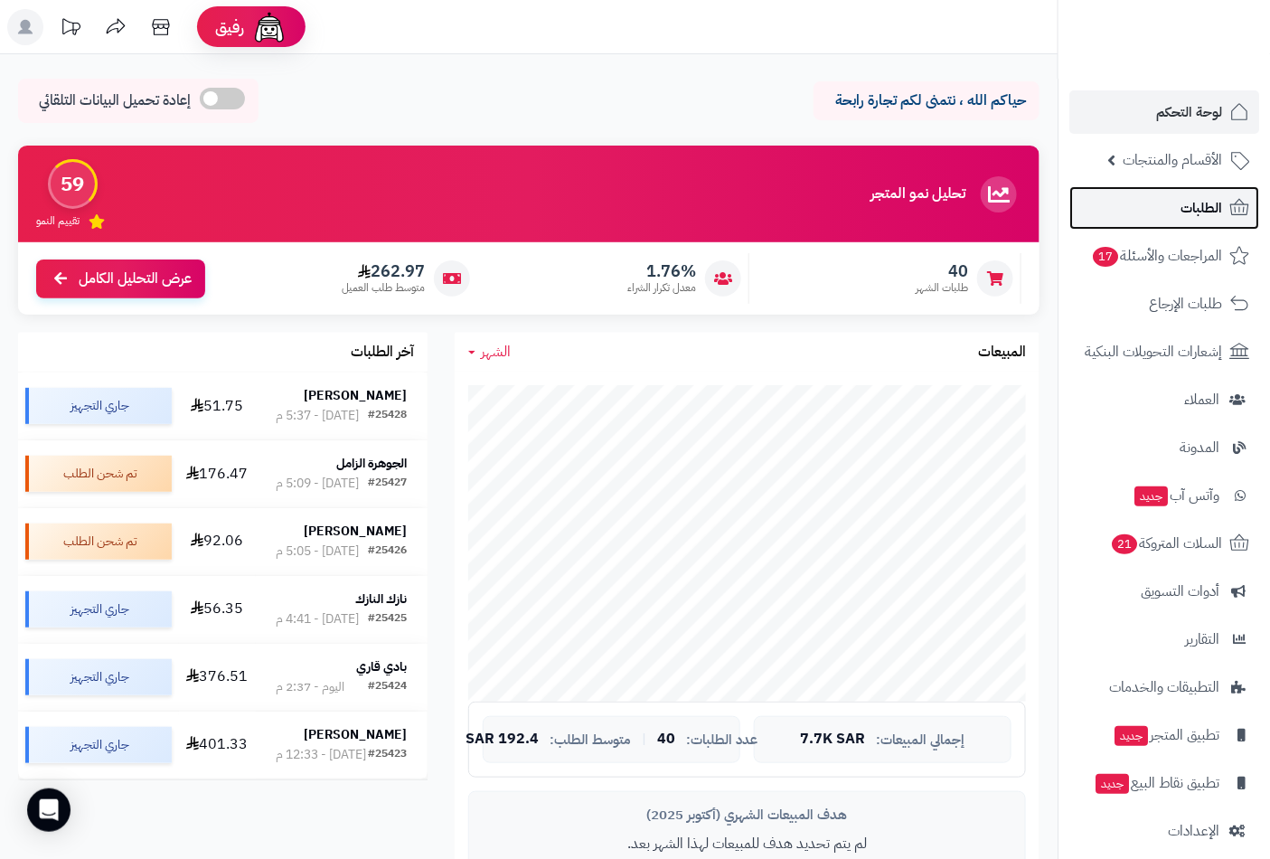
click at [1193, 203] on span "الطلبات" at bounding box center [1201, 207] width 42 height 25
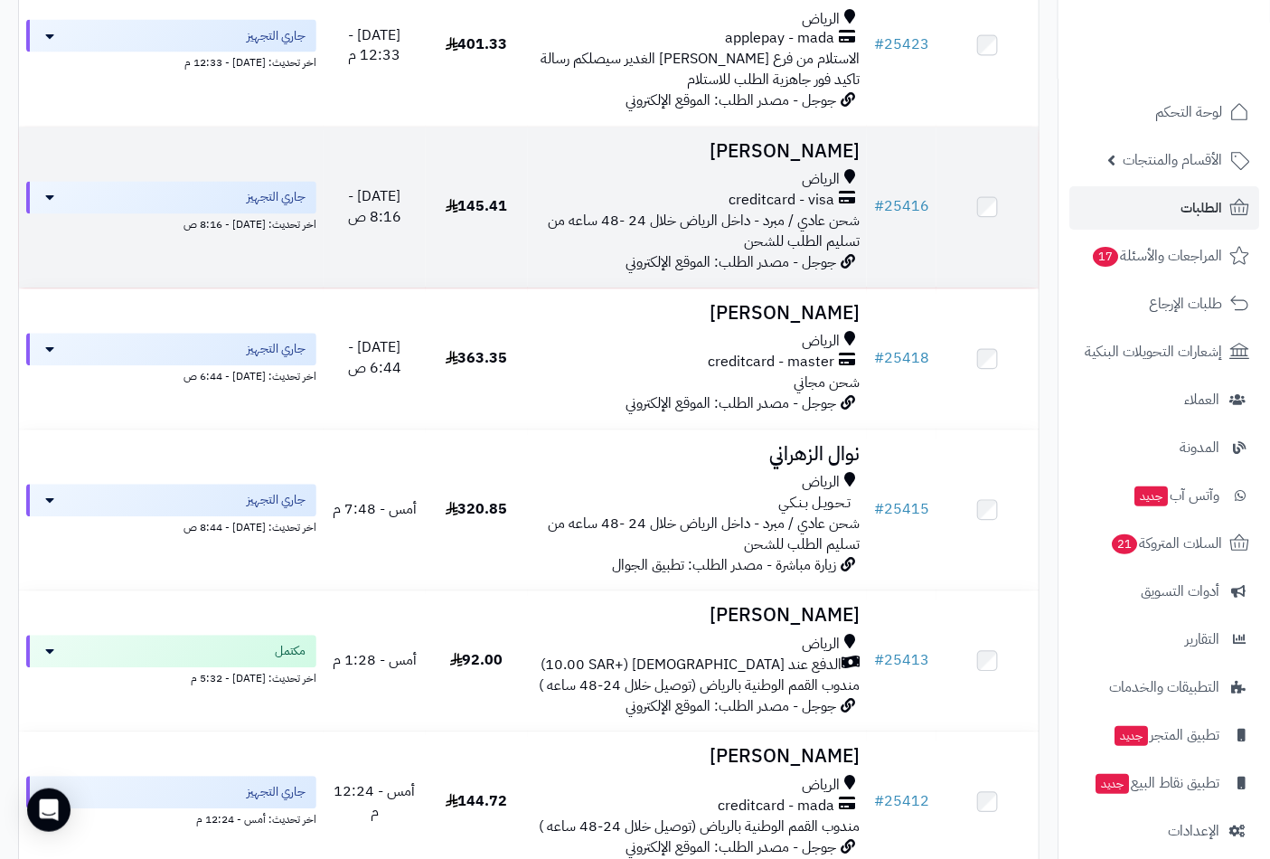
scroll to position [1104, 0]
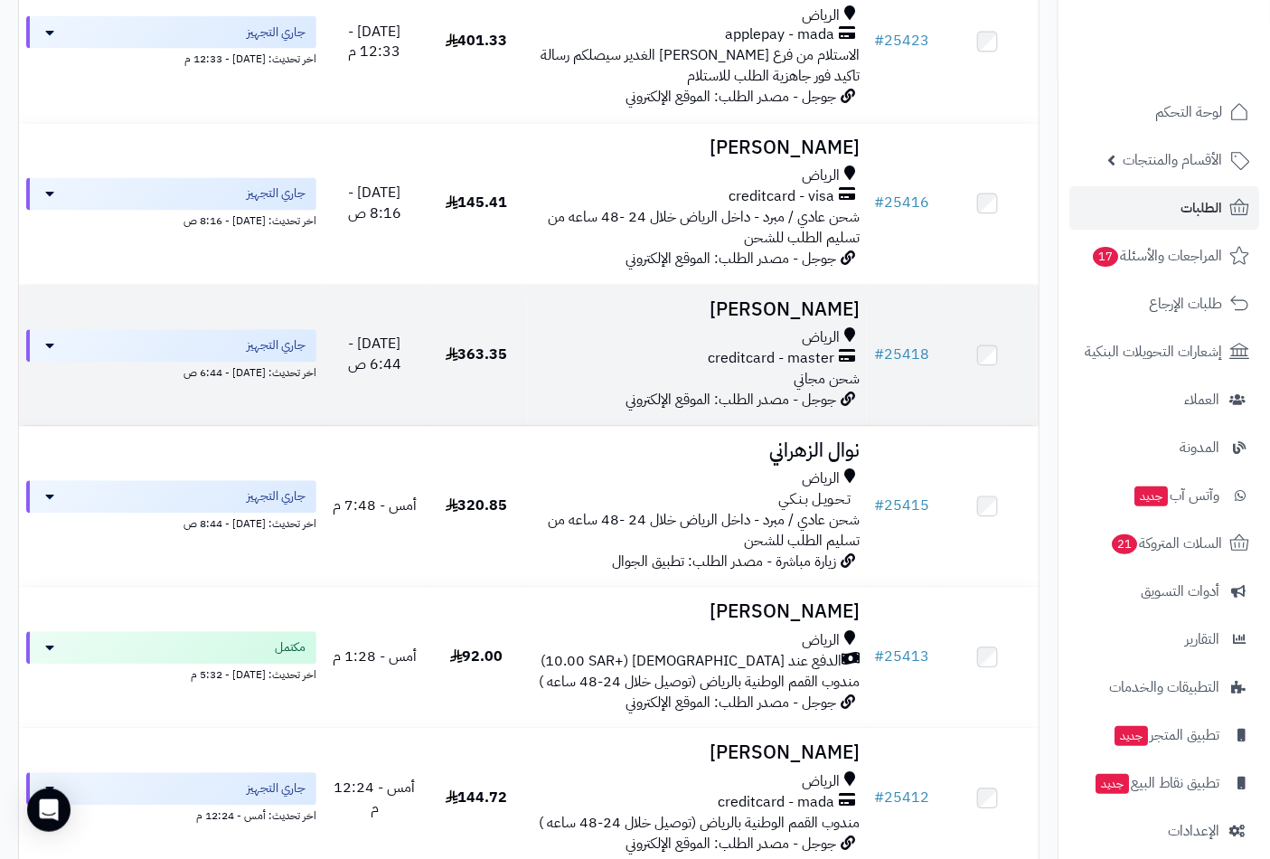
click at [841, 317] on td "عمران العمران الرياض creditcard - master شحن مجاني جوجل - مصدر الطلب: الموقع ال…" at bounding box center [698, 356] width 340 height 140
click at [770, 312] on h3 "عمران العمران" at bounding box center [697, 310] width 325 height 21
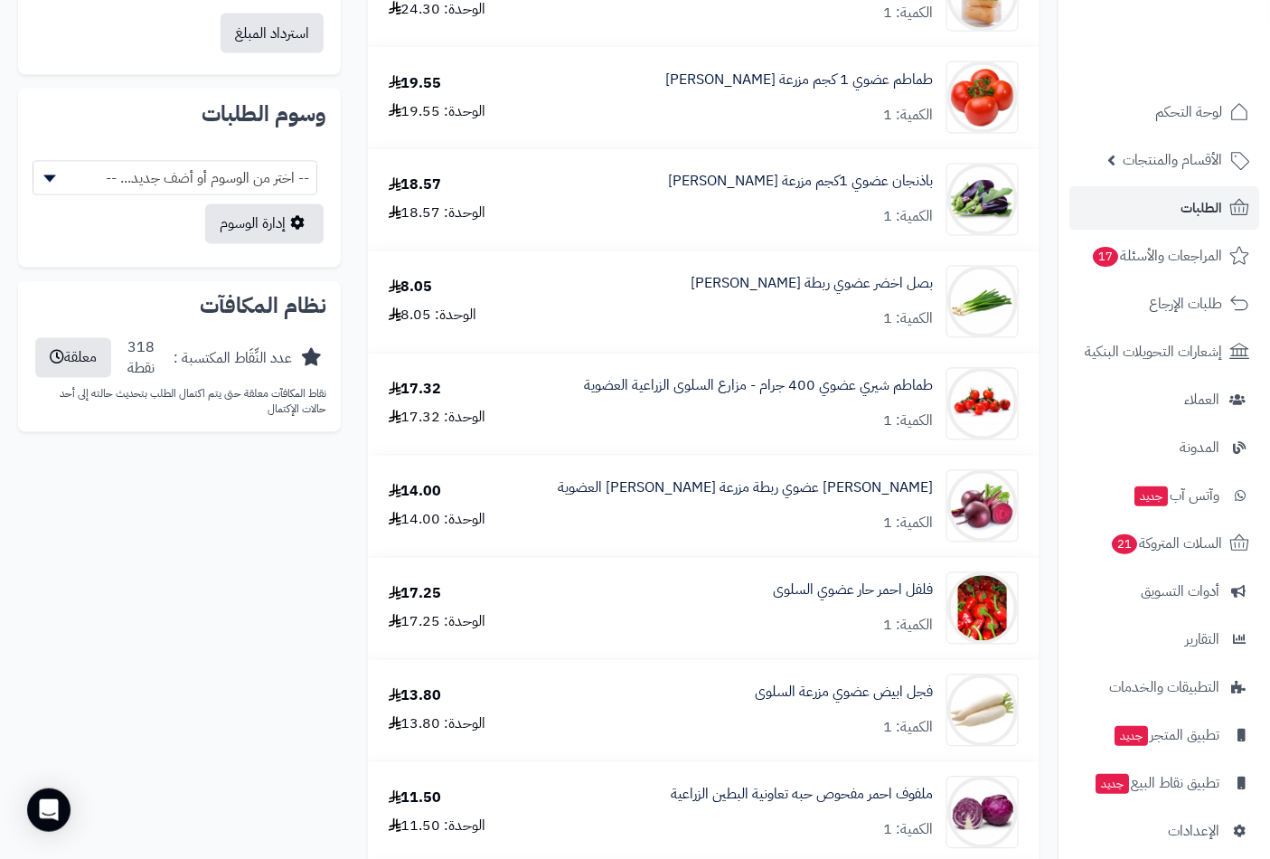
scroll to position [1205, 0]
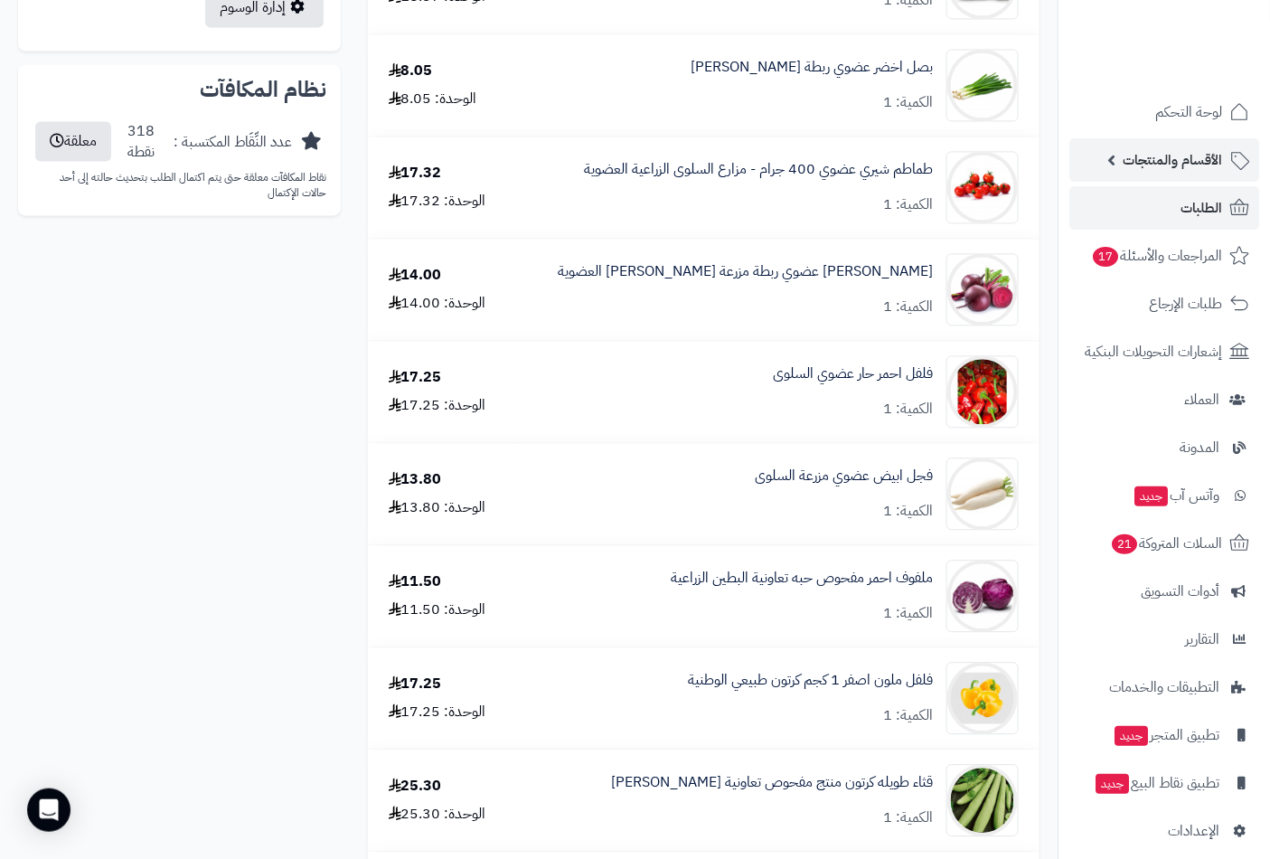
click at [1184, 149] on span "الأقسام والمنتجات" at bounding box center [1171, 159] width 99 height 25
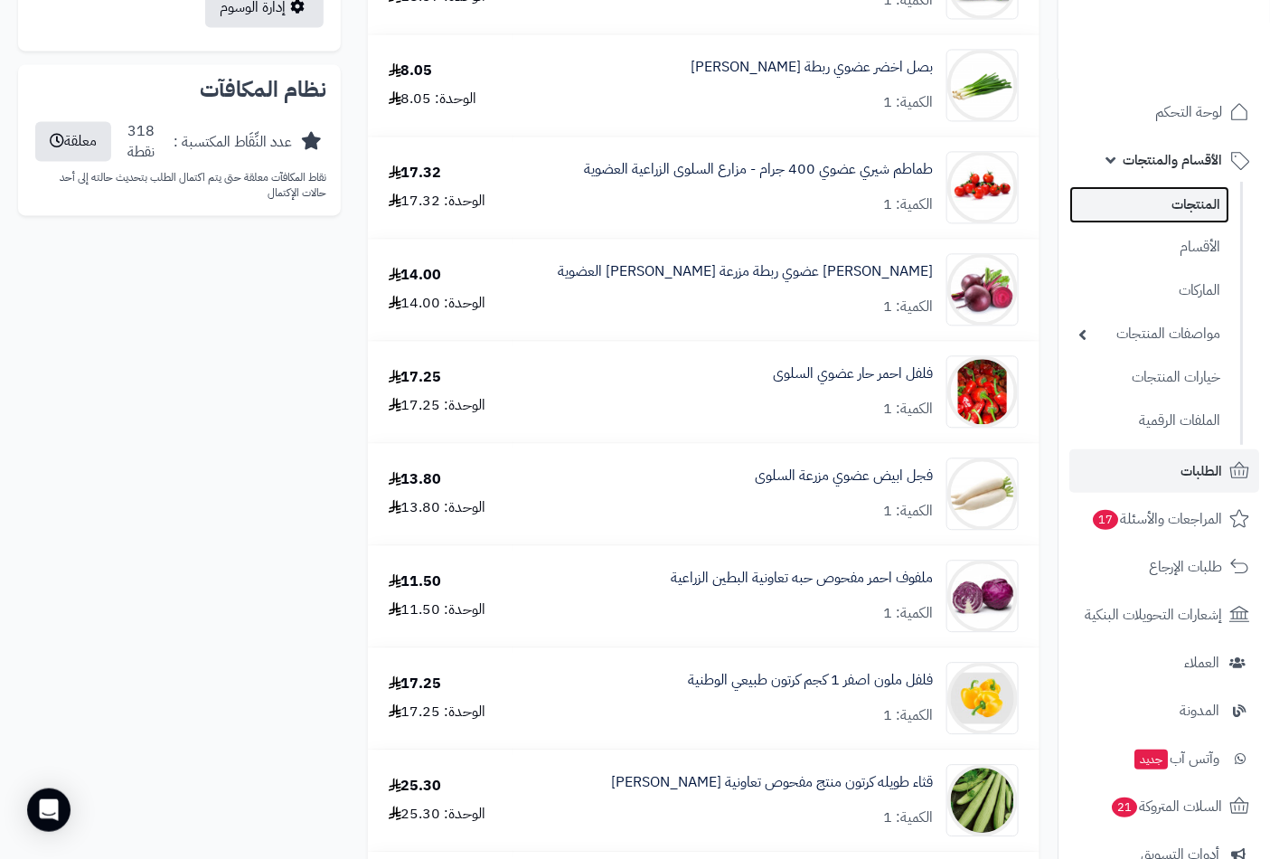
click at [1185, 206] on link "المنتجات" at bounding box center [1149, 204] width 160 height 37
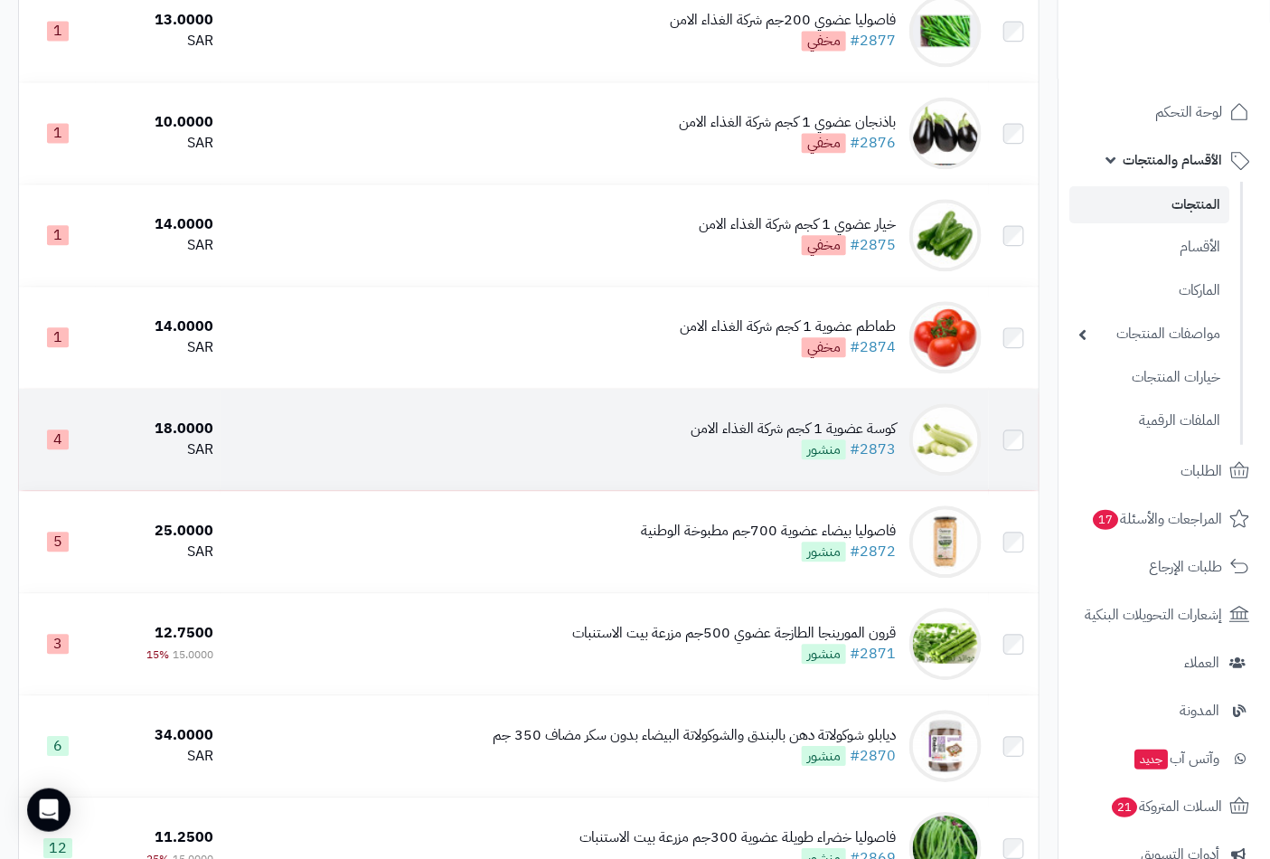
scroll to position [1506, 0]
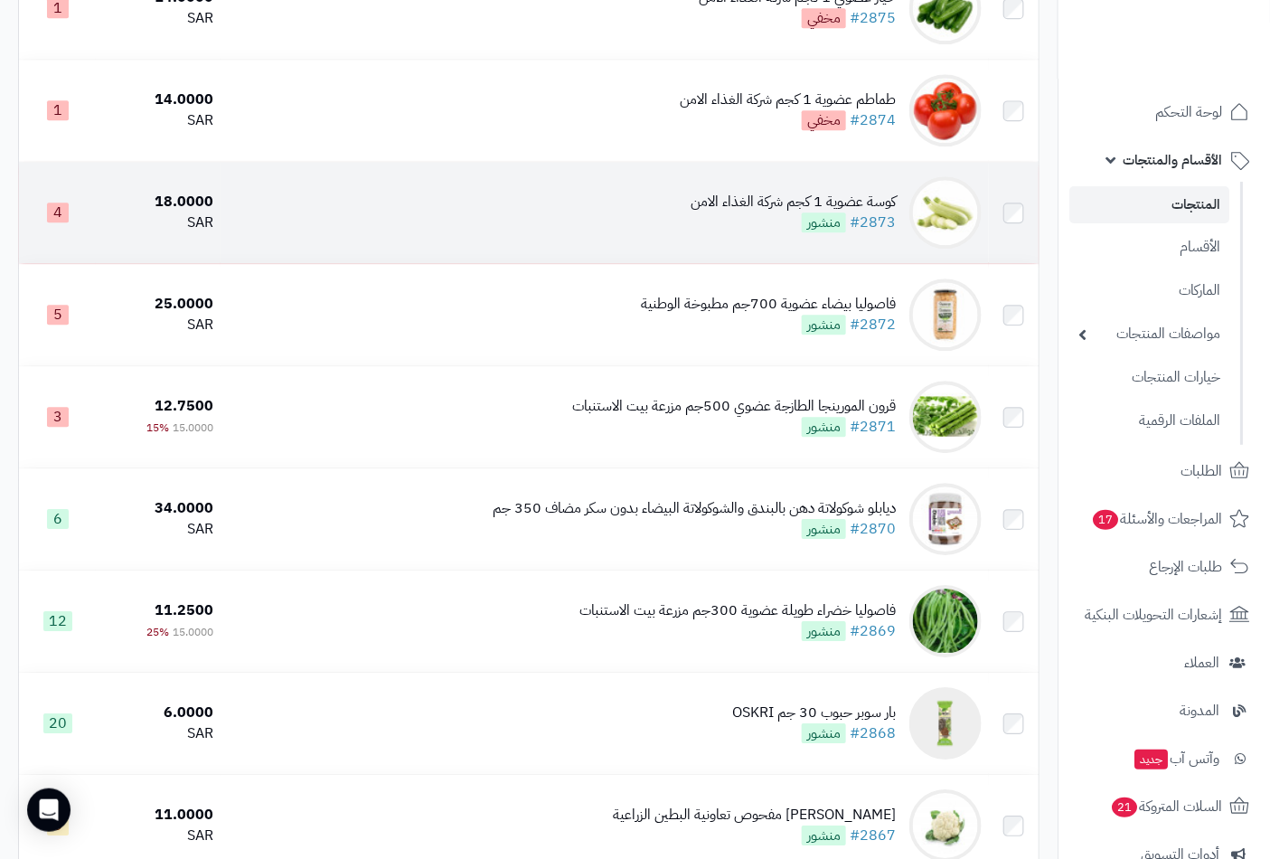
click at [750, 212] on div "كوسة عضوية 1 كجم شركة الغذاء الامن" at bounding box center [792, 202] width 205 height 21
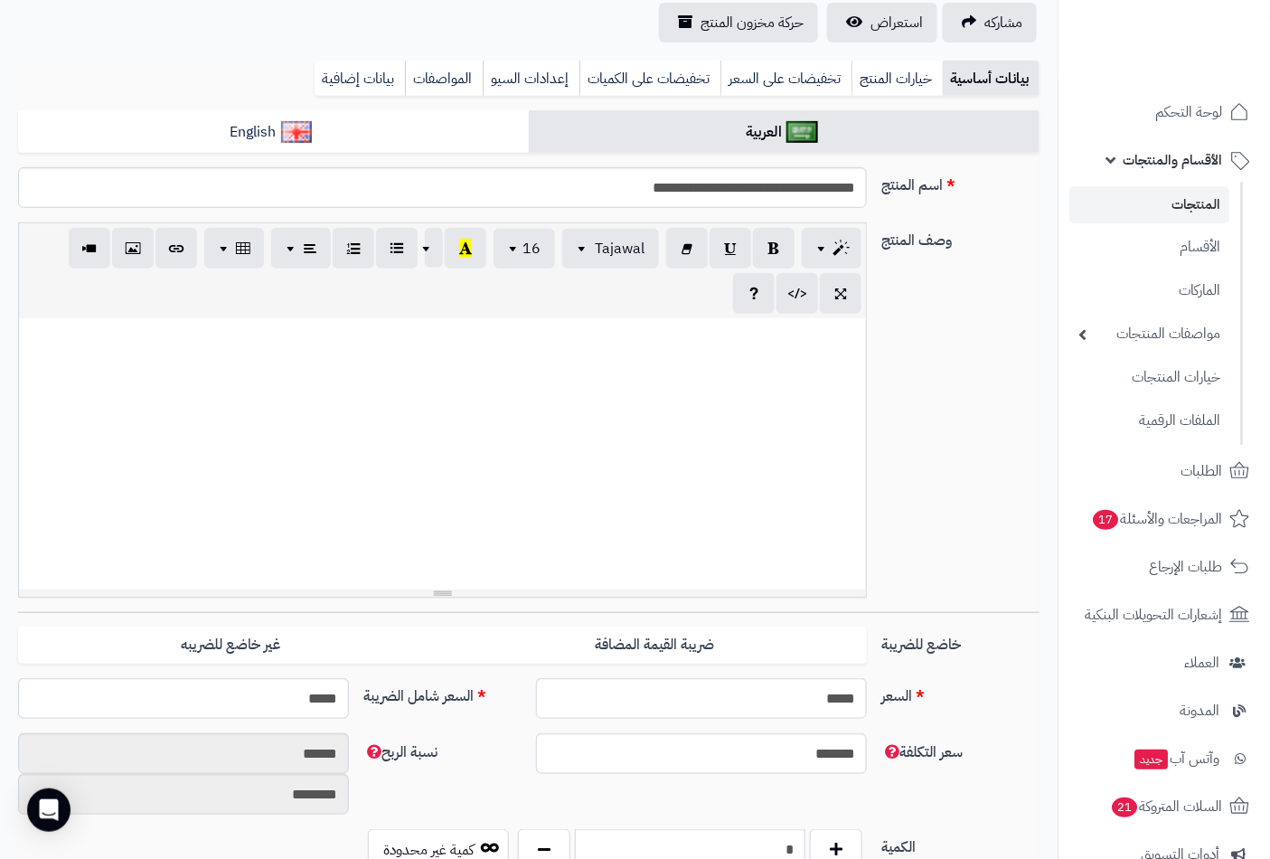
scroll to position [502, 0]
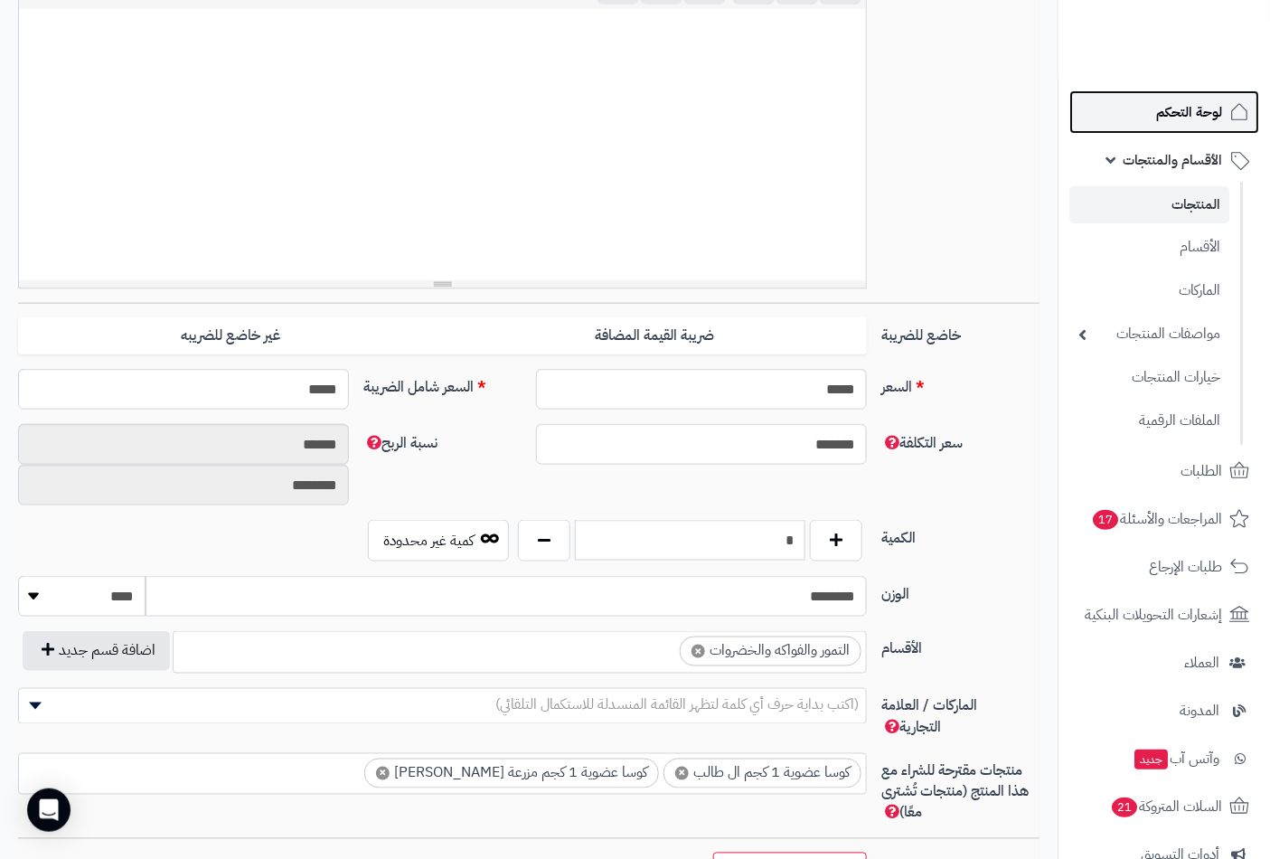
click at [1167, 106] on span "لوحة التحكم" at bounding box center [1189, 111] width 66 height 25
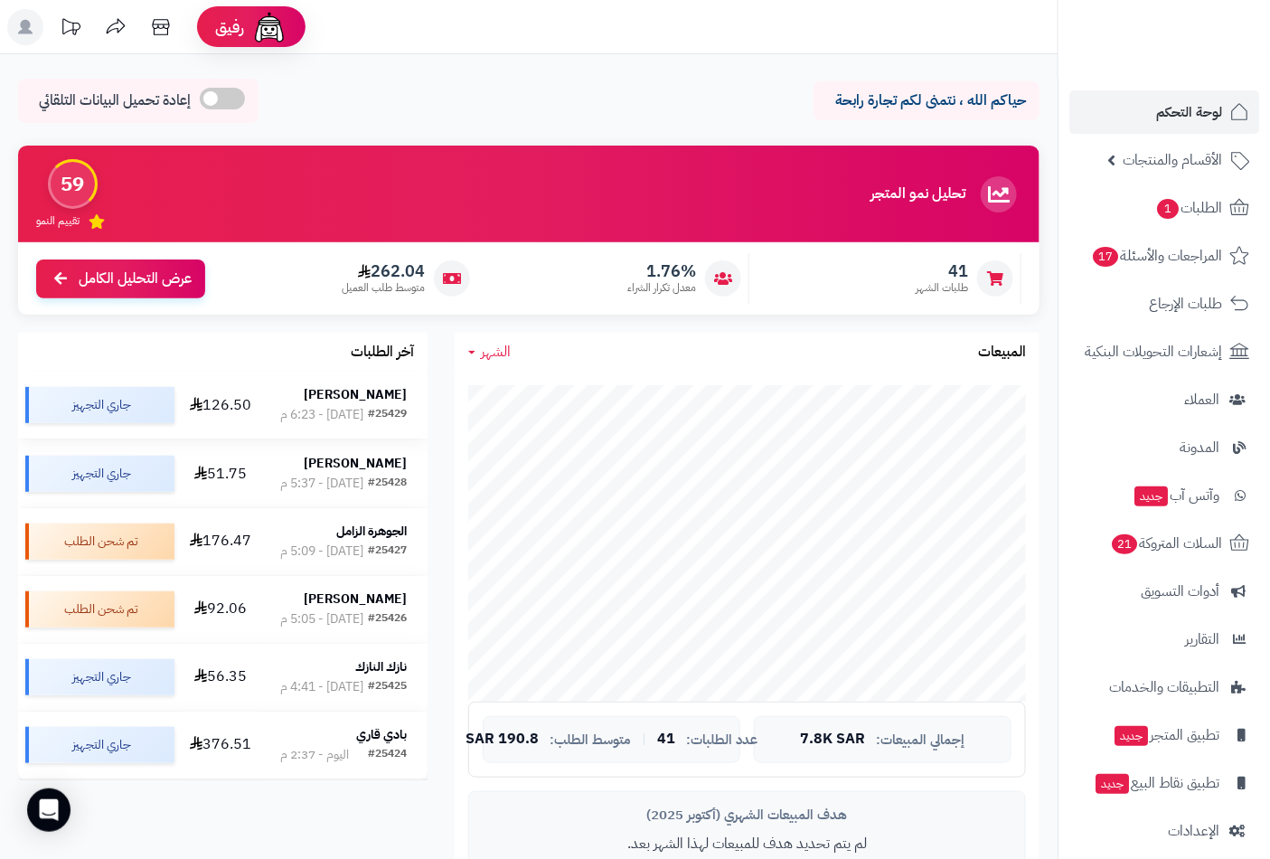
click at [401, 402] on strong "[PERSON_NAME]" at bounding box center [355, 394] width 103 height 19
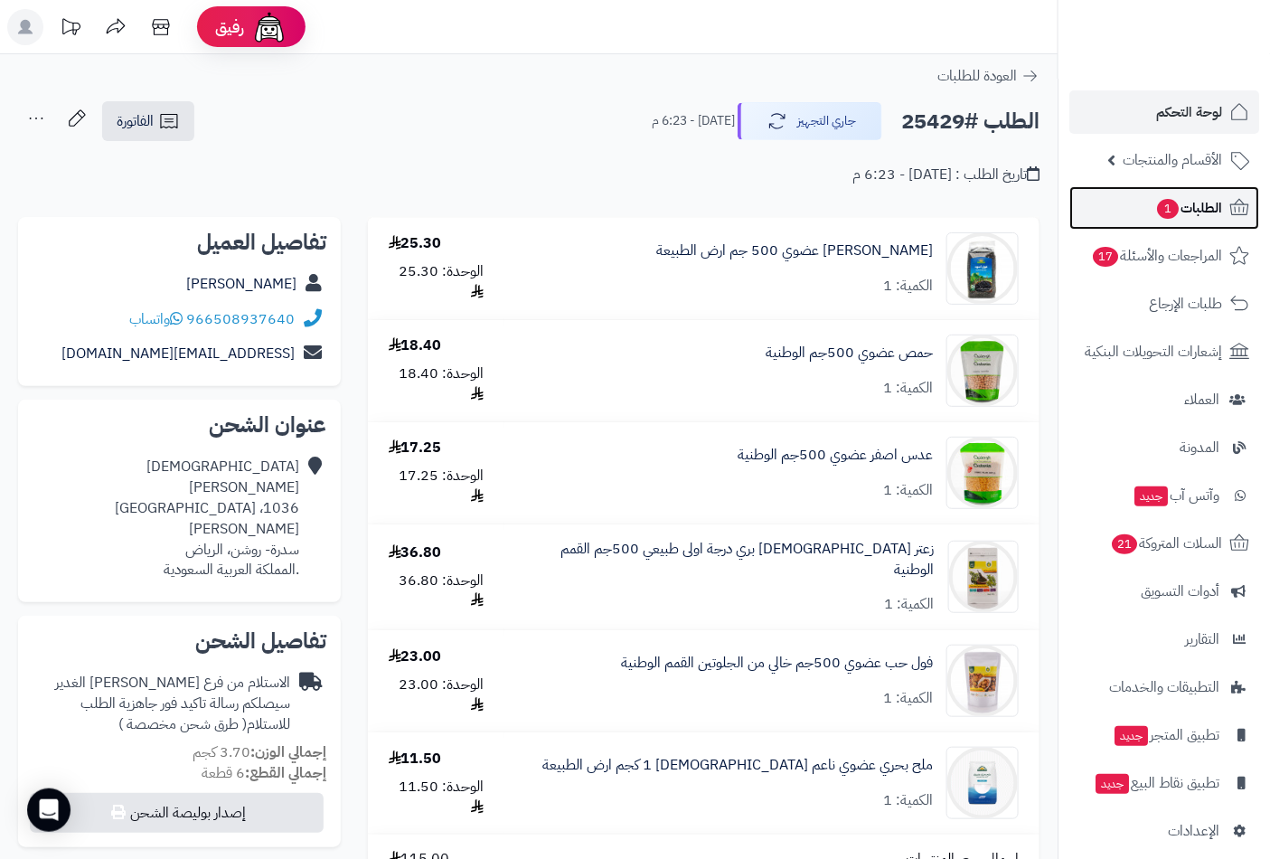
click at [1163, 204] on span "1" at bounding box center [1168, 209] width 23 height 21
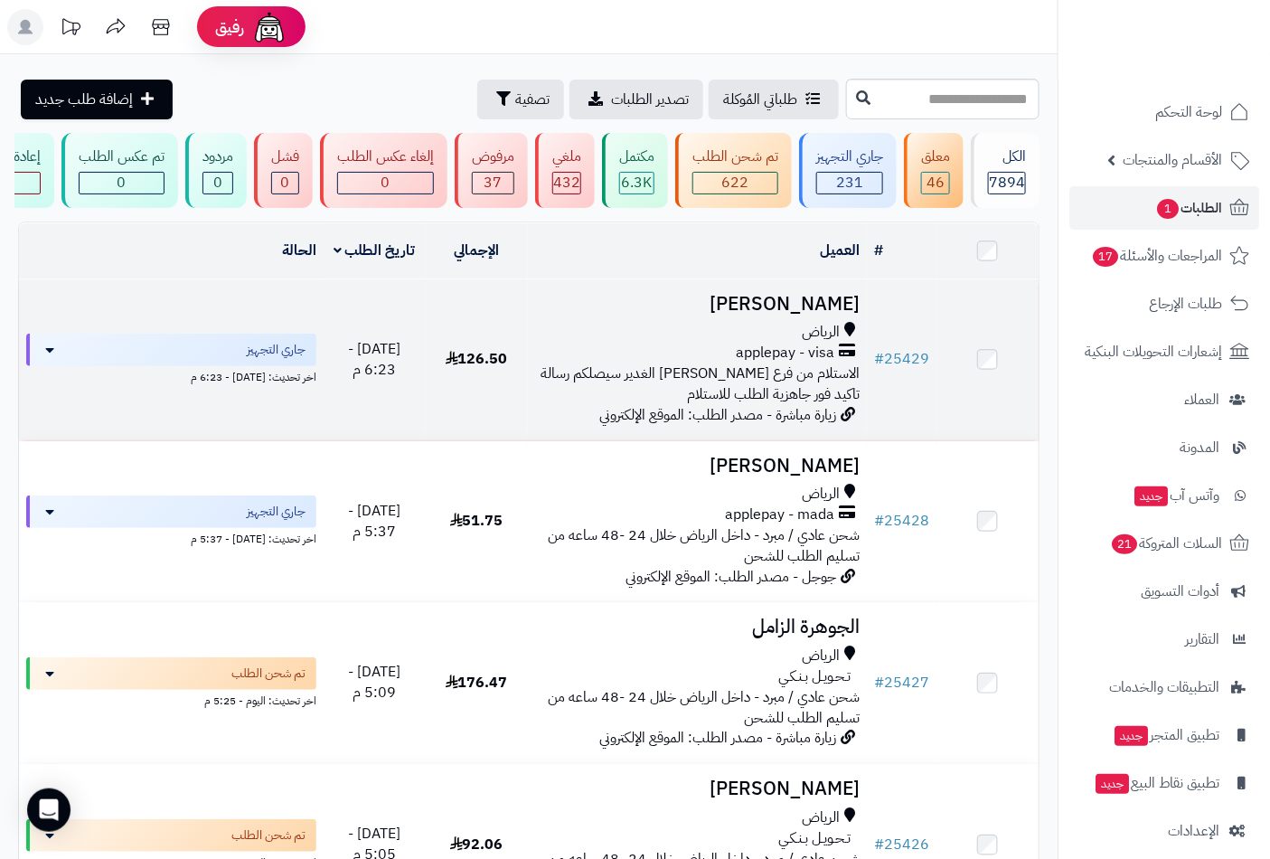
click at [801, 314] on h3 "[PERSON_NAME]" at bounding box center [697, 304] width 325 height 21
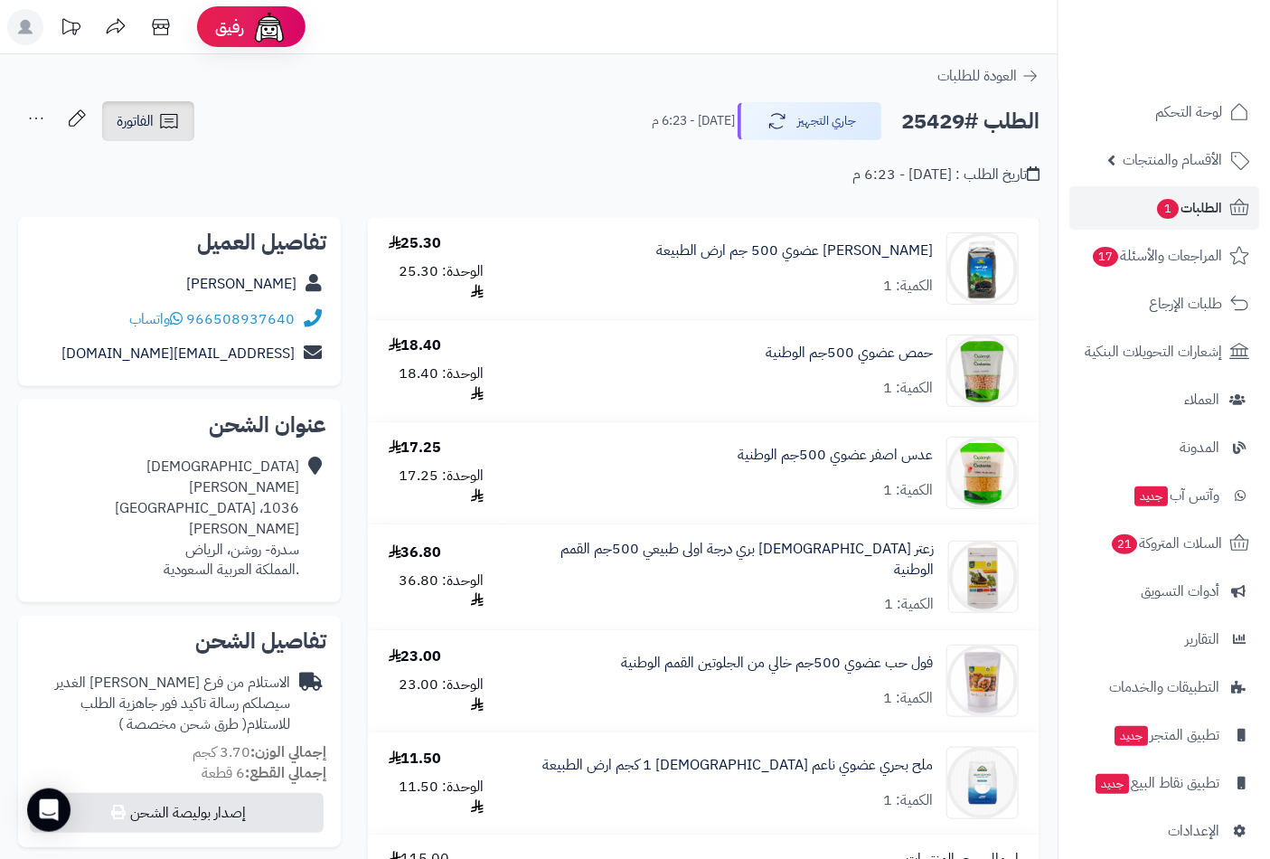
click at [147, 115] on span "الفاتورة" at bounding box center [135, 121] width 37 height 22
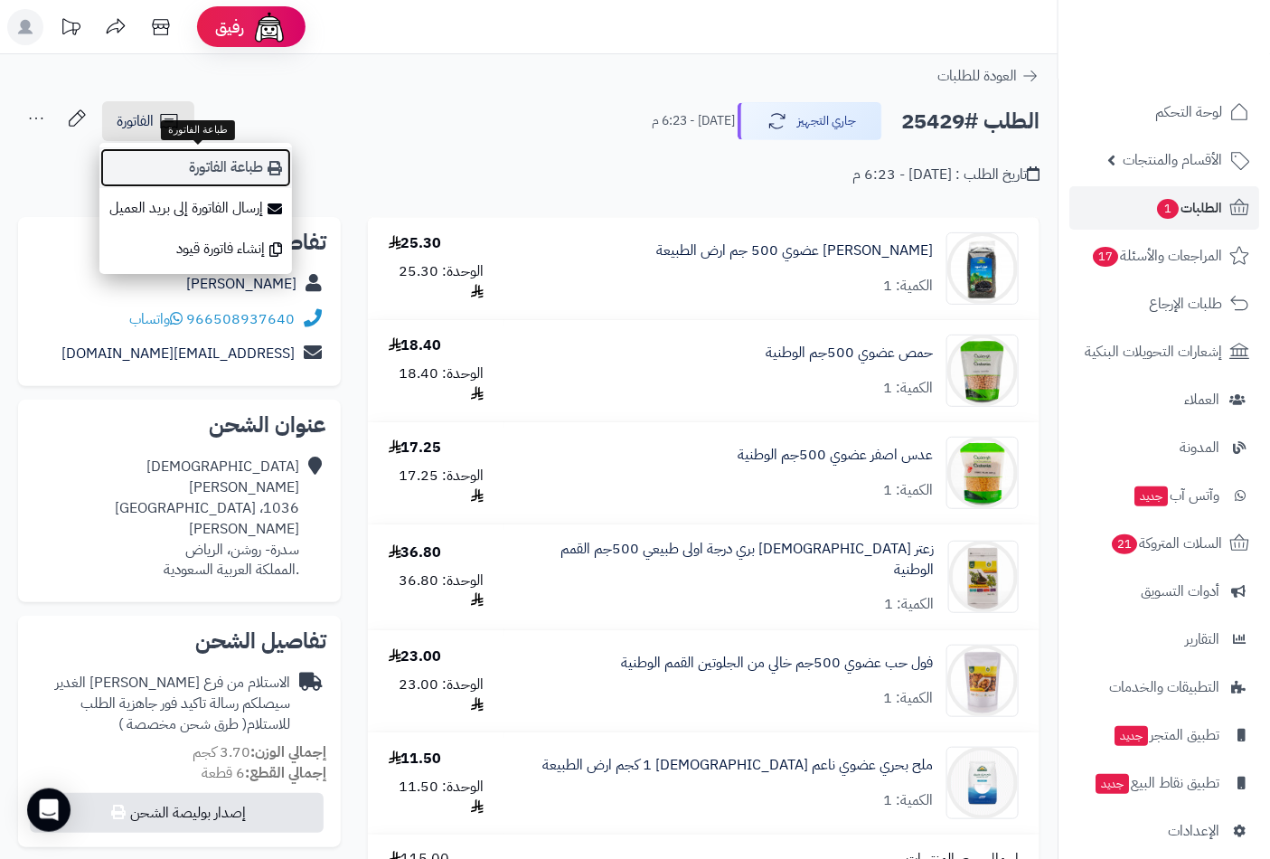
click at [194, 160] on link "طباعة الفاتورة" at bounding box center [195, 167] width 192 height 41
